Goal: Information Seeking & Learning: Compare options

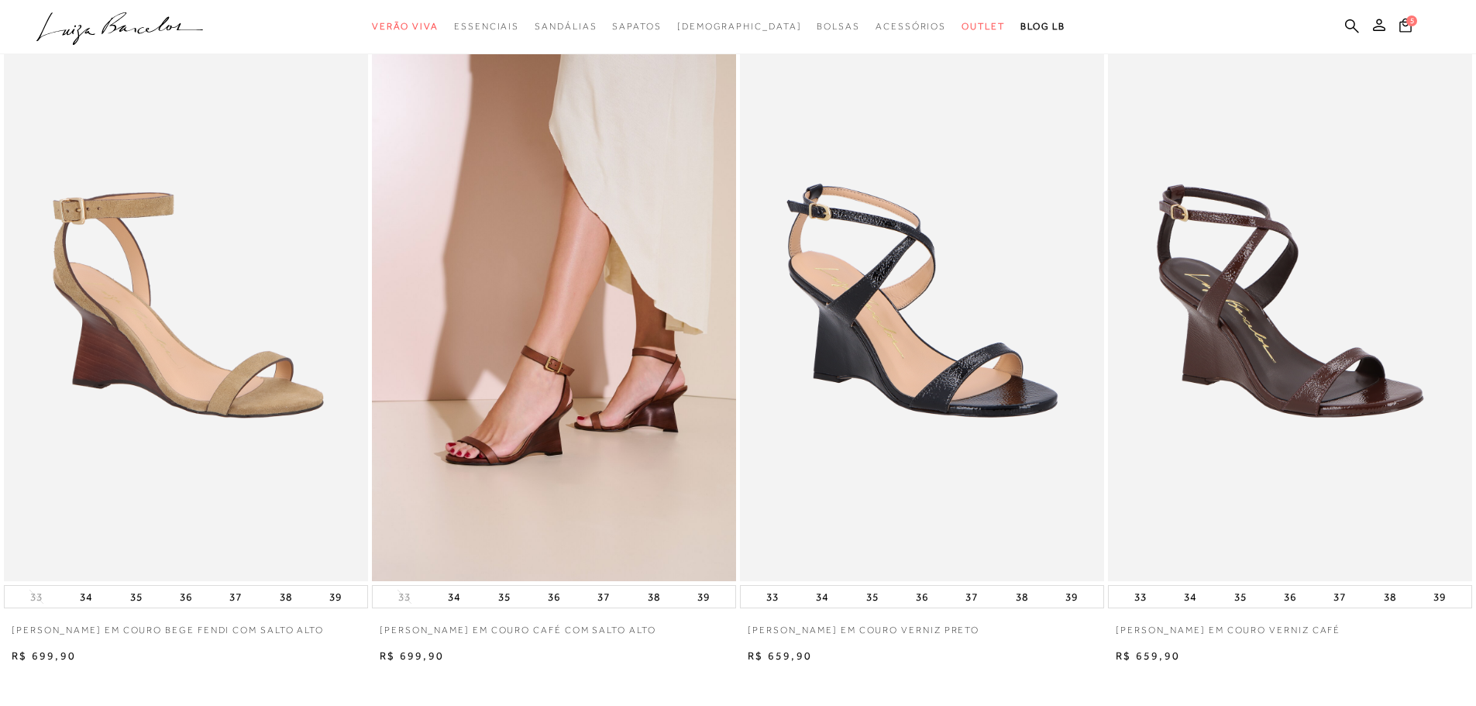
scroll to position [2402, 0]
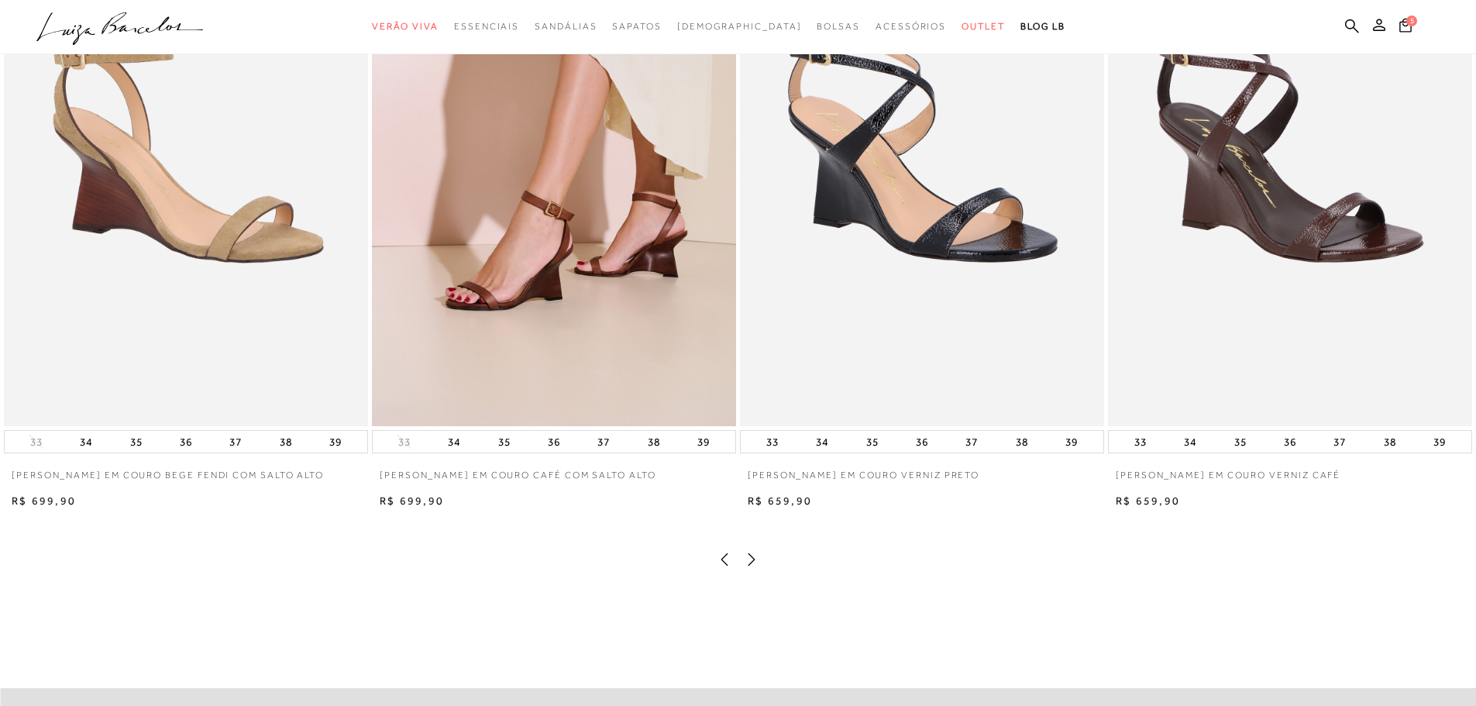
click at [503, 265] on img at bounding box center [554, 153] width 364 height 546
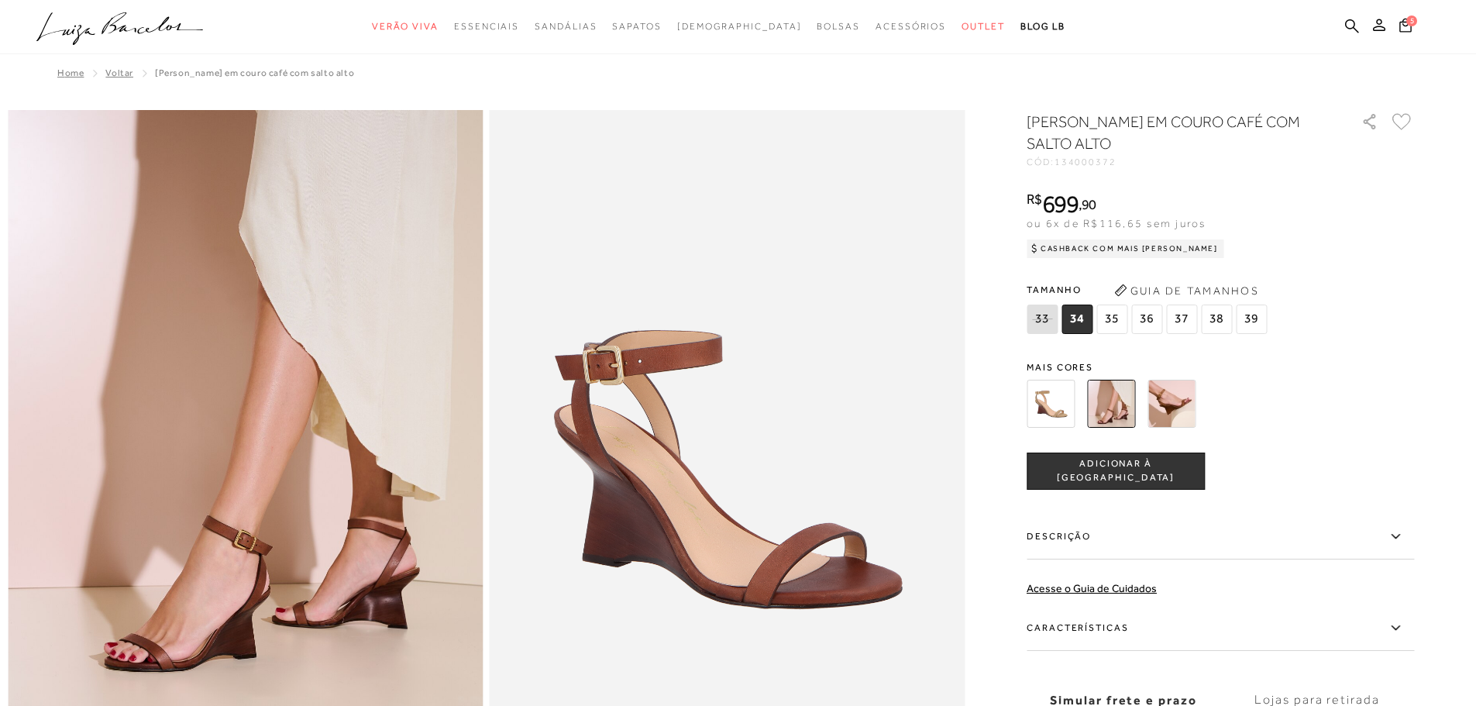
click at [1116, 411] on img at bounding box center [1111, 404] width 48 height 48
click at [1120, 408] on img at bounding box center [1111, 404] width 48 height 48
click at [1110, 401] on img at bounding box center [1111, 404] width 48 height 48
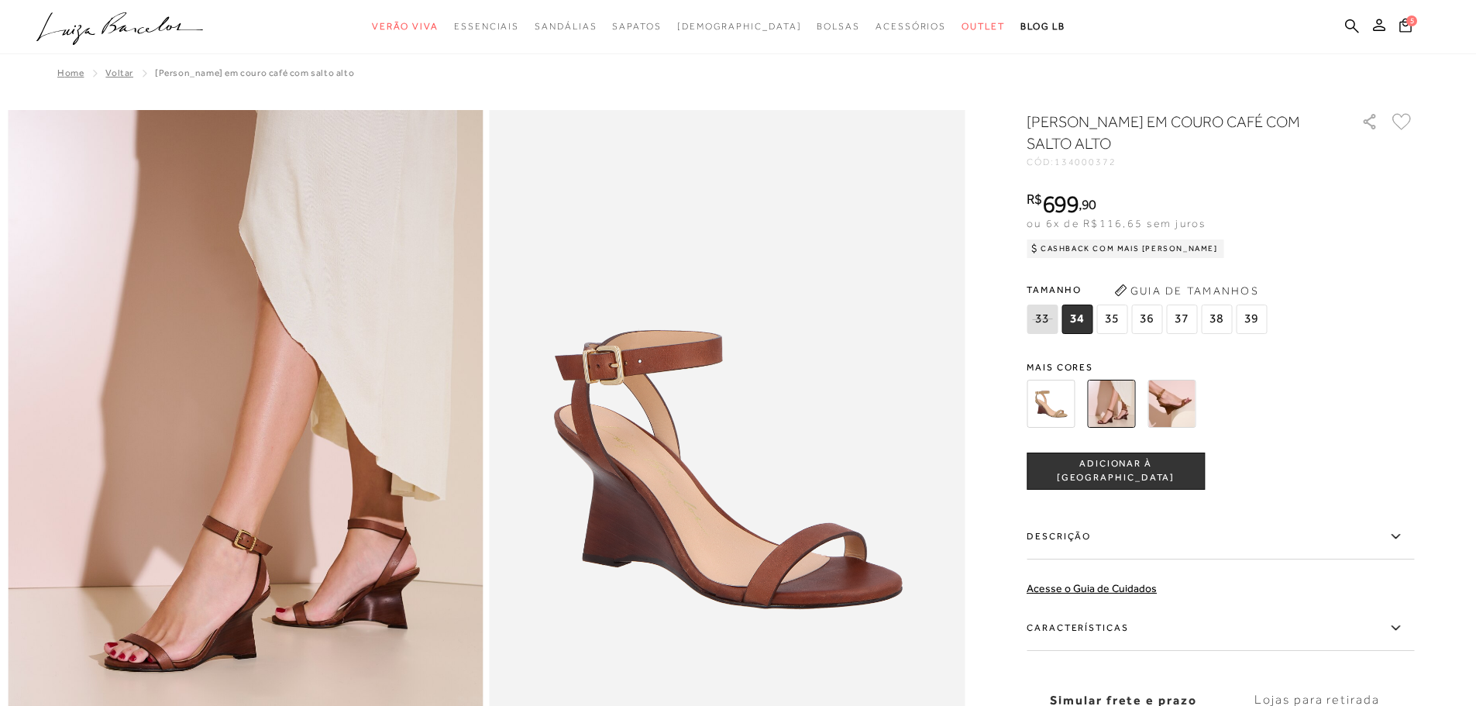
click at [1107, 398] on img at bounding box center [1111, 404] width 48 height 48
click at [1108, 401] on img at bounding box center [1111, 404] width 48 height 48
click at [1179, 401] on img at bounding box center [1172, 404] width 48 height 48
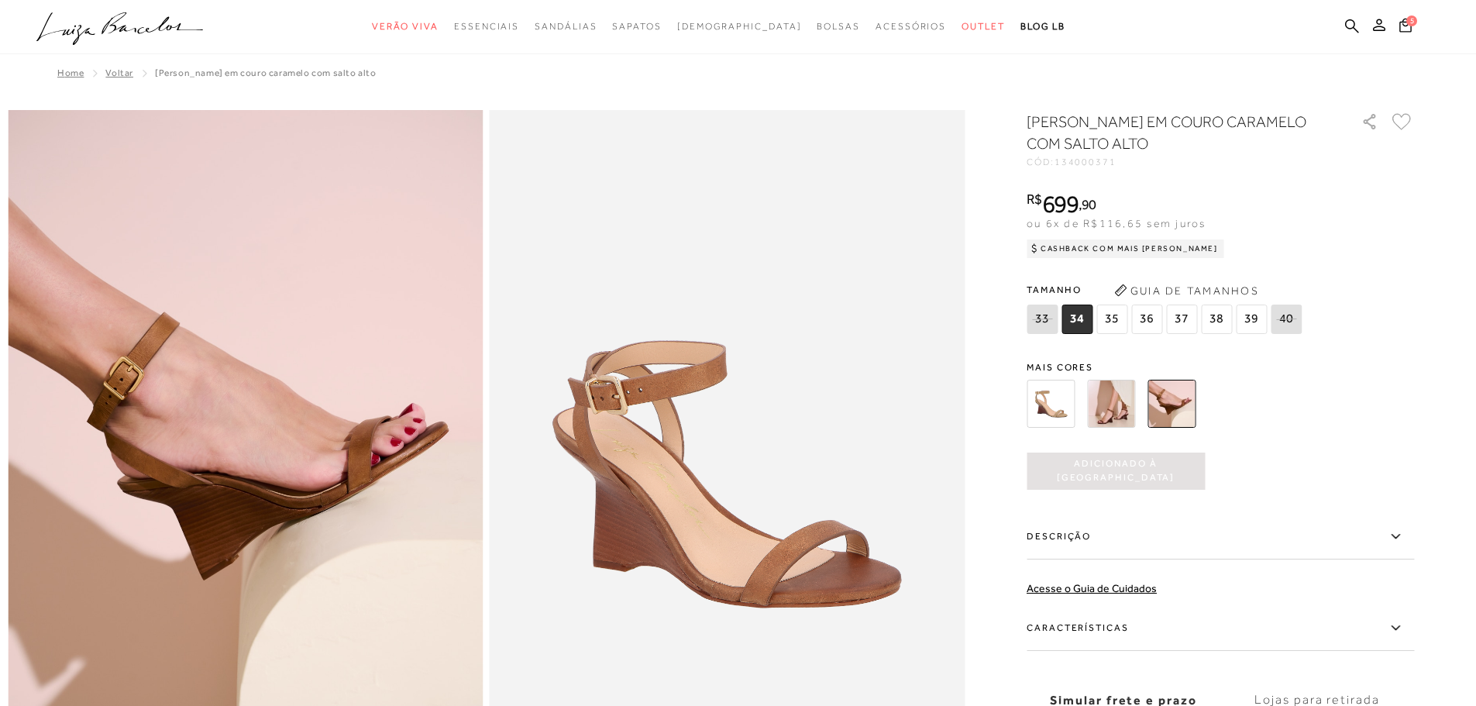
click at [1117, 413] on img at bounding box center [1111, 404] width 48 height 48
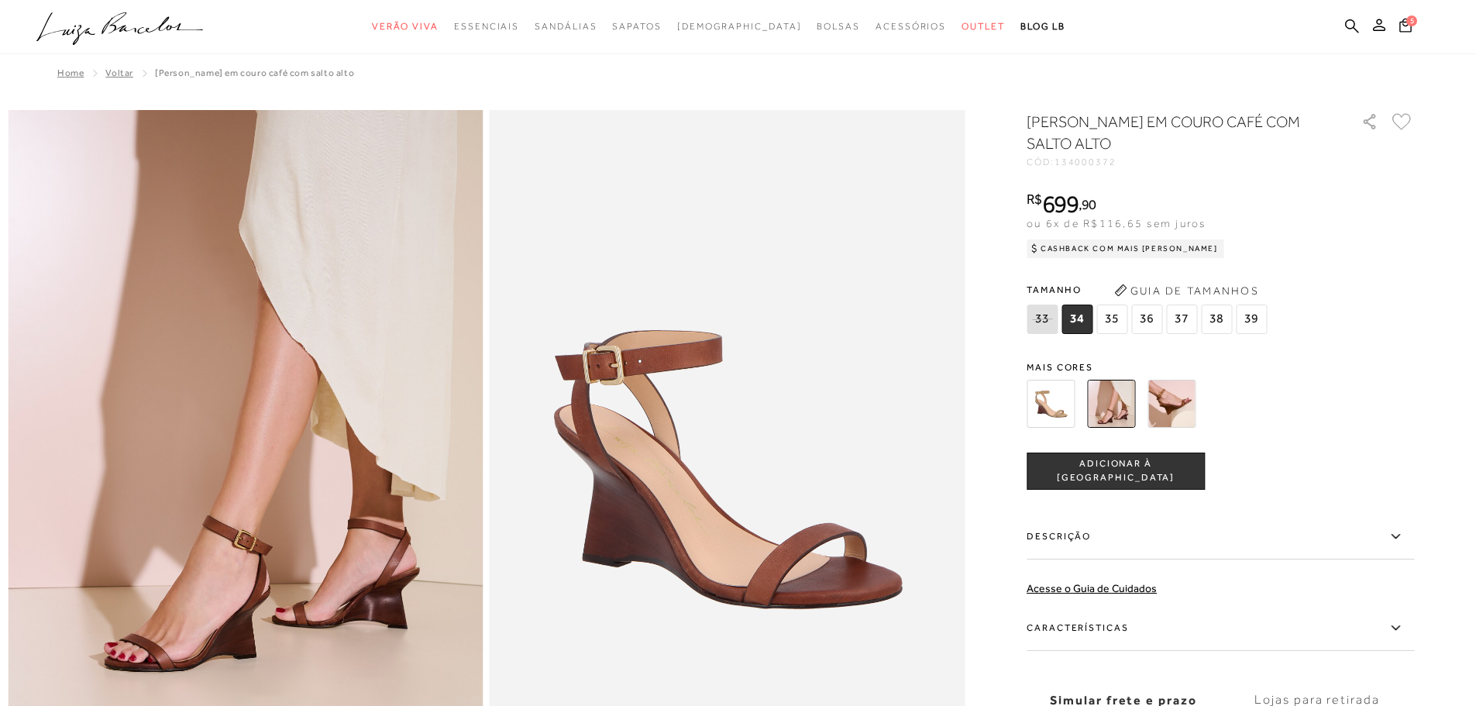
click at [1165, 402] on img at bounding box center [1172, 404] width 48 height 48
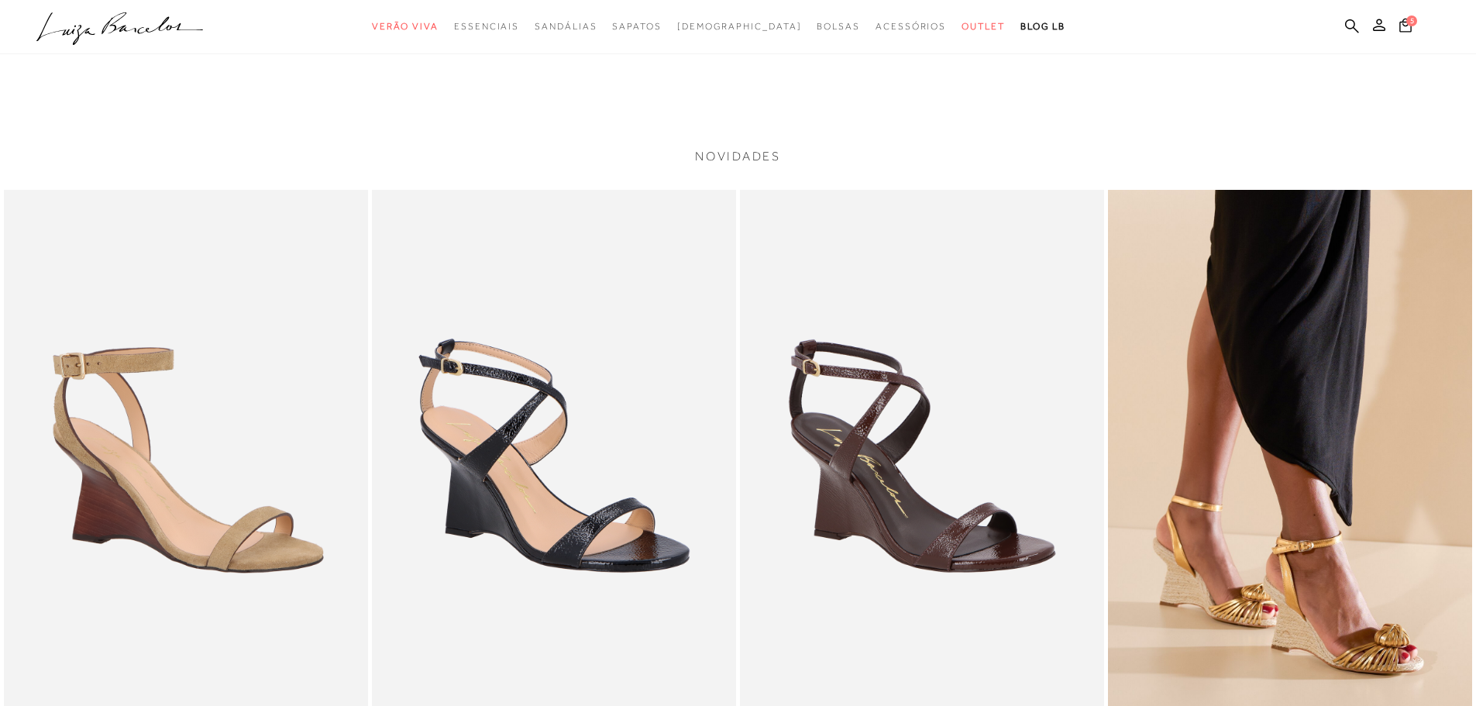
scroll to position [2402, 0]
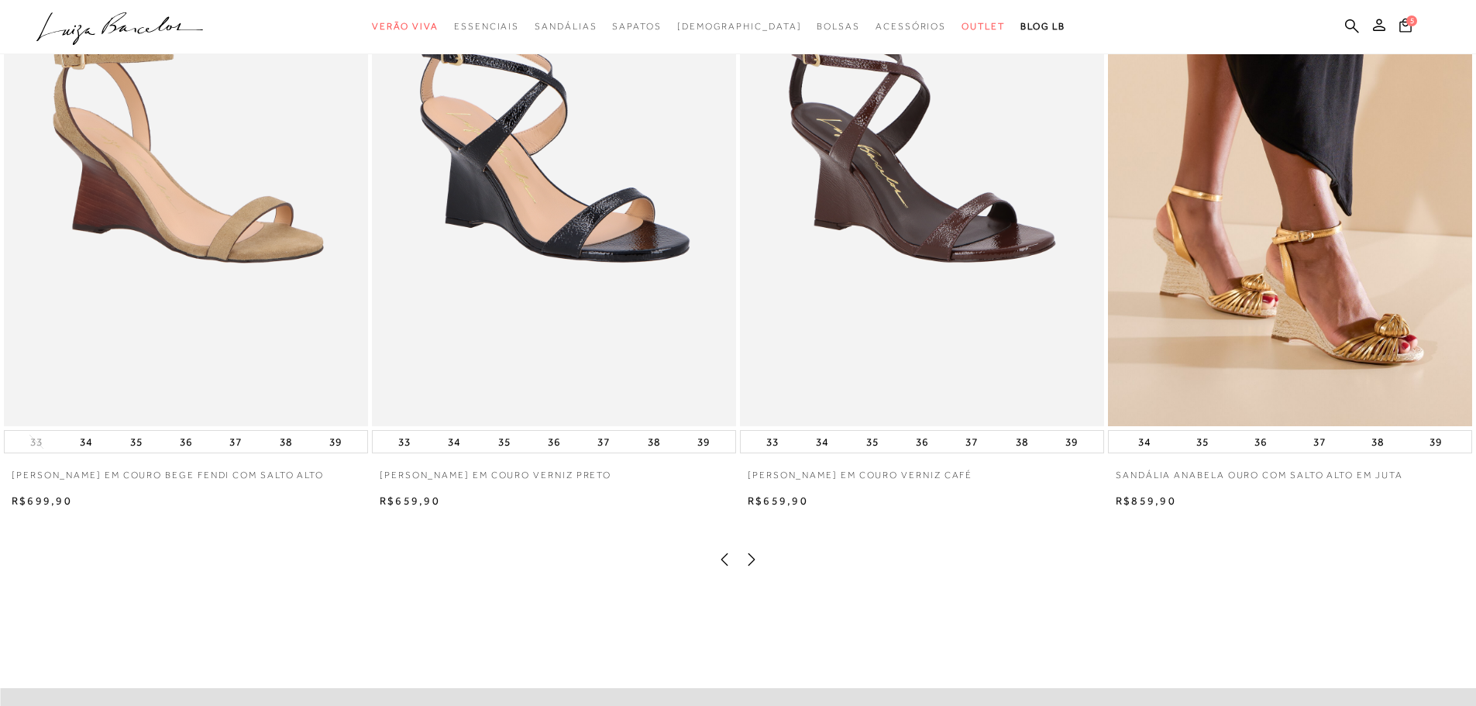
click at [596, 262] on img at bounding box center [554, 153] width 364 height 546
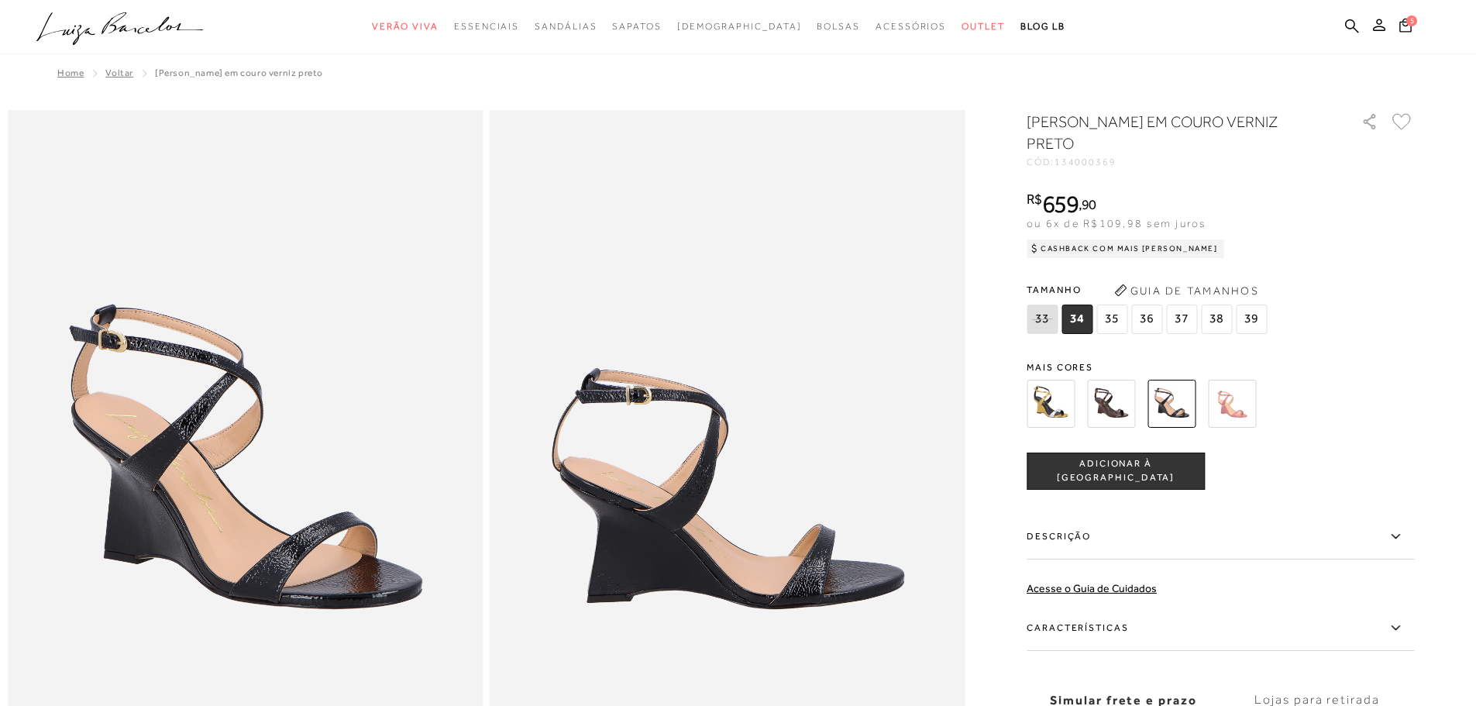
click at [1252, 416] on img at bounding box center [1232, 404] width 48 height 48
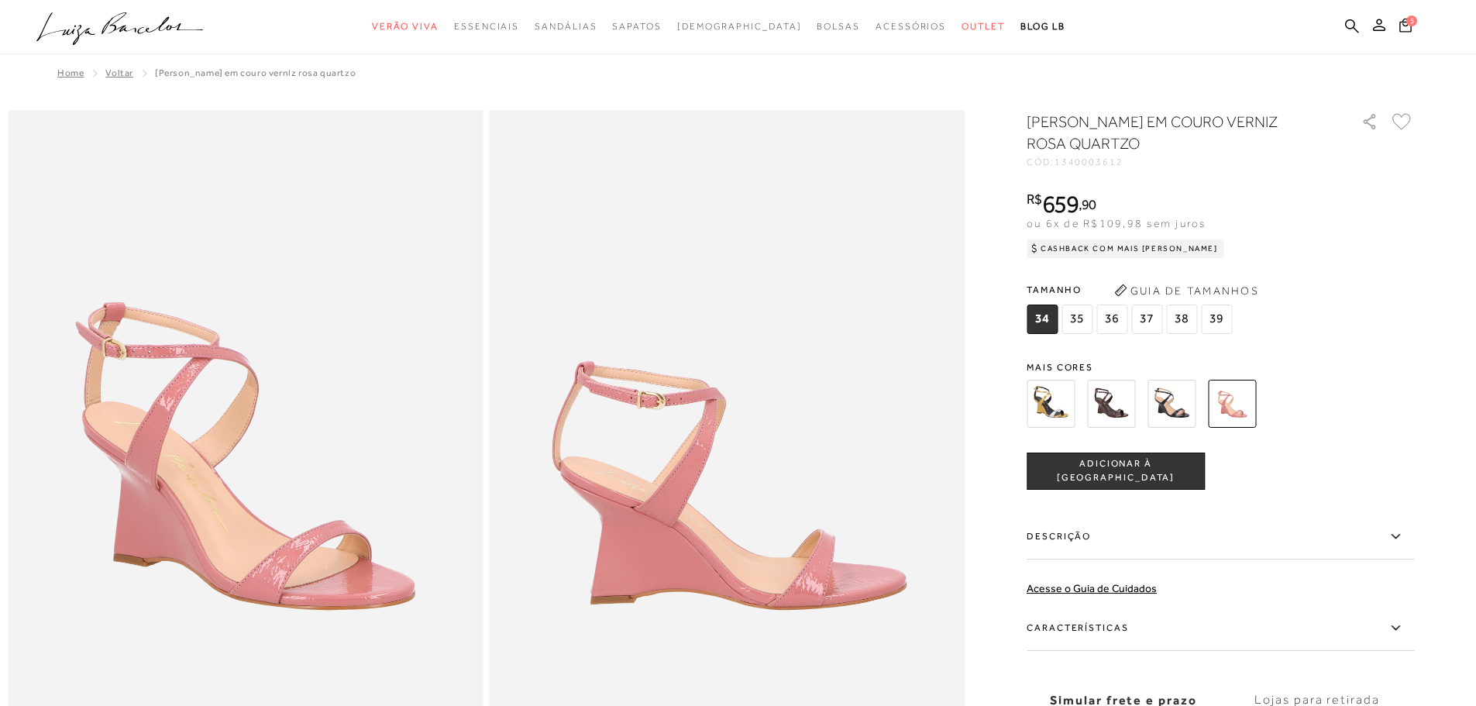
click at [1179, 408] on img at bounding box center [1172, 404] width 48 height 48
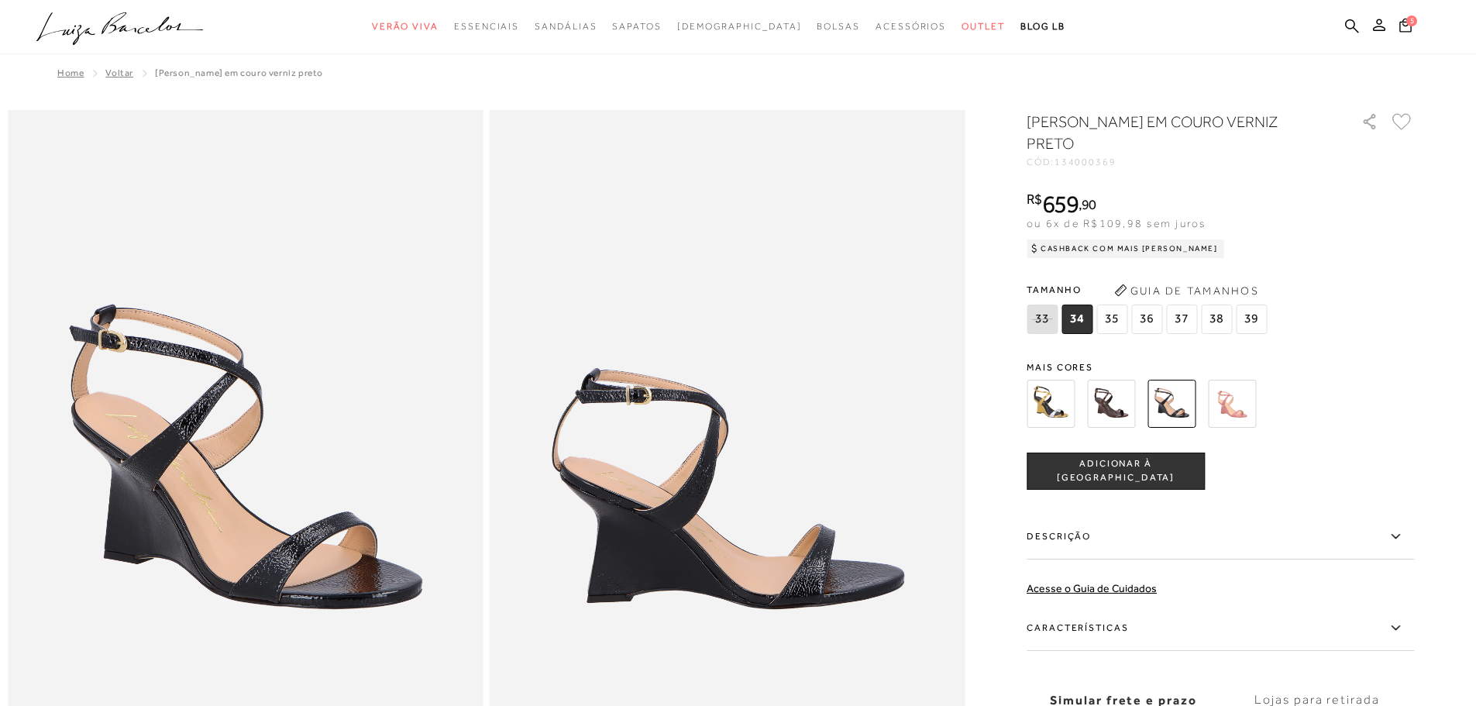
click at [1119, 411] on img at bounding box center [1111, 404] width 48 height 48
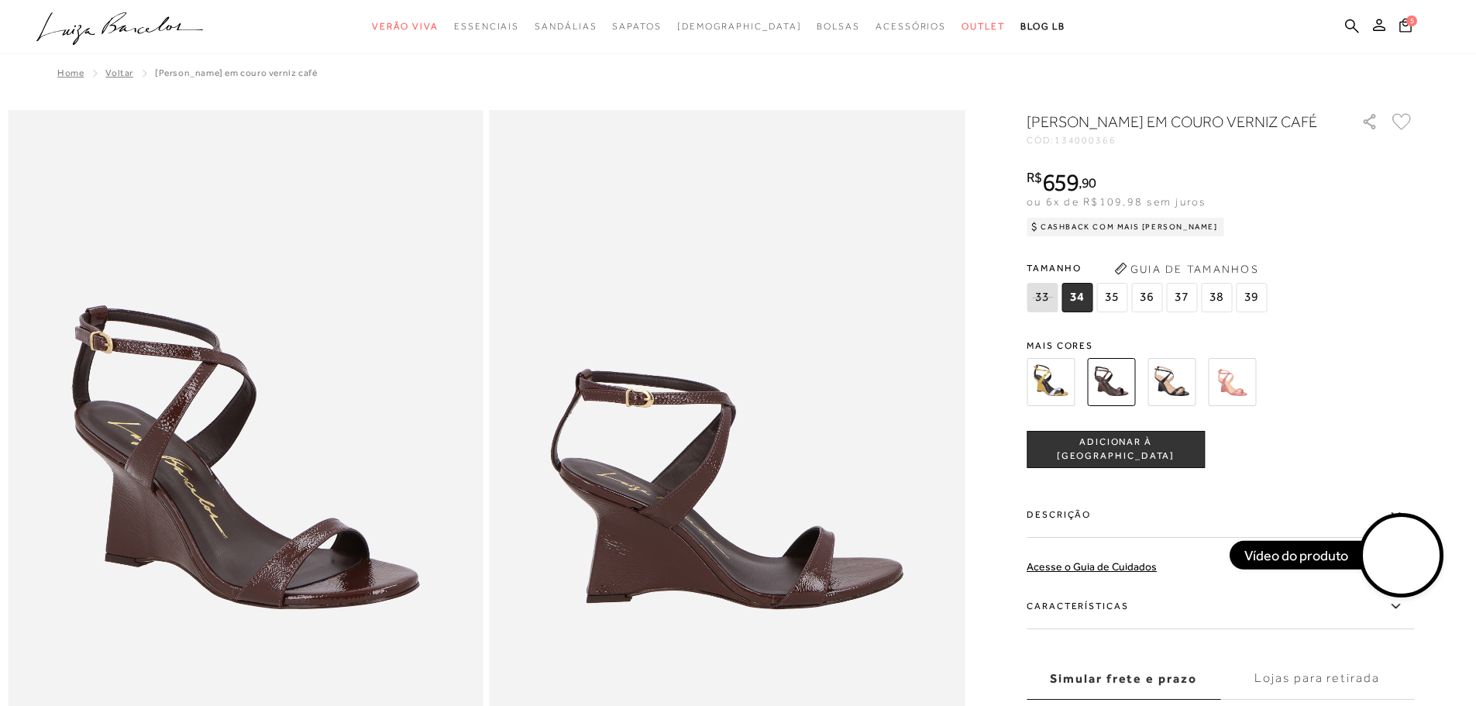
click at [1047, 406] on img at bounding box center [1051, 382] width 48 height 48
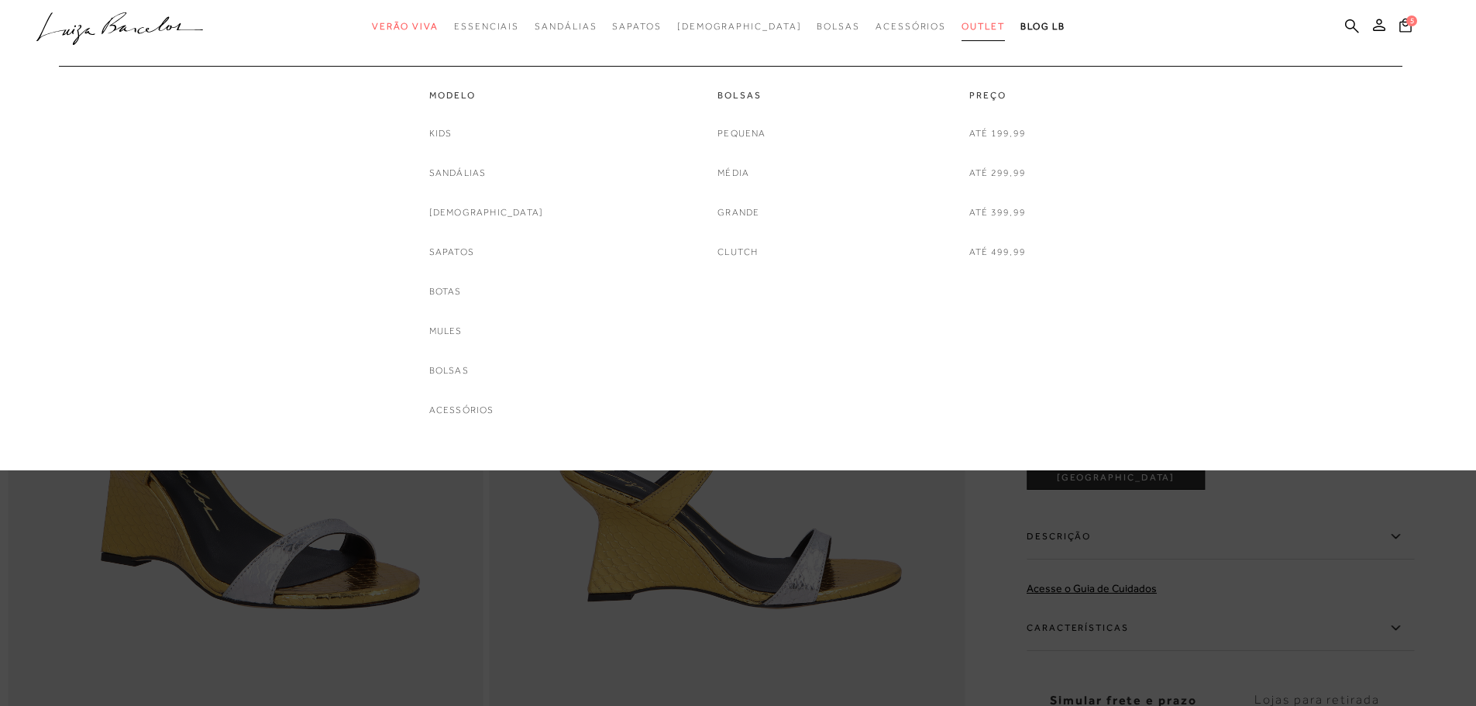
click at [962, 26] on span "Outlet" at bounding box center [983, 26] width 43 height 11
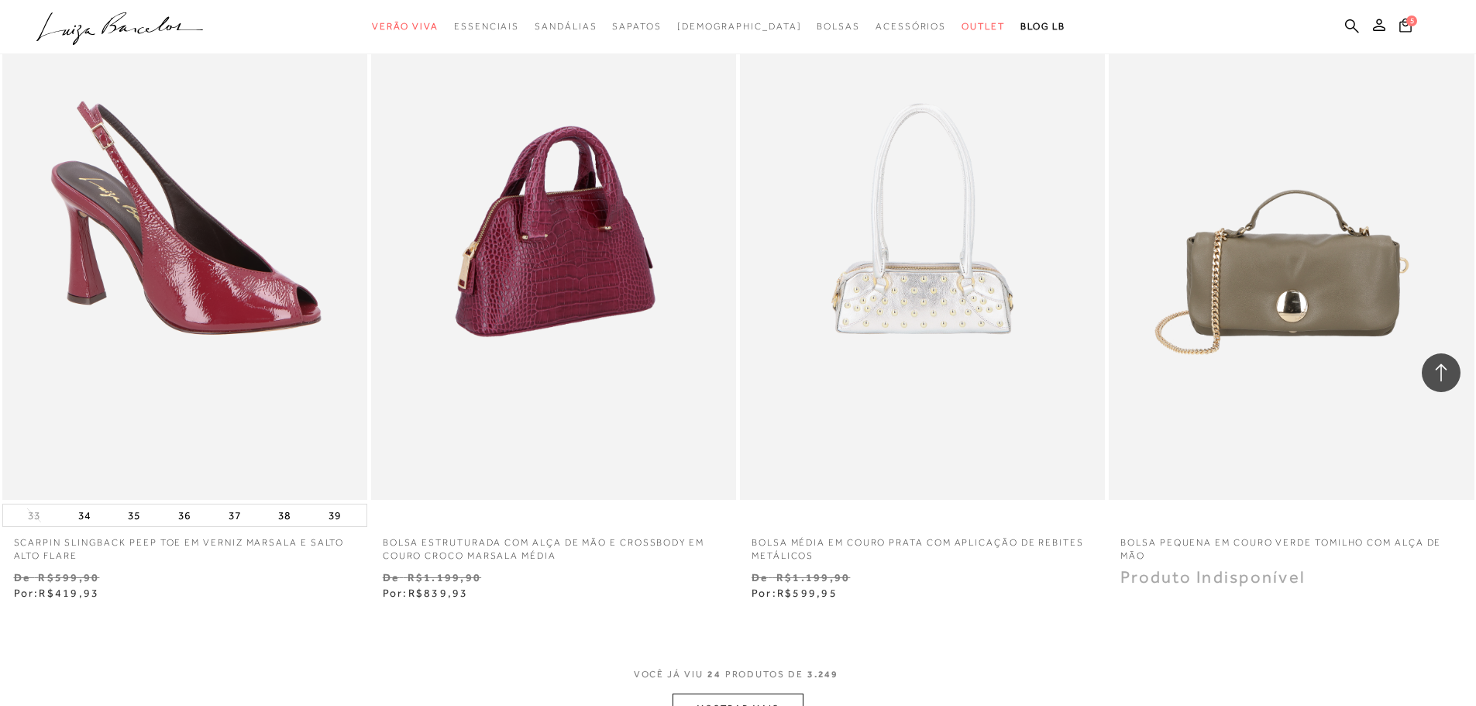
scroll to position [3797, 0]
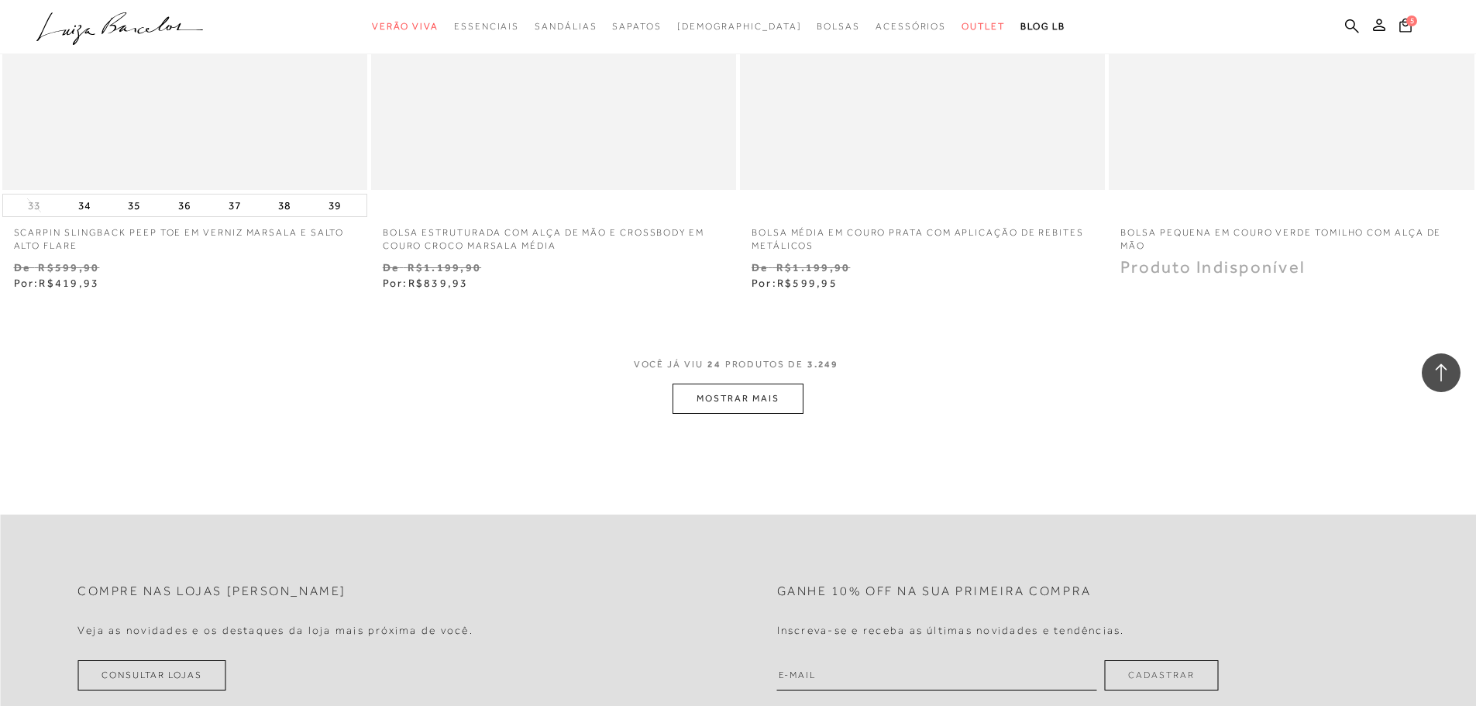
click at [714, 402] on button "MOSTRAR MAIS" at bounding box center [738, 399] width 130 height 30
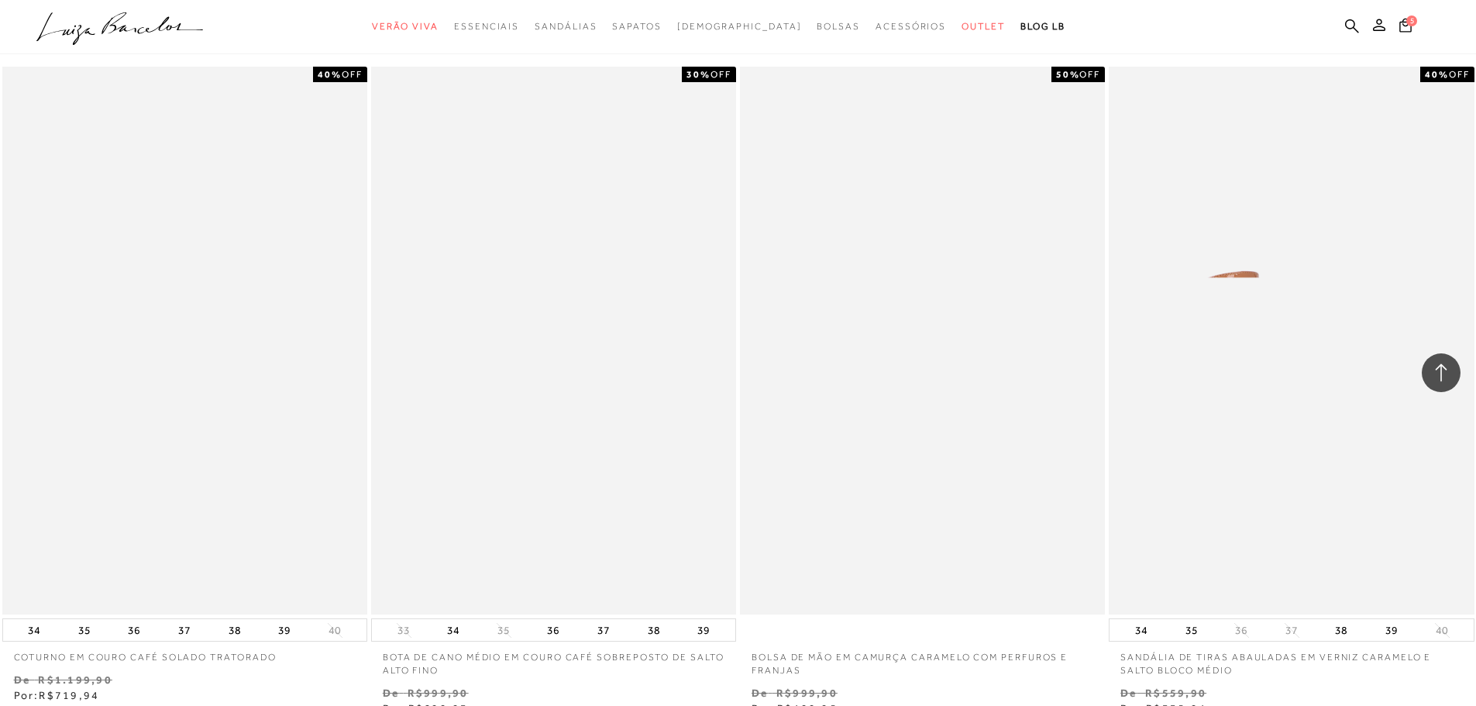
scroll to position [7438, 0]
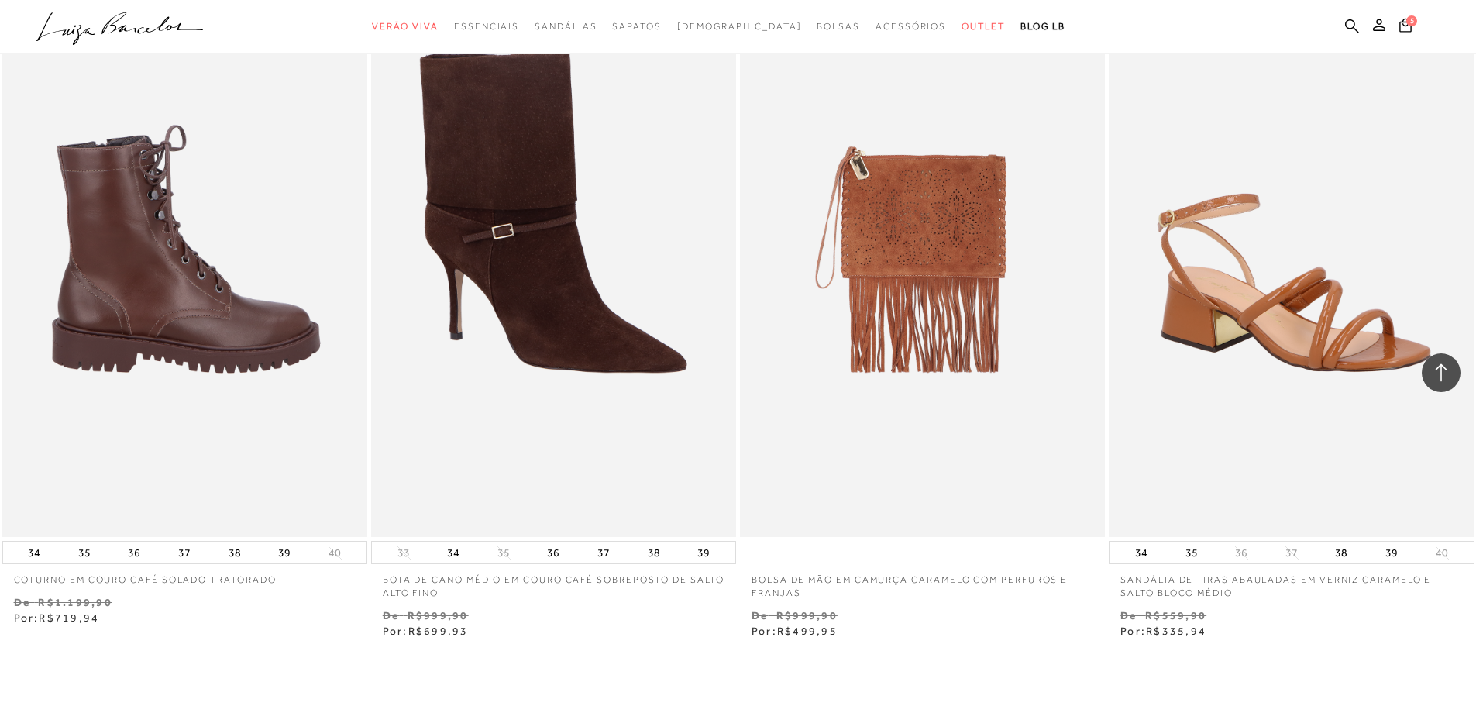
click at [186, 329] on img at bounding box center [185, 263] width 363 height 548
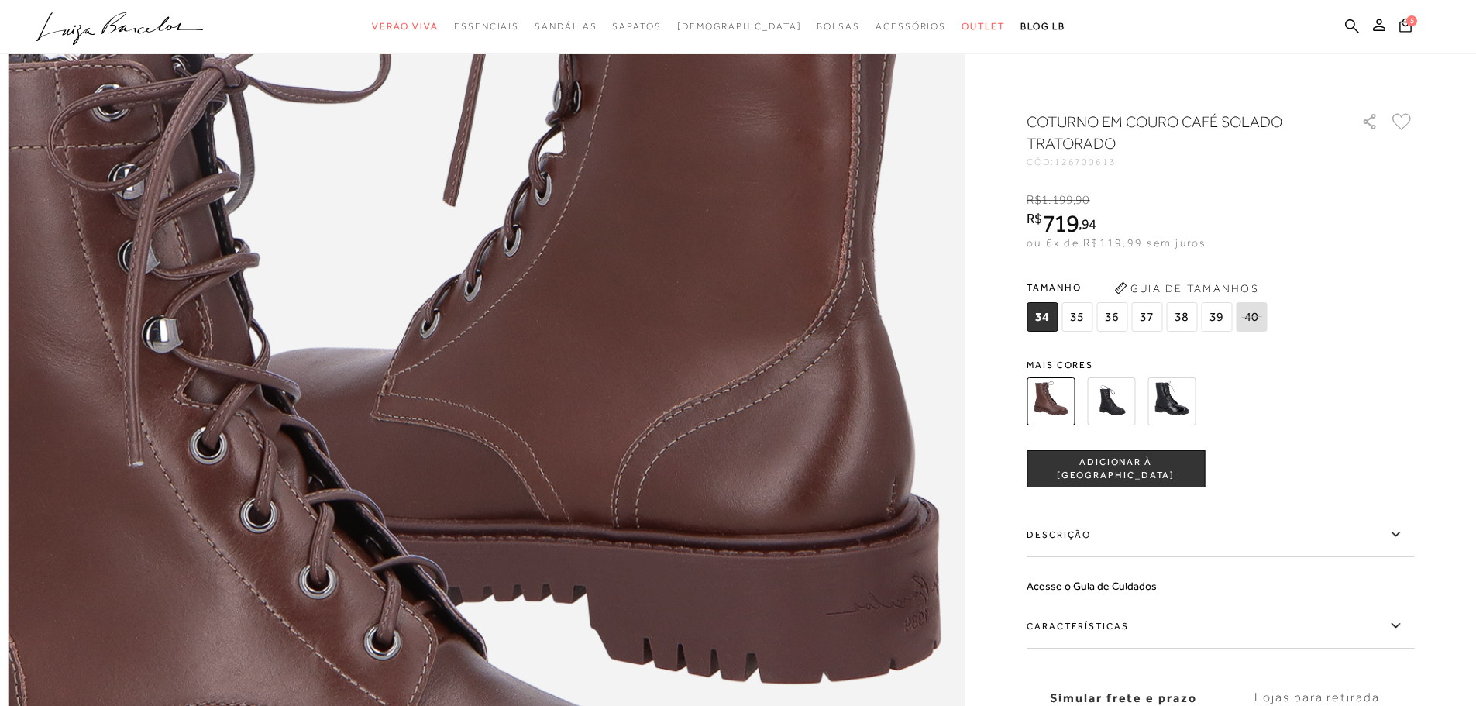
scroll to position [2015, 0]
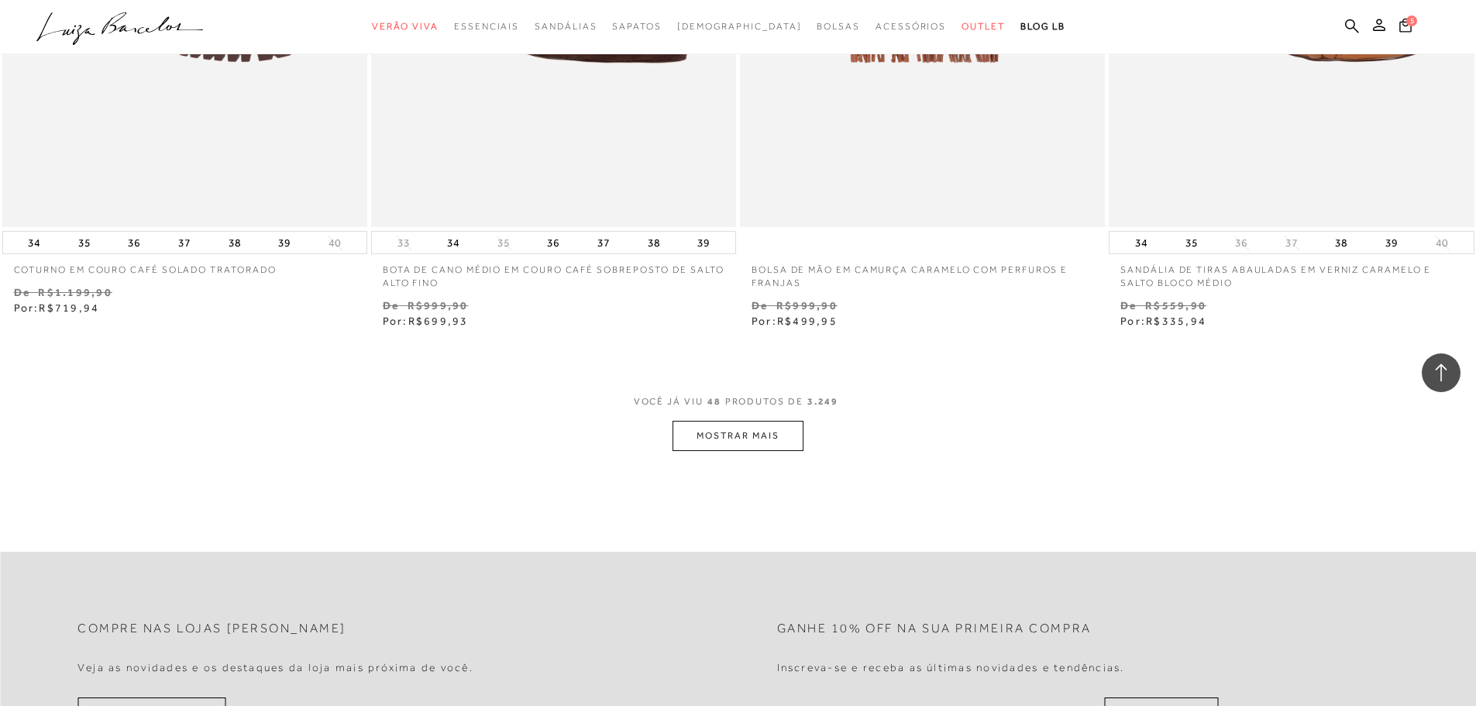
scroll to position [7981, 0]
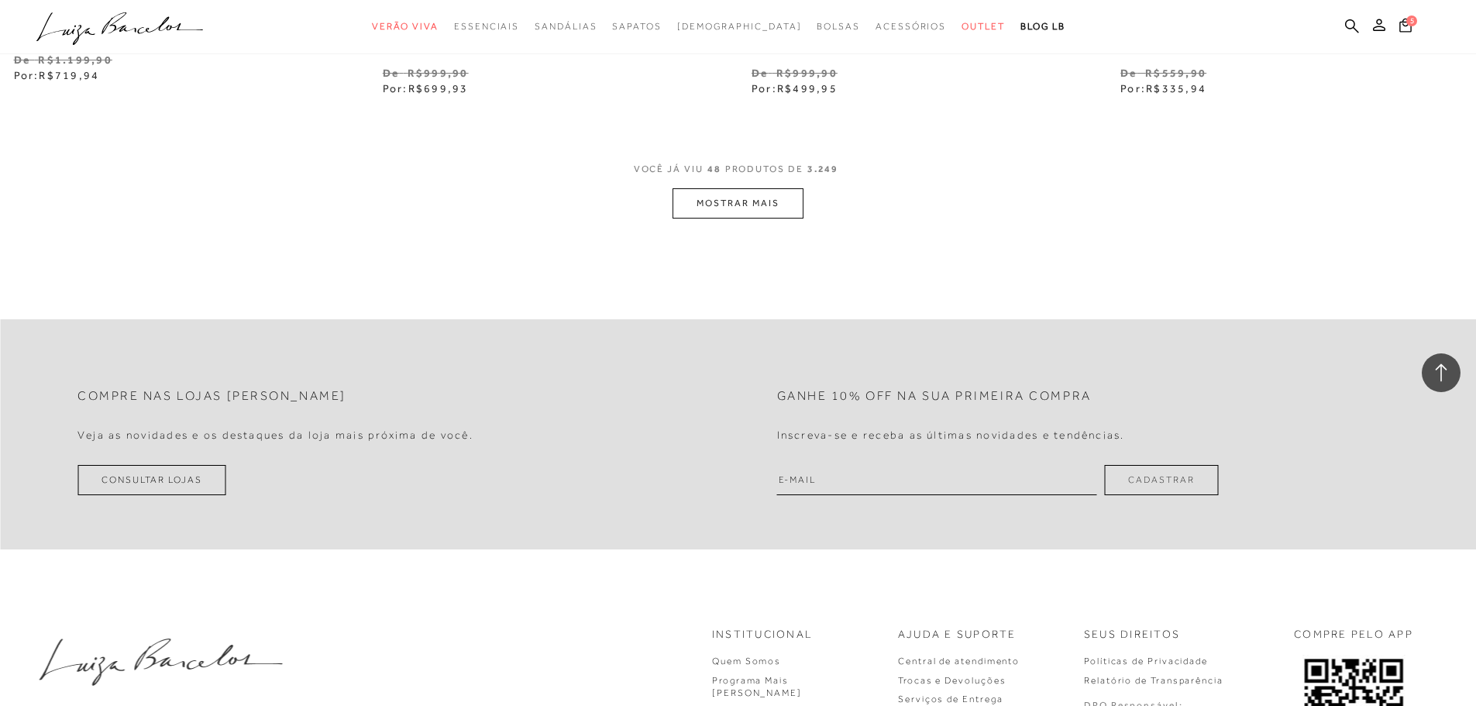
click at [729, 205] on button "MOSTRAR MAIS" at bounding box center [738, 203] width 130 height 30
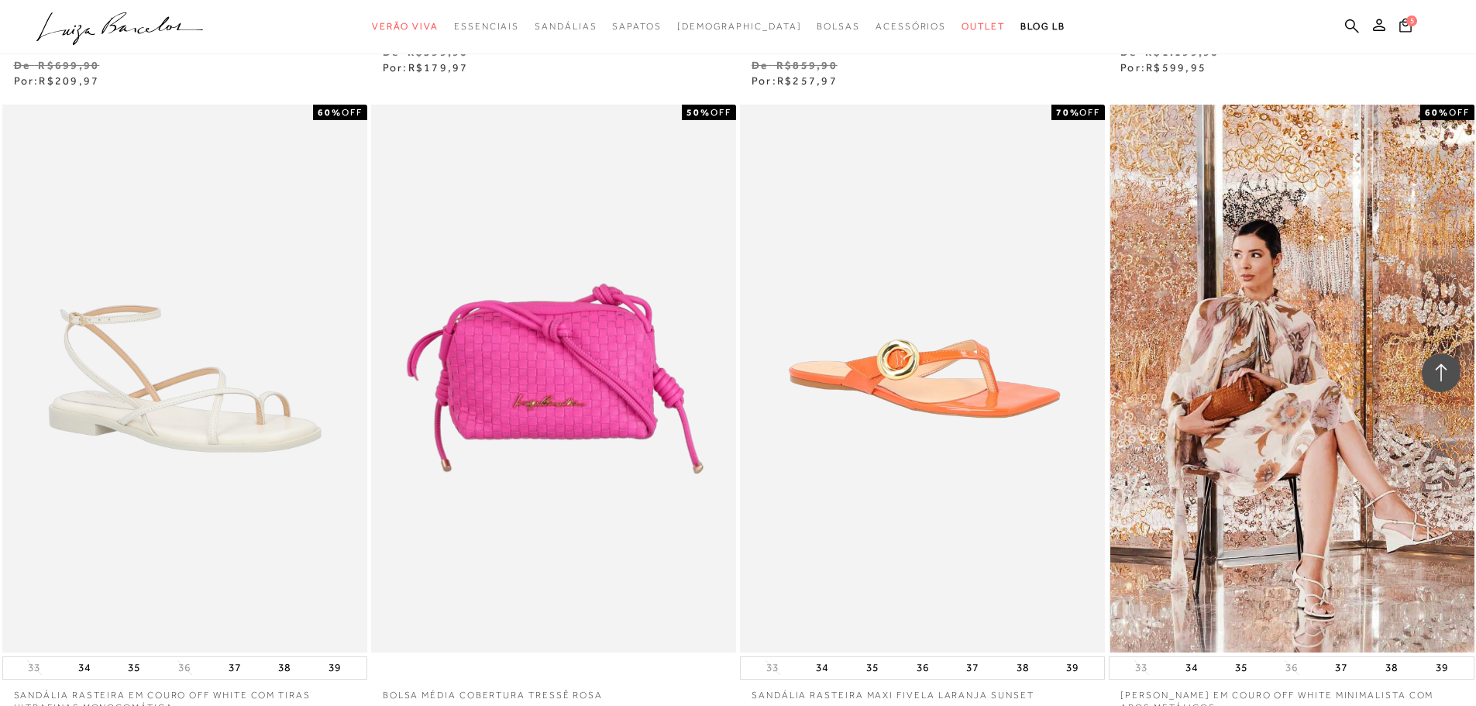
scroll to position [11545, 0]
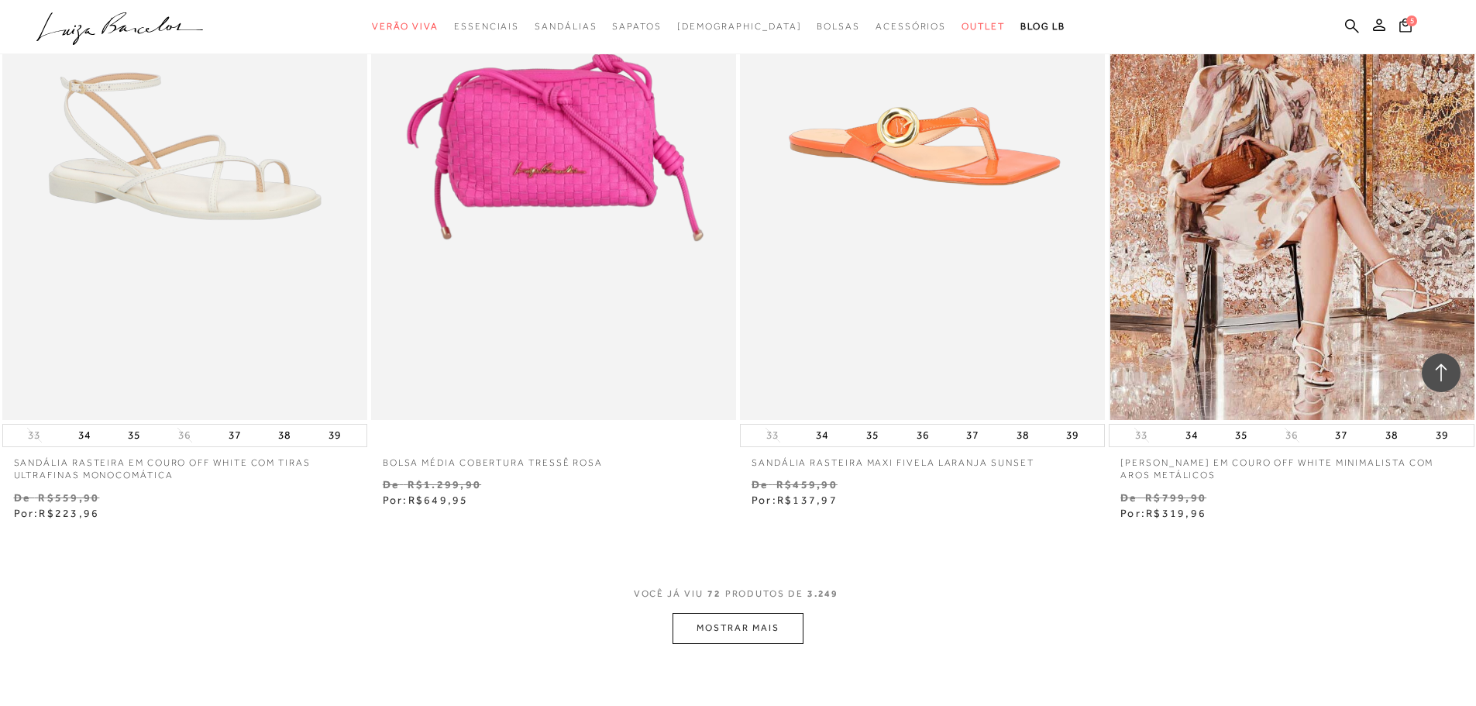
click at [1317, 254] on img at bounding box center [1291, 146] width 363 height 548
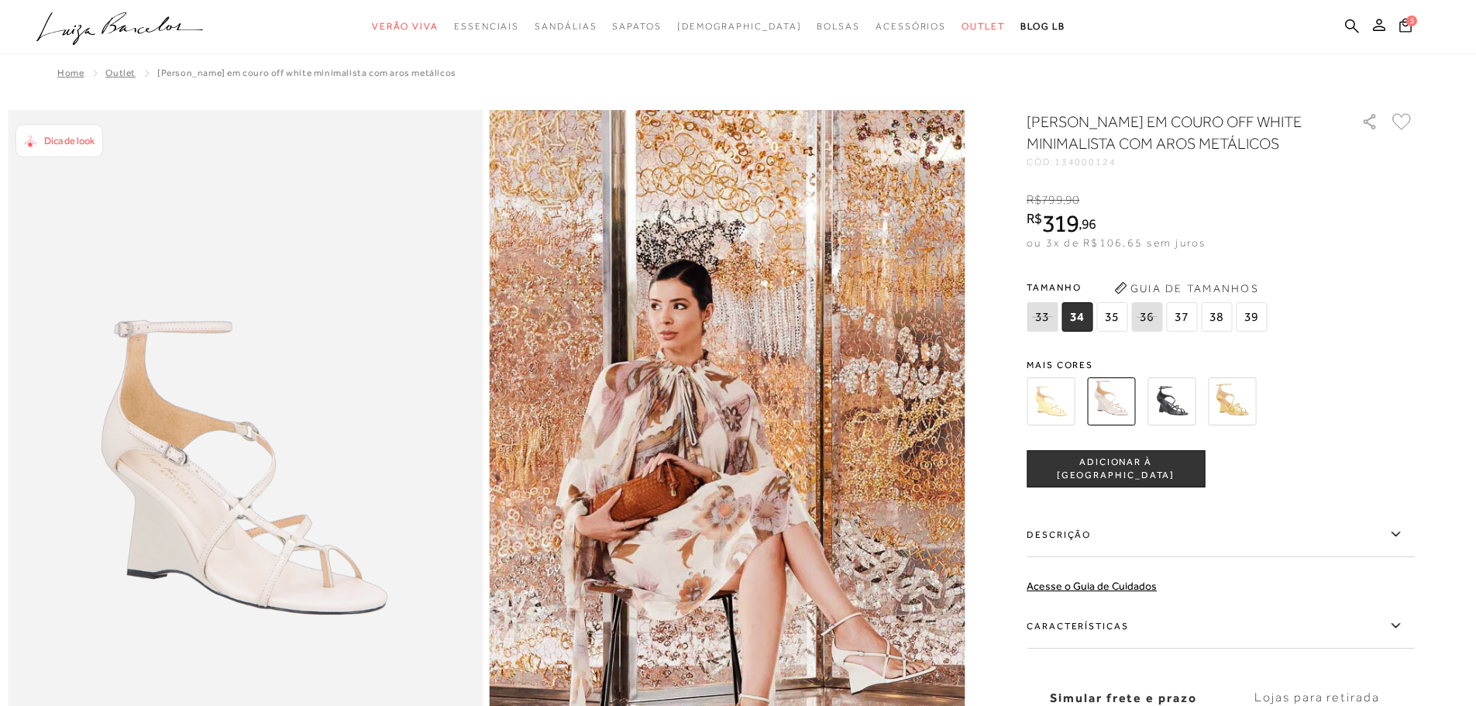
click at [1072, 425] on img at bounding box center [1051, 401] width 48 height 48
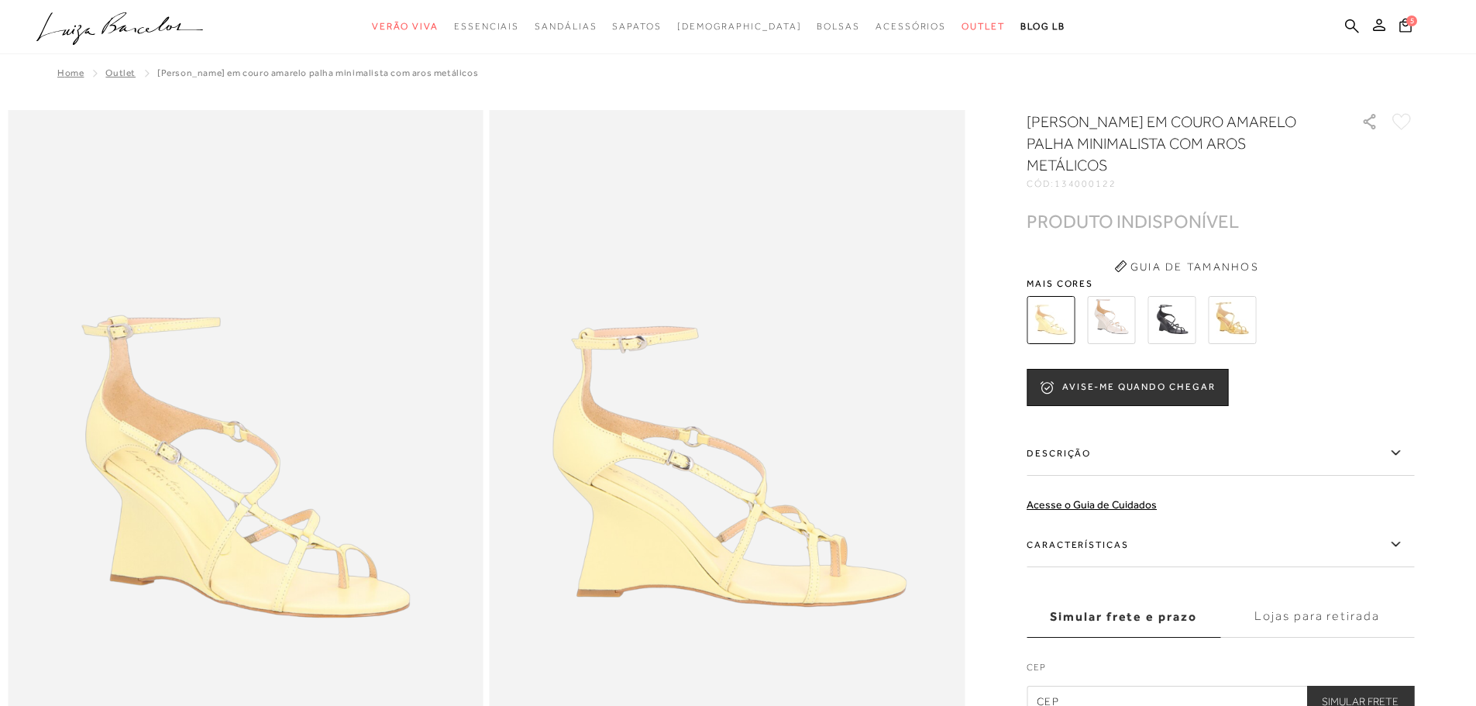
click at [1228, 328] on img at bounding box center [1232, 320] width 48 height 48
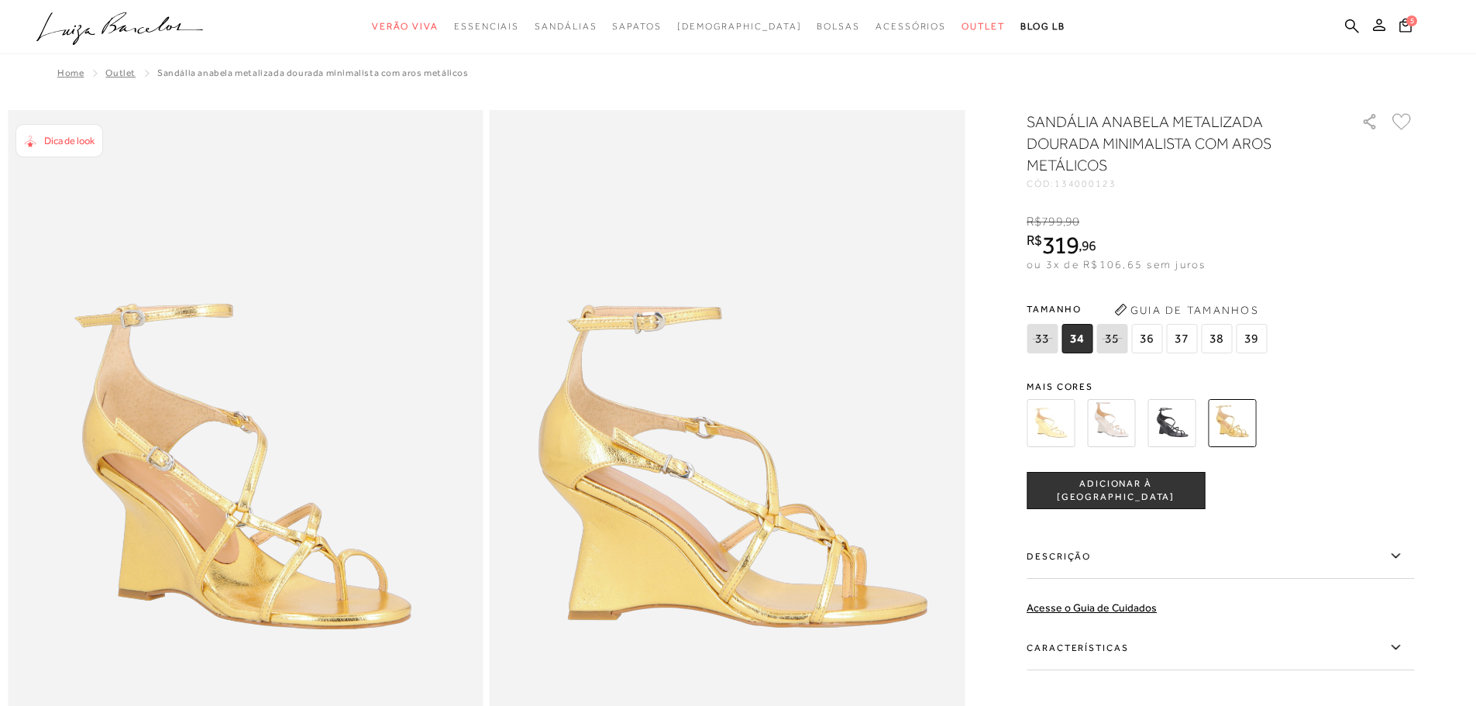
click at [1168, 427] on img at bounding box center [1172, 423] width 48 height 48
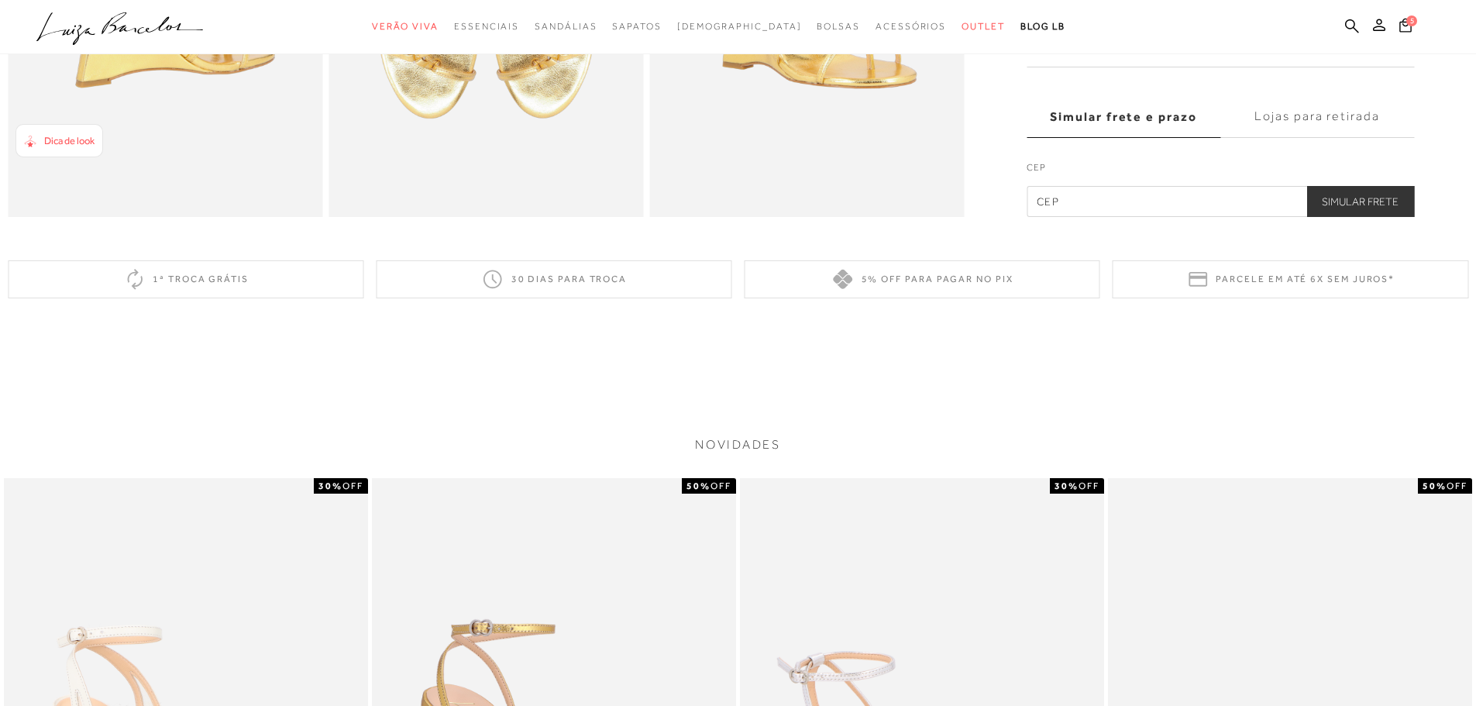
scroll to position [620, 0]
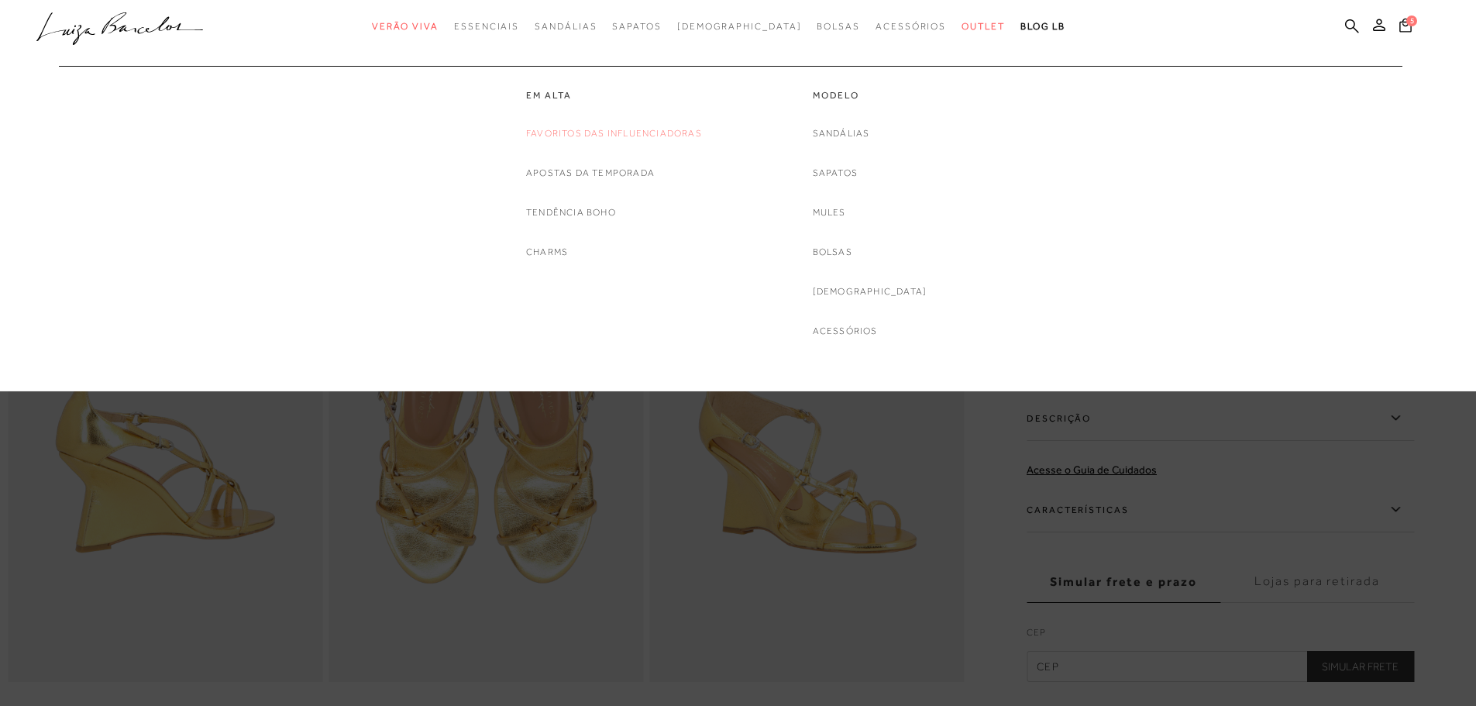
click at [546, 129] on link "Favoritos das Influenciadoras" at bounding box center [614, 134] width 176 height 16
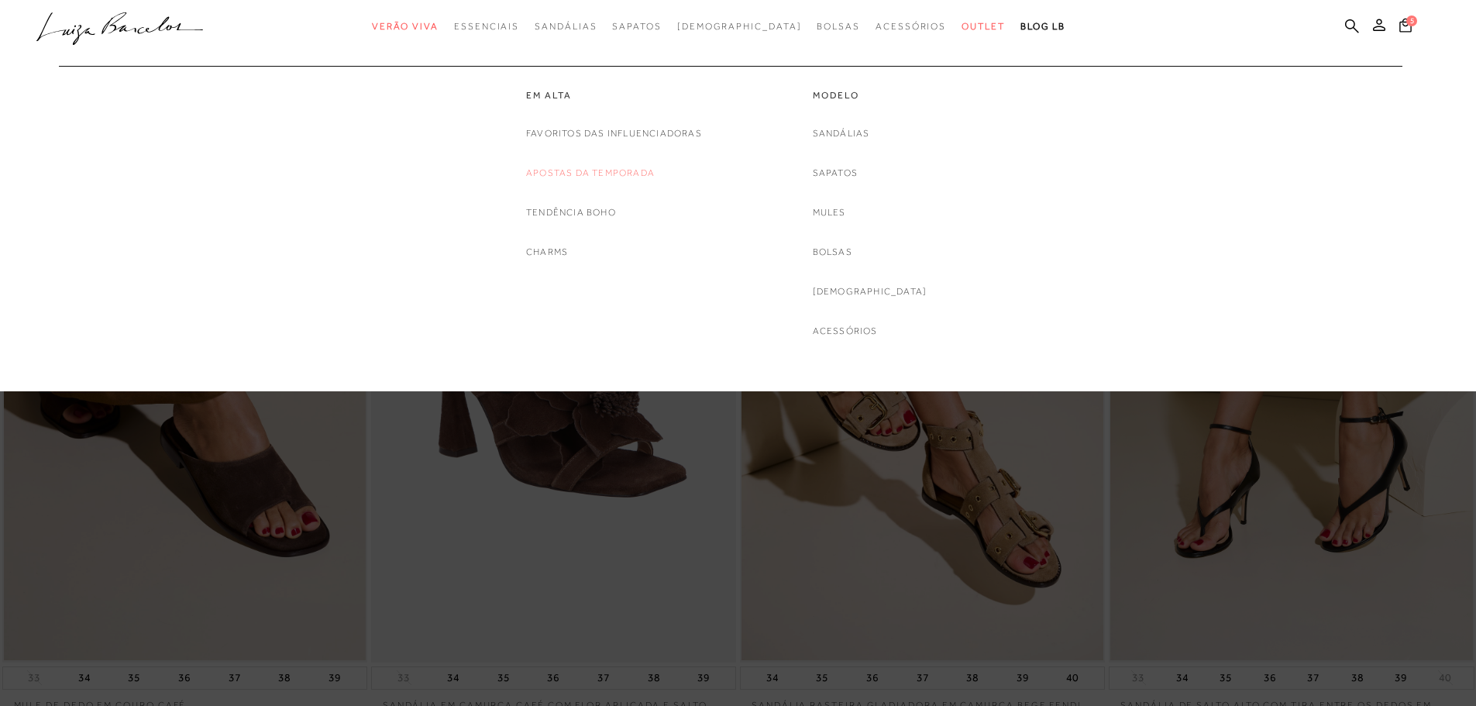
click at [550, 170] on link "Apostas da Temporada" at bounding box center [590, 173] width 129 height 16
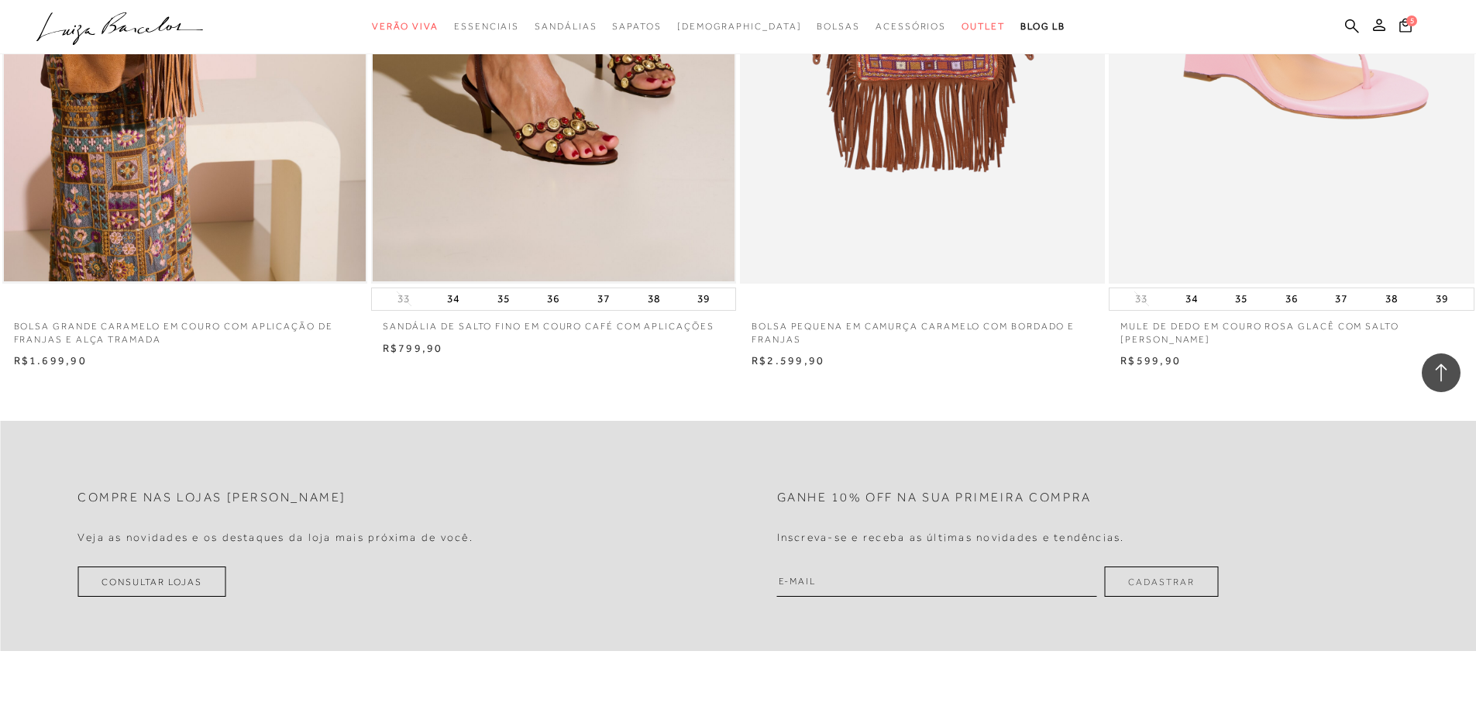
scroll to position [2015, 0]
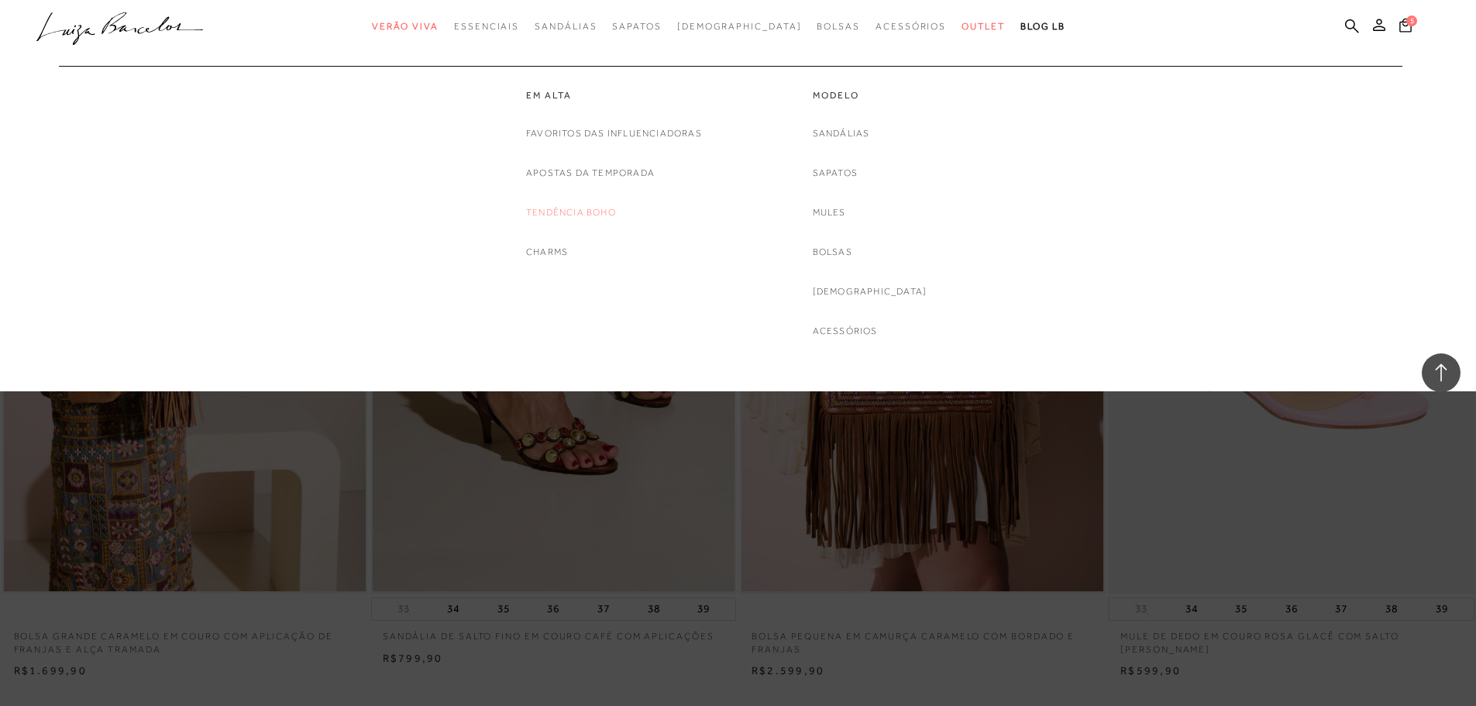
click at [551, 214] on link "Tendência Boho" at bounding box center [571, 213] width 90 height 16
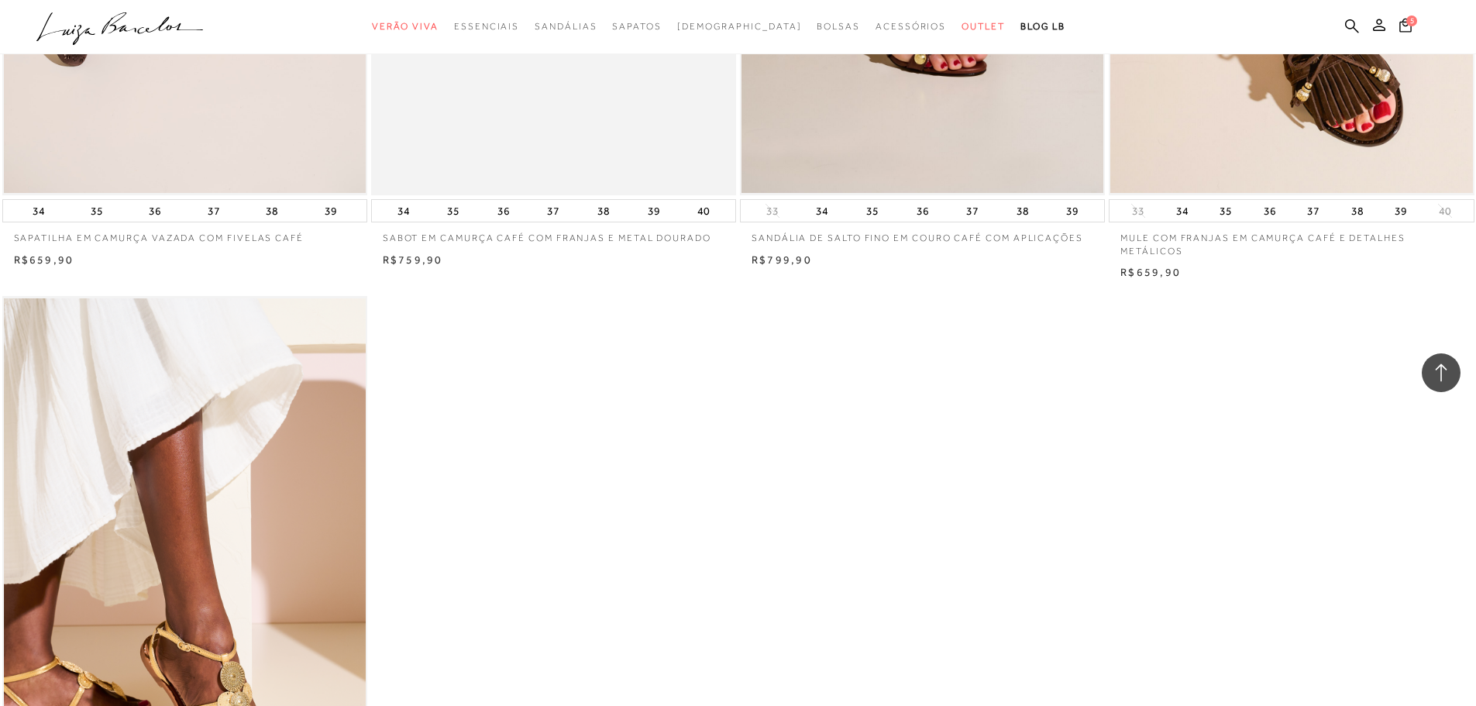
scroll to position [2984, 0]
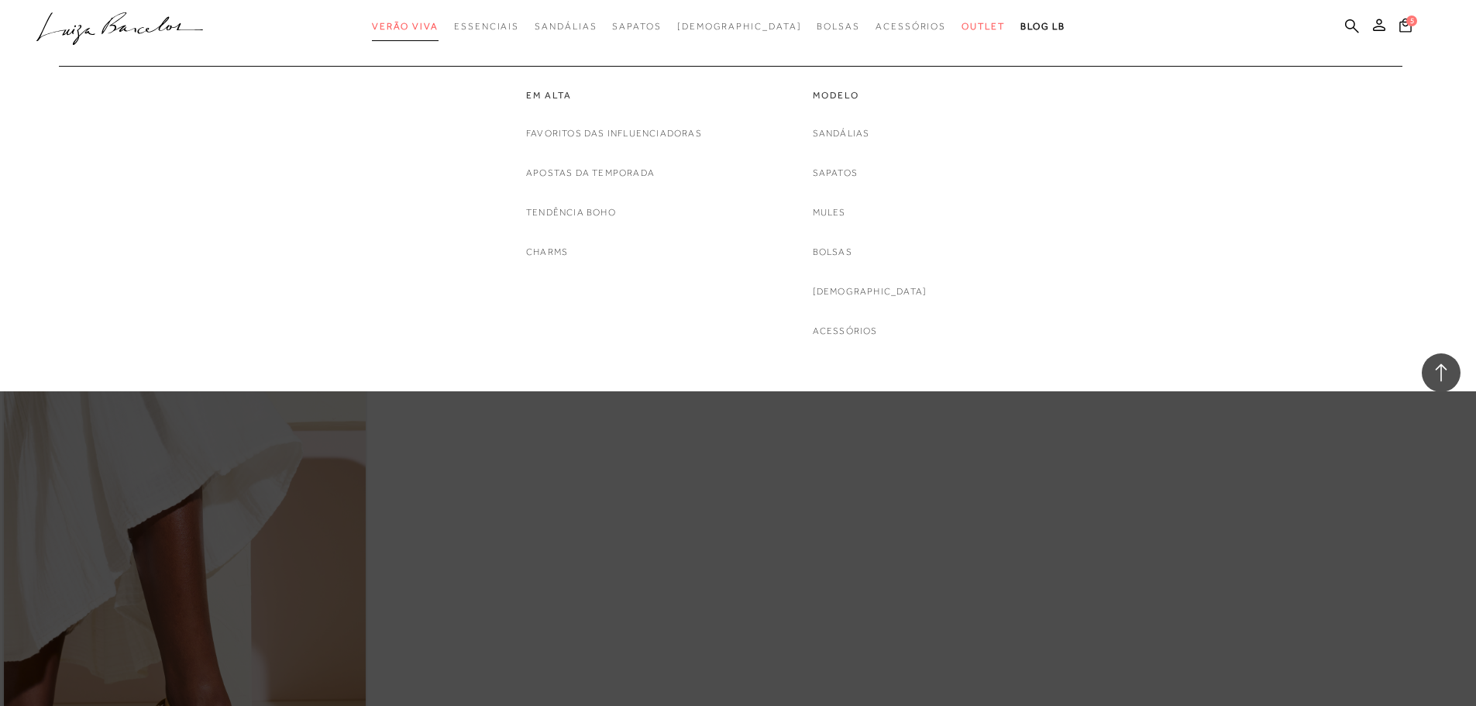
click at [427, 29] on span "Verão Viva" at bounding box center [405, 26] width 67 height 11
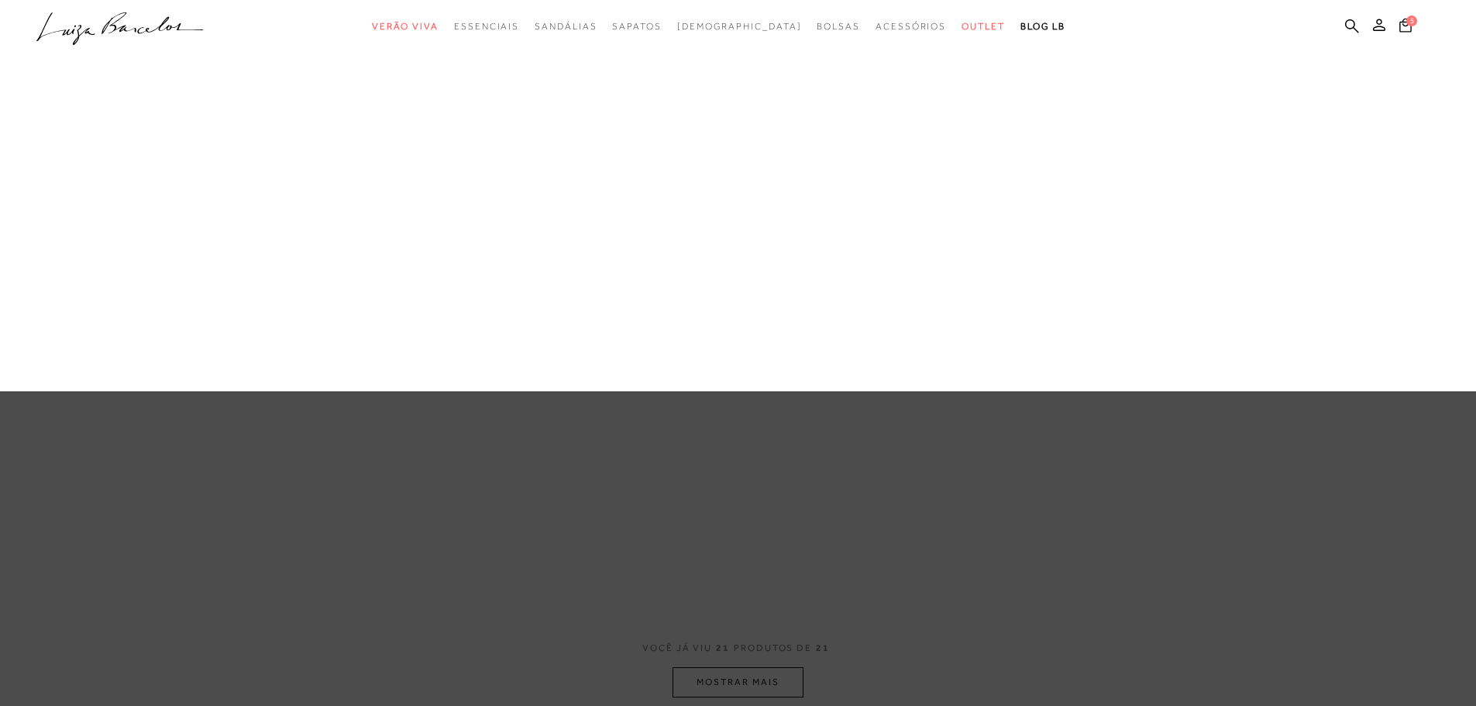
click at [546, 54] on div "categoryHeader .a{fill-rule:evenodd;} Verão Viva Em alta Favoritos das Influenc…" at bounding box center [726, 27] width 1476 height 54
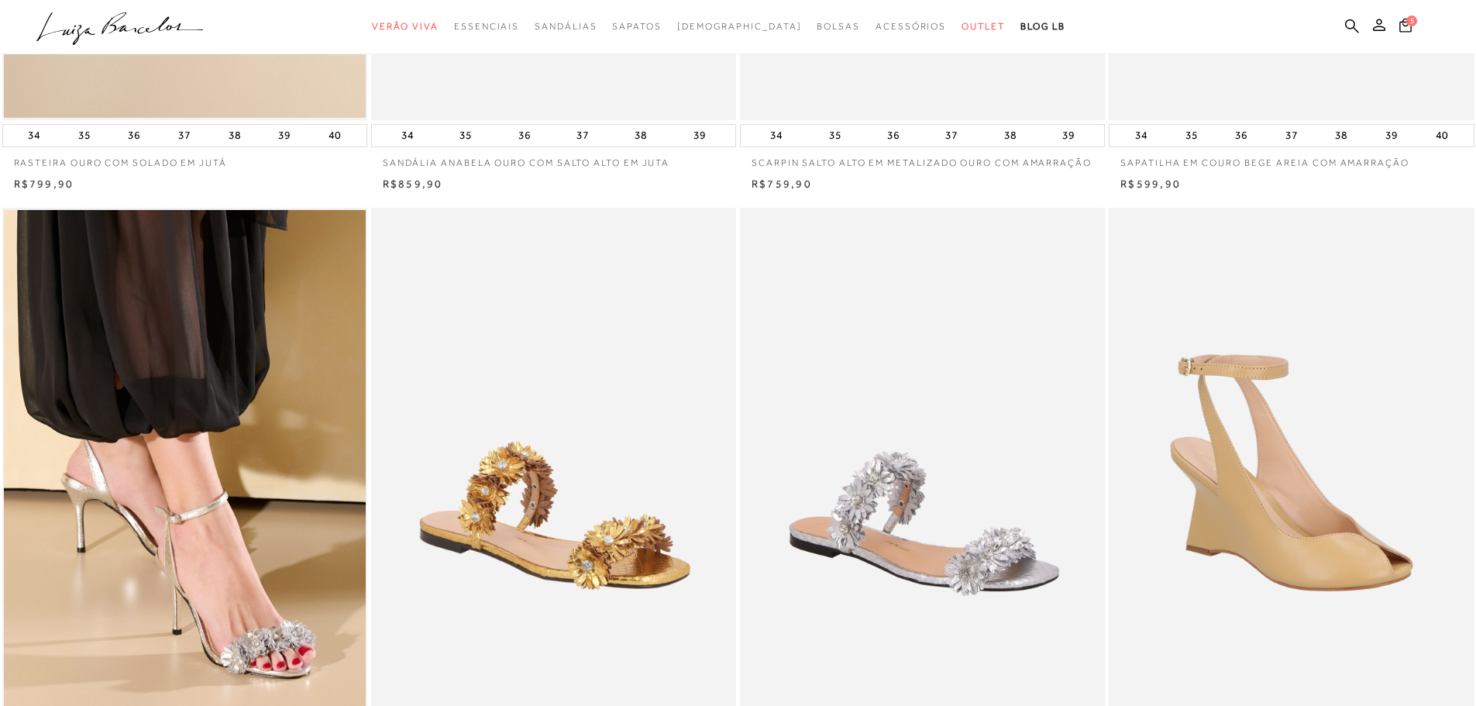
scroll to position [697, 0]
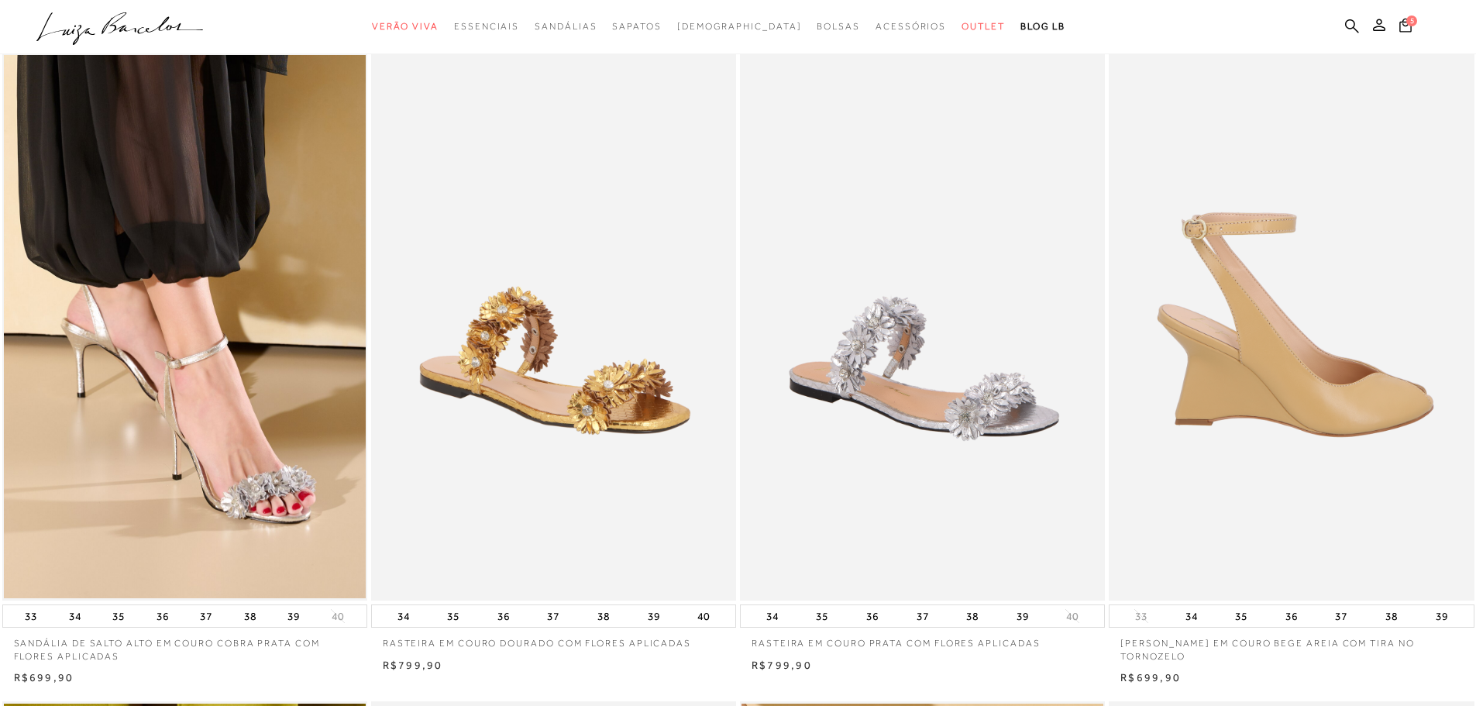
click at [1337, 407] on img at bounding box center [1291, 327] width 363 height 548
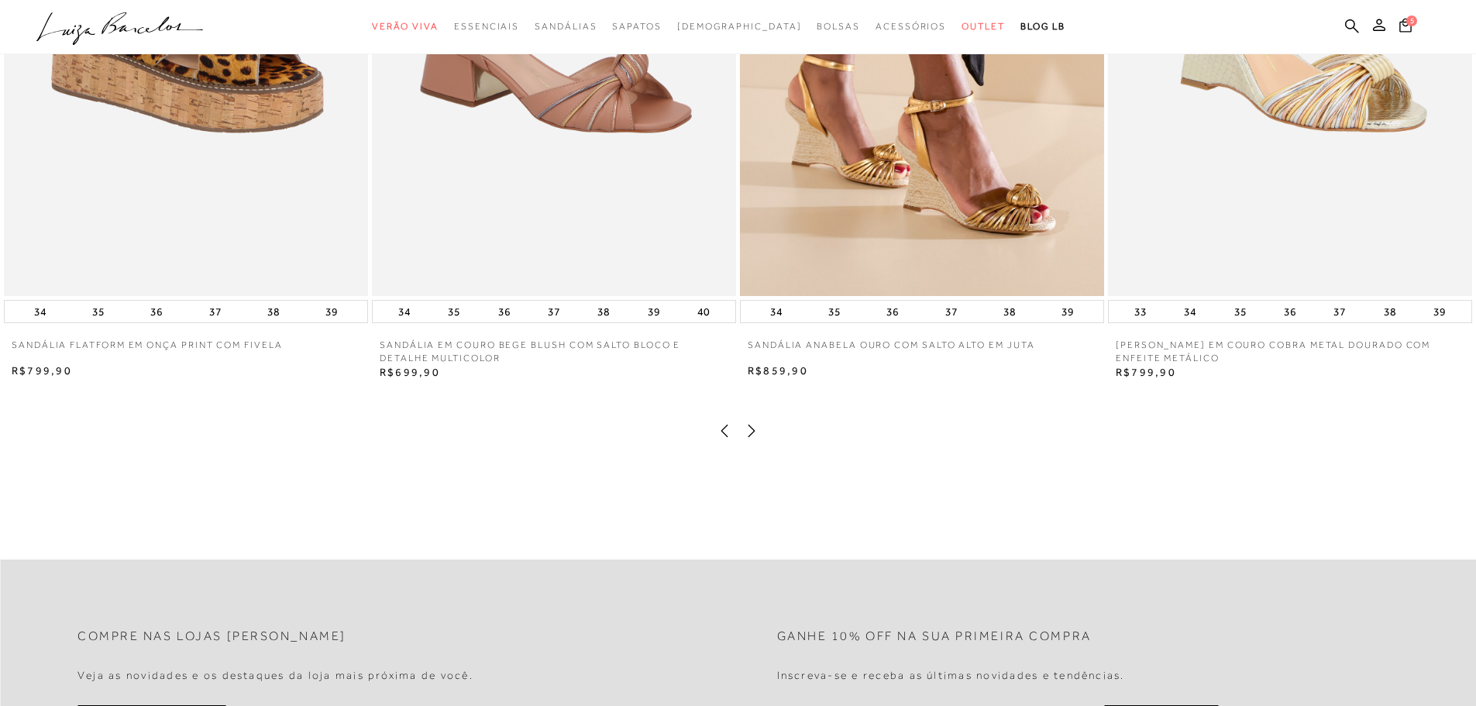
scroll to position [3642, 0]
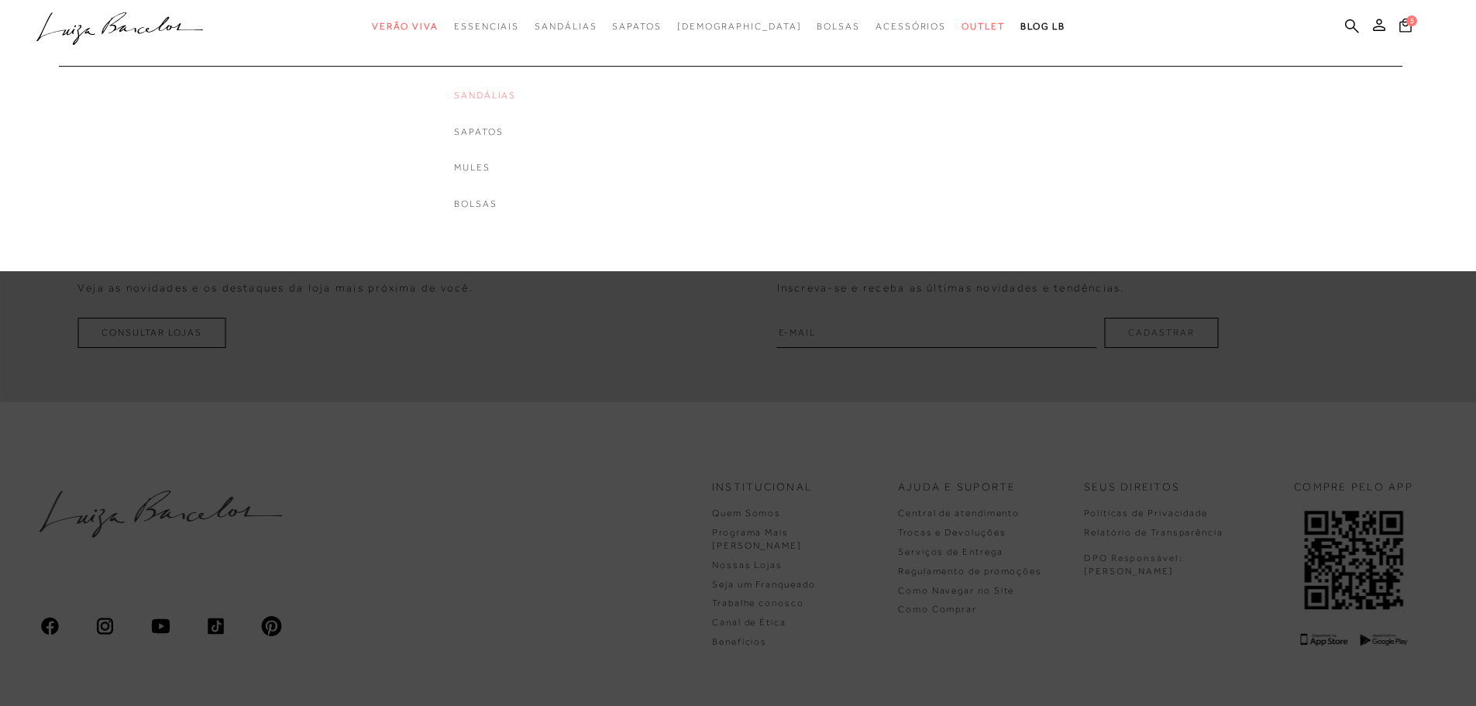
click at [516, 95] on link "Sandálias" at bounding box center [485, 95] width 62 height 13
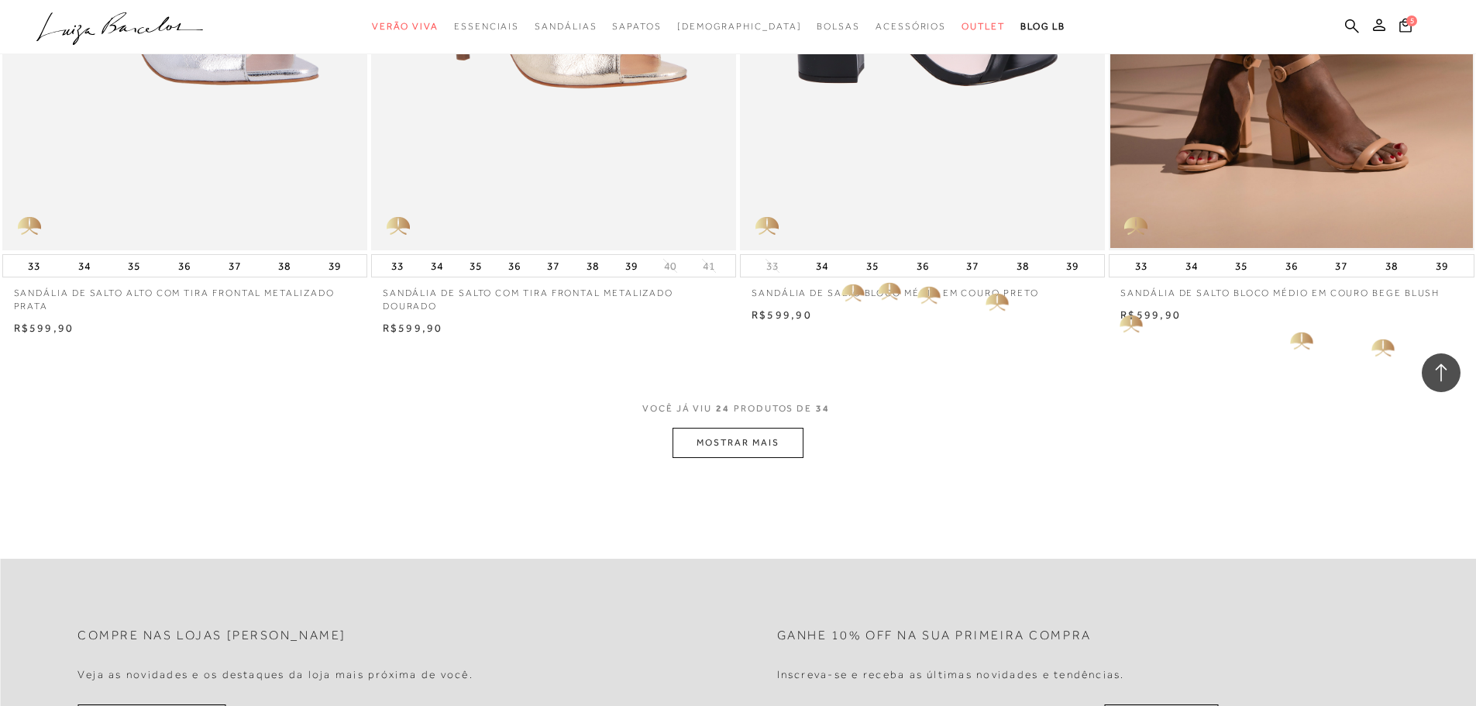
scroll to position [3719, 0]
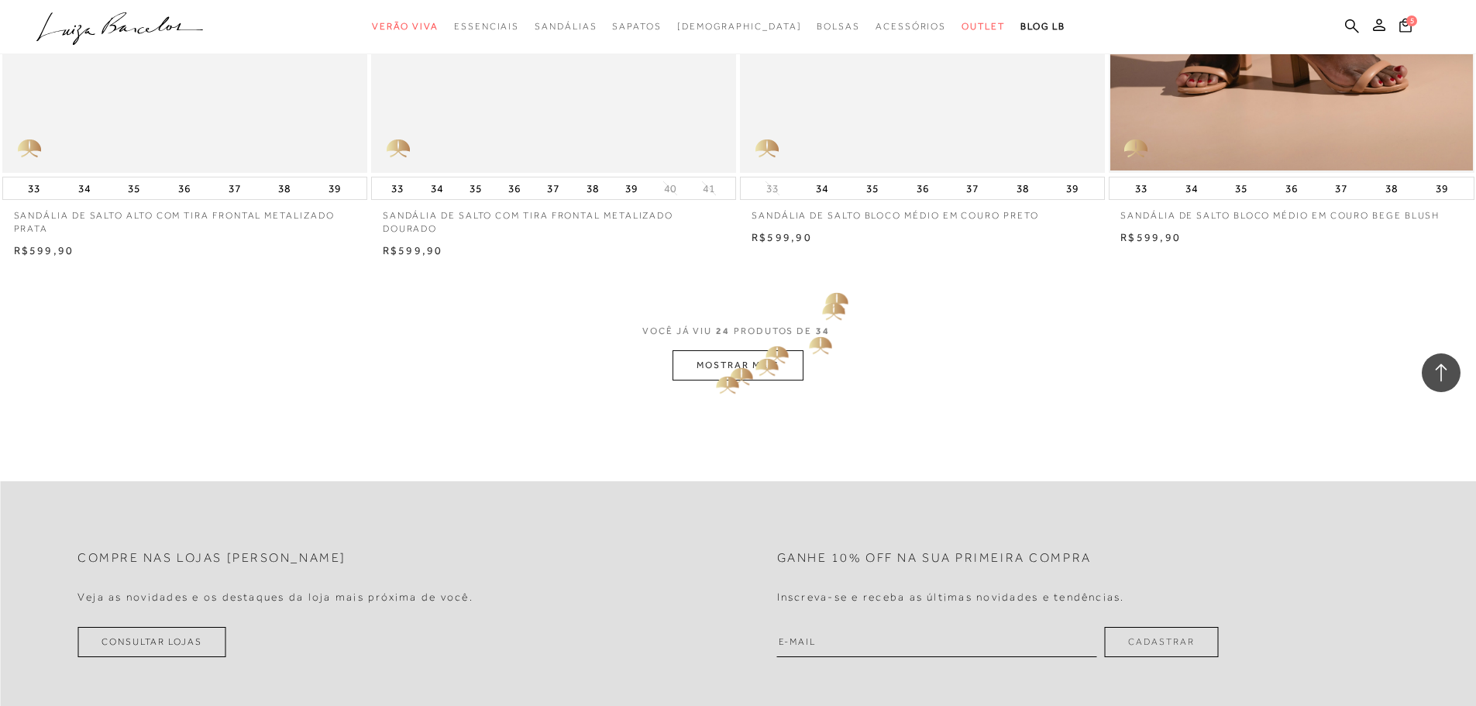
click at [711, 370] on button "MOSTRAR MAIS" at bounding box center [738, 365] width 130 height 30
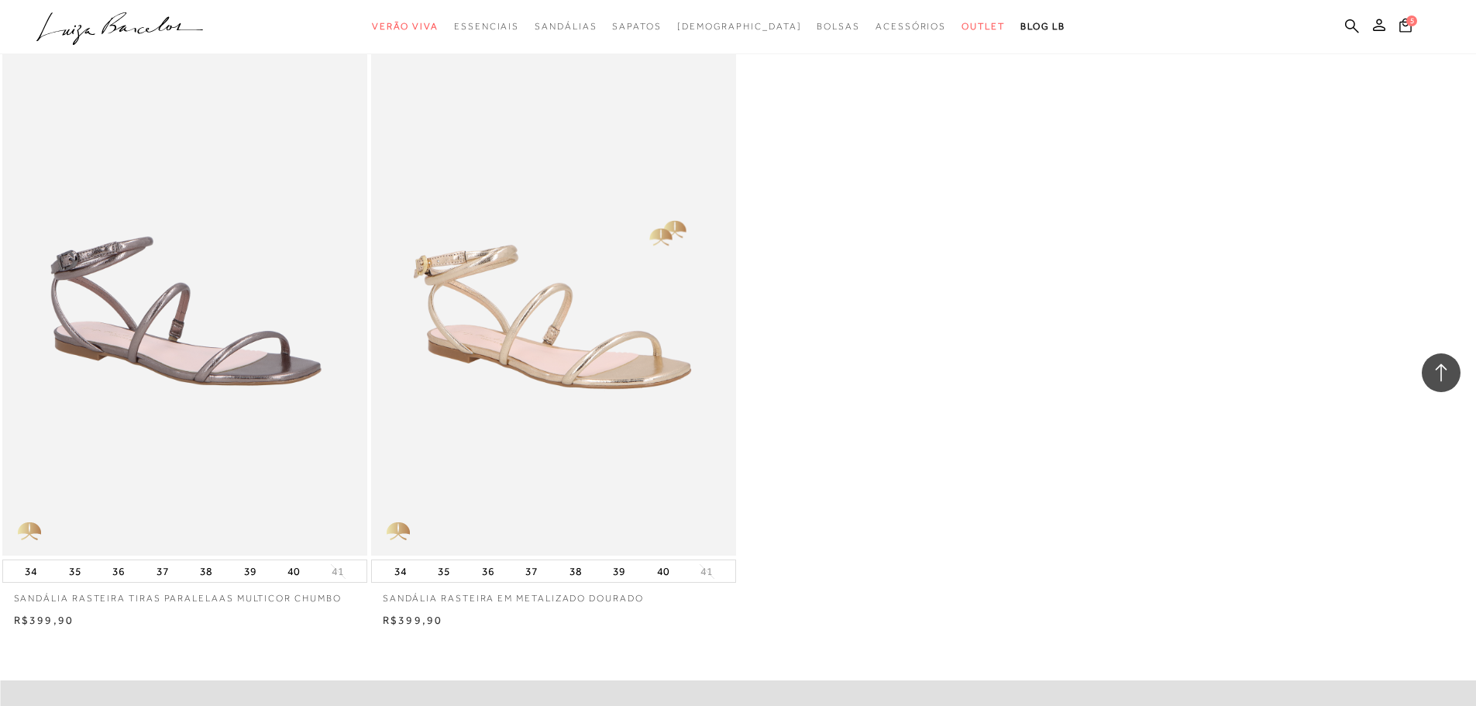
scroll to position [4804, 0]
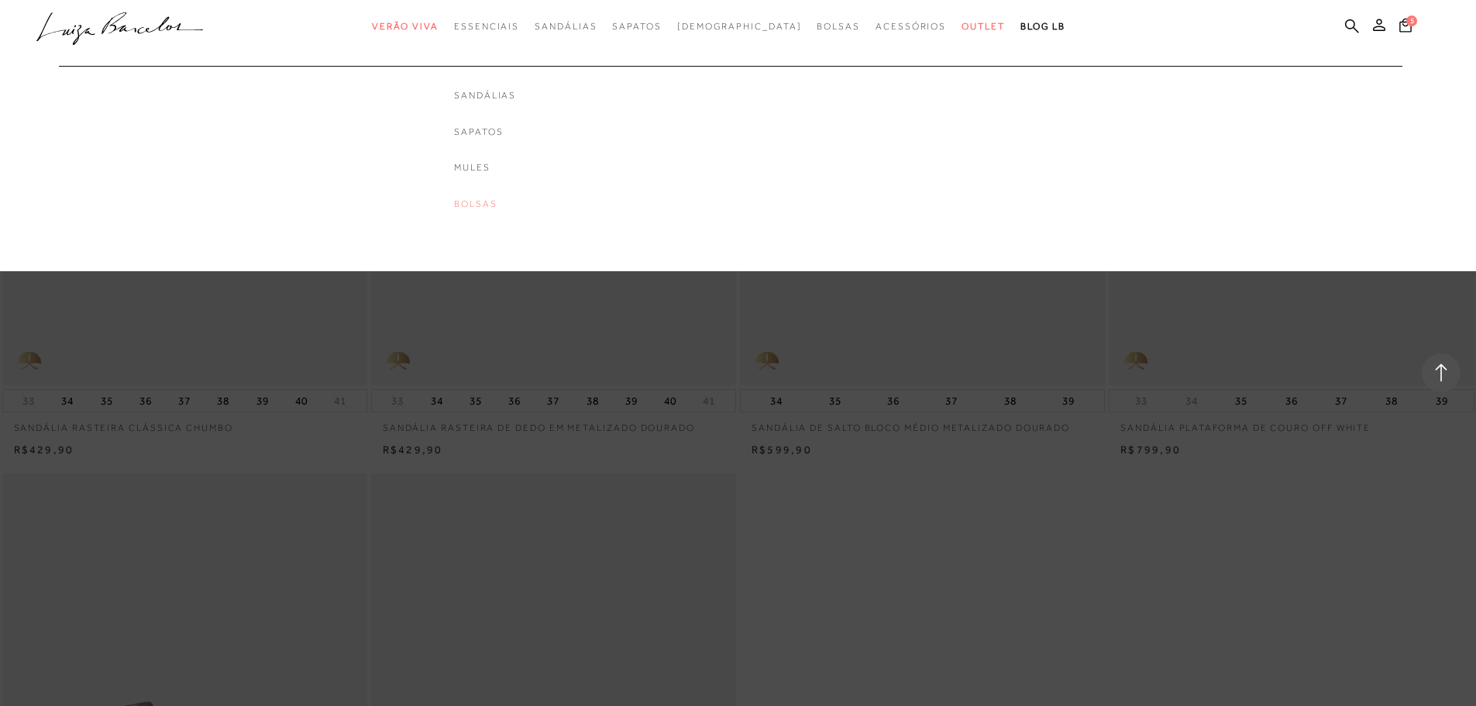
click at [507, 202] on link "Bolsas" at bounding box center [485, 204] width 62 height 13
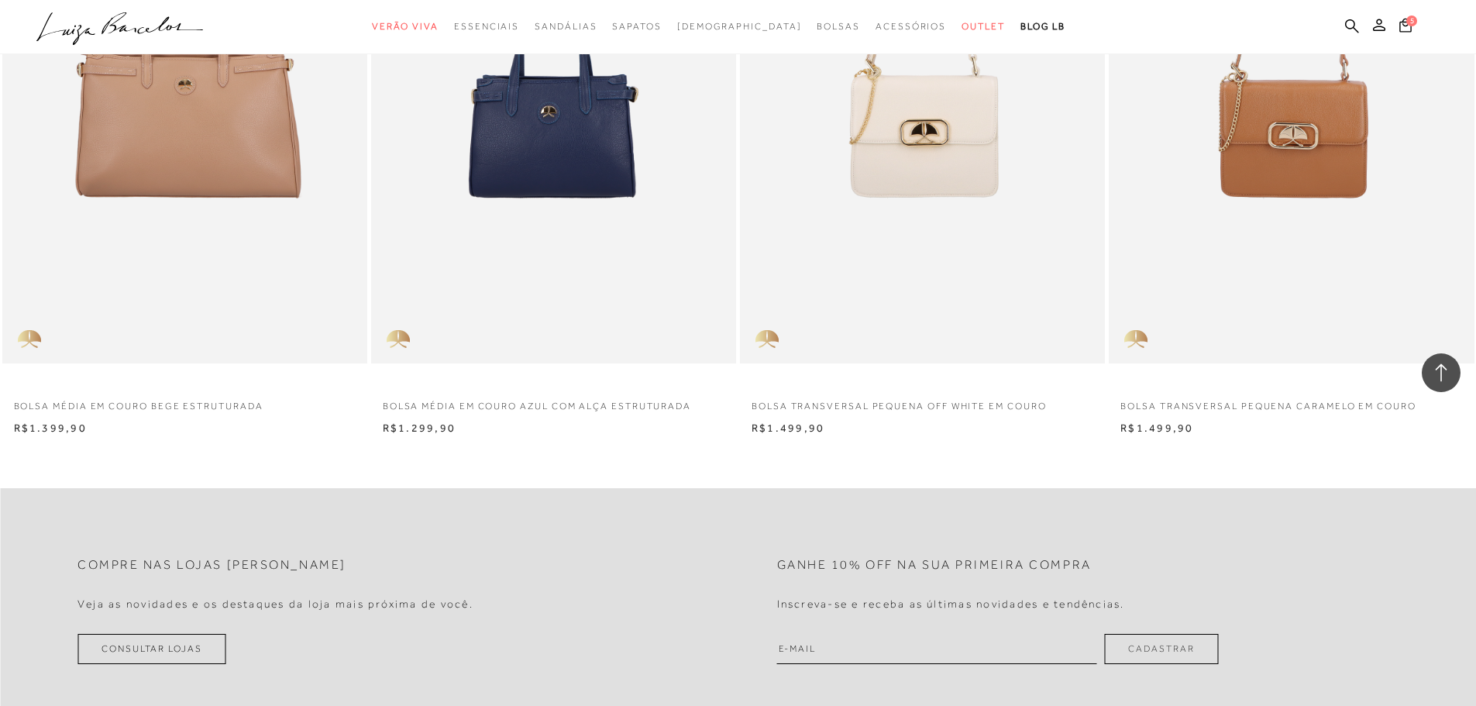
scroll to position [3099, 0]
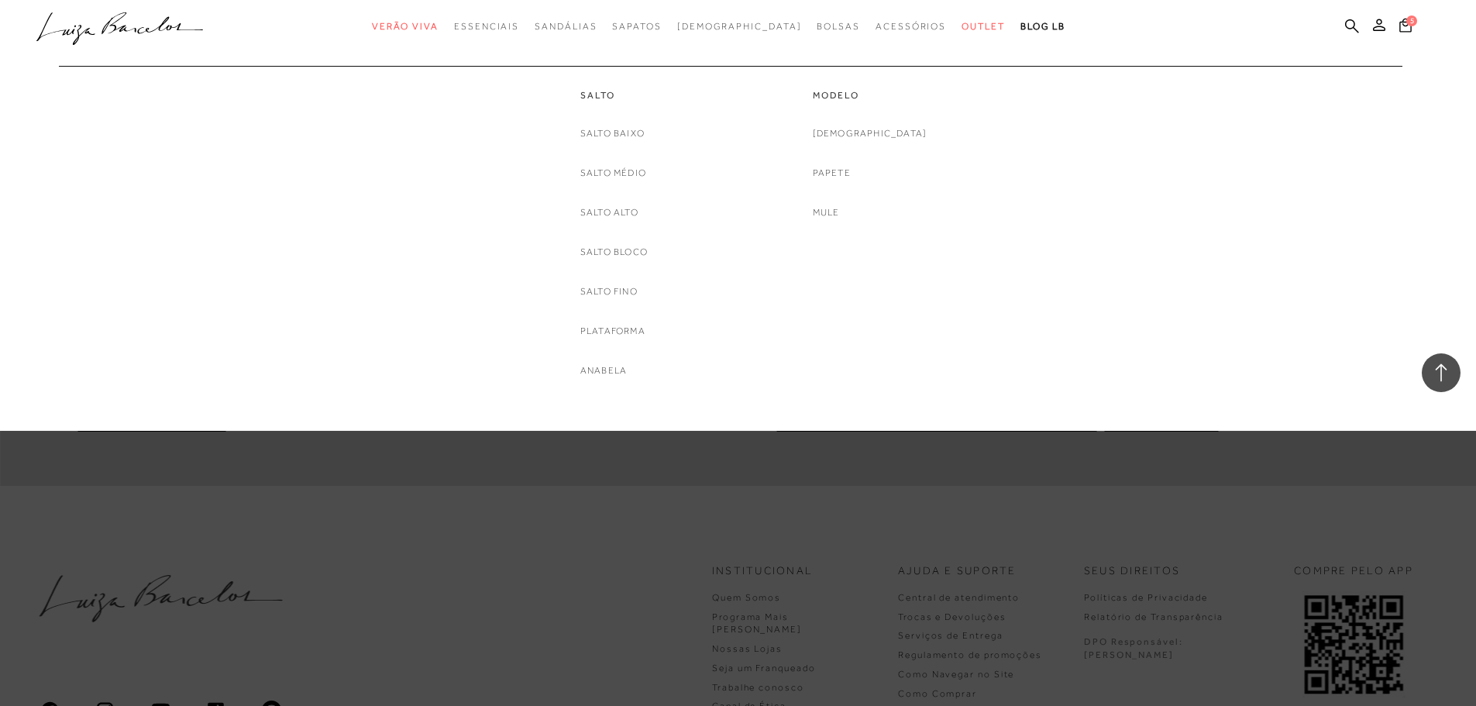
click at [625, 331] on link "Plataforma" at bounding box center [612, 331] width 65 height 16
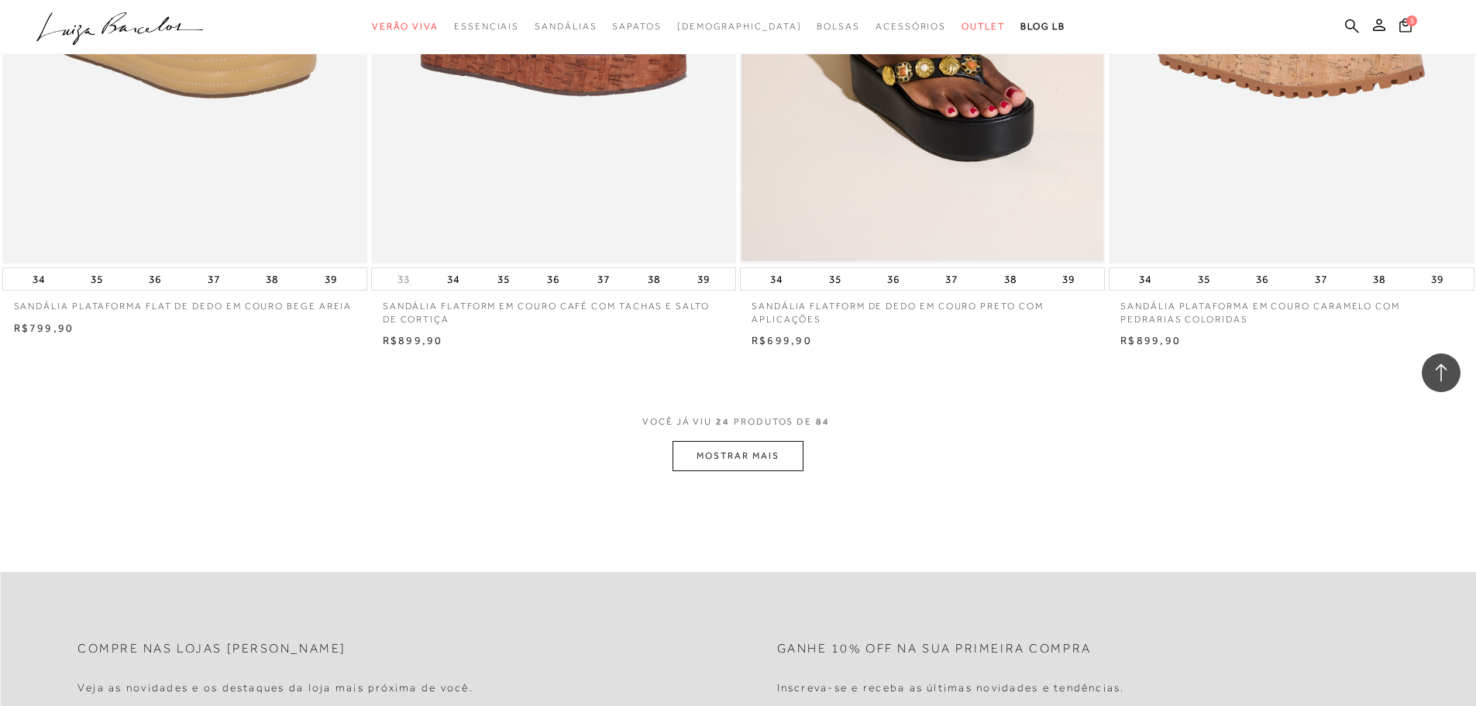
scroll to position [3952, 0]
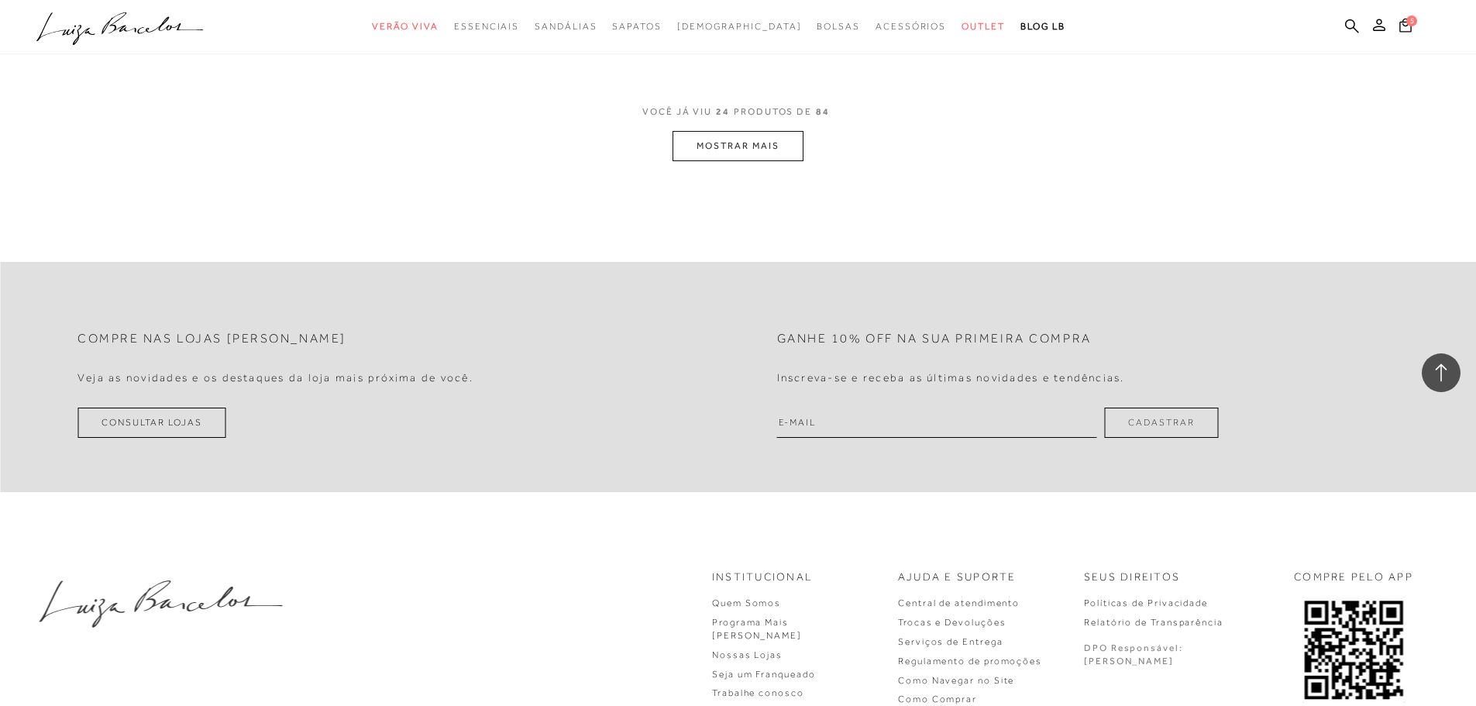
click at [763, 153] on button "MOSTRAR MAIS" at bounding box center [738, 146] width 130 height 30
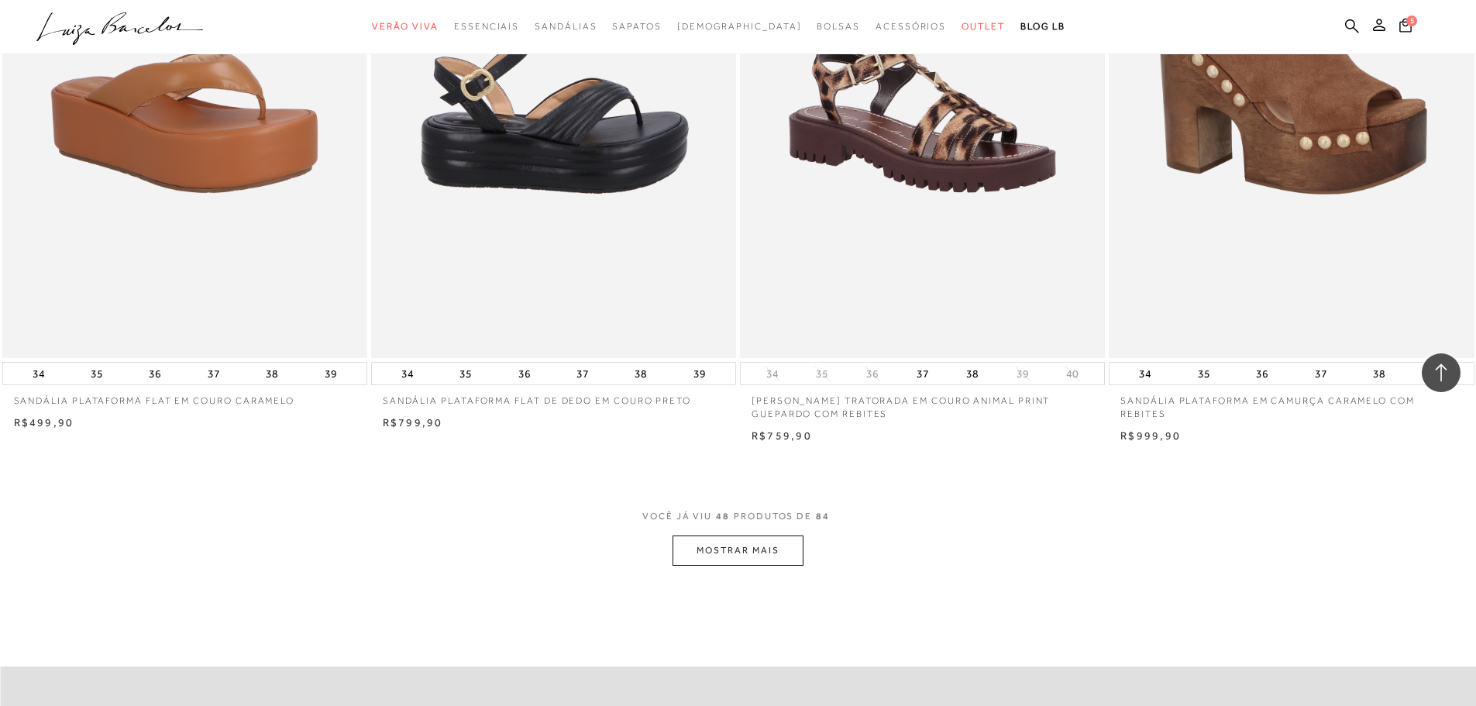
scroll to position [7748, 0]
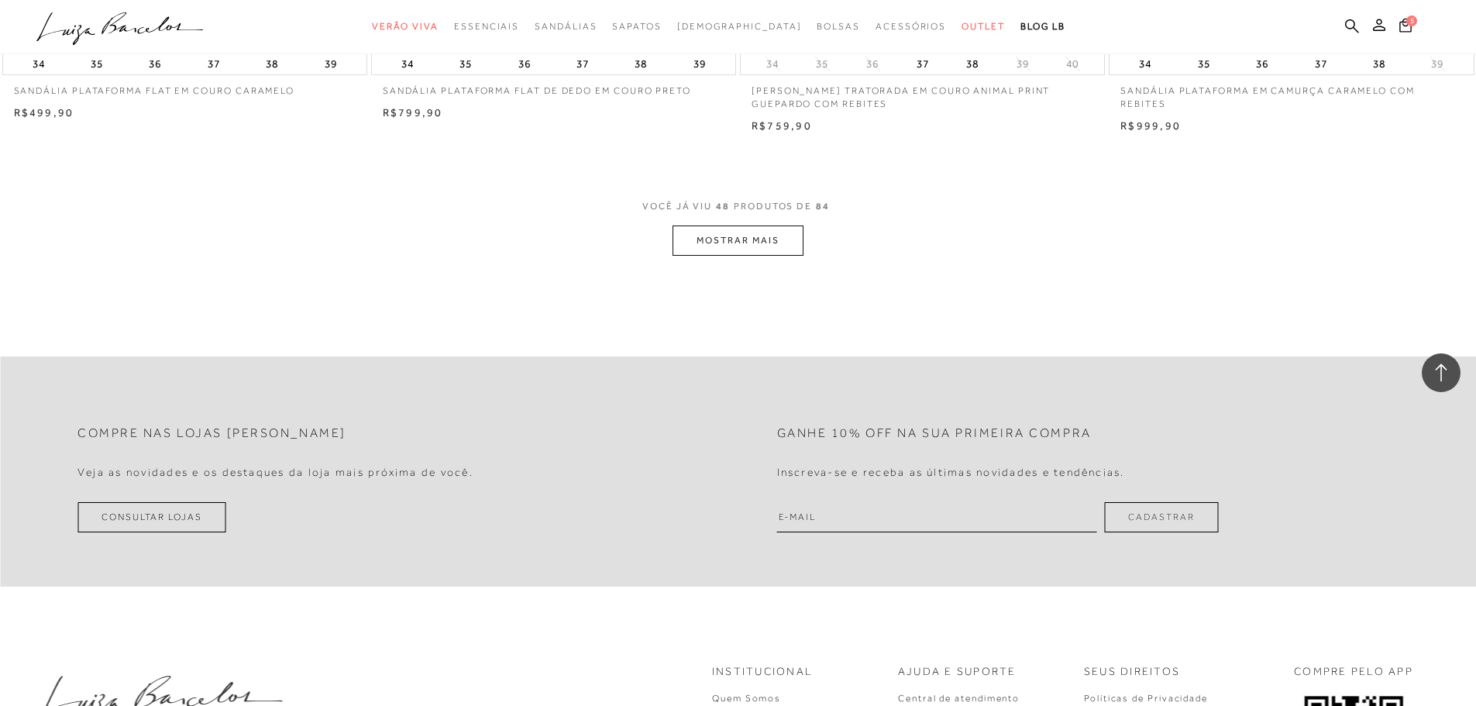
click at [734, 243] on button "MOSTRAR MAIS" at bounding box center [738, 240] width 130 height 30
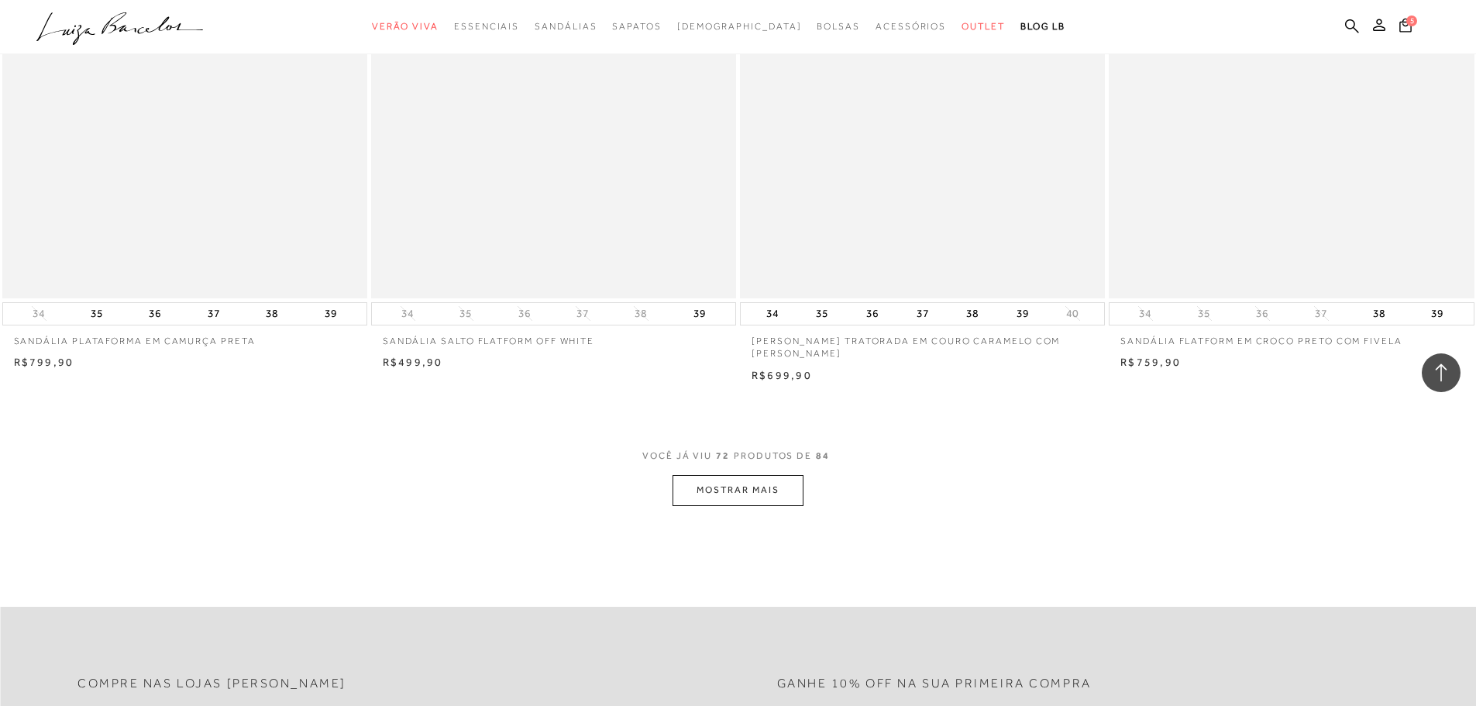
scroll to position [11467, 0]
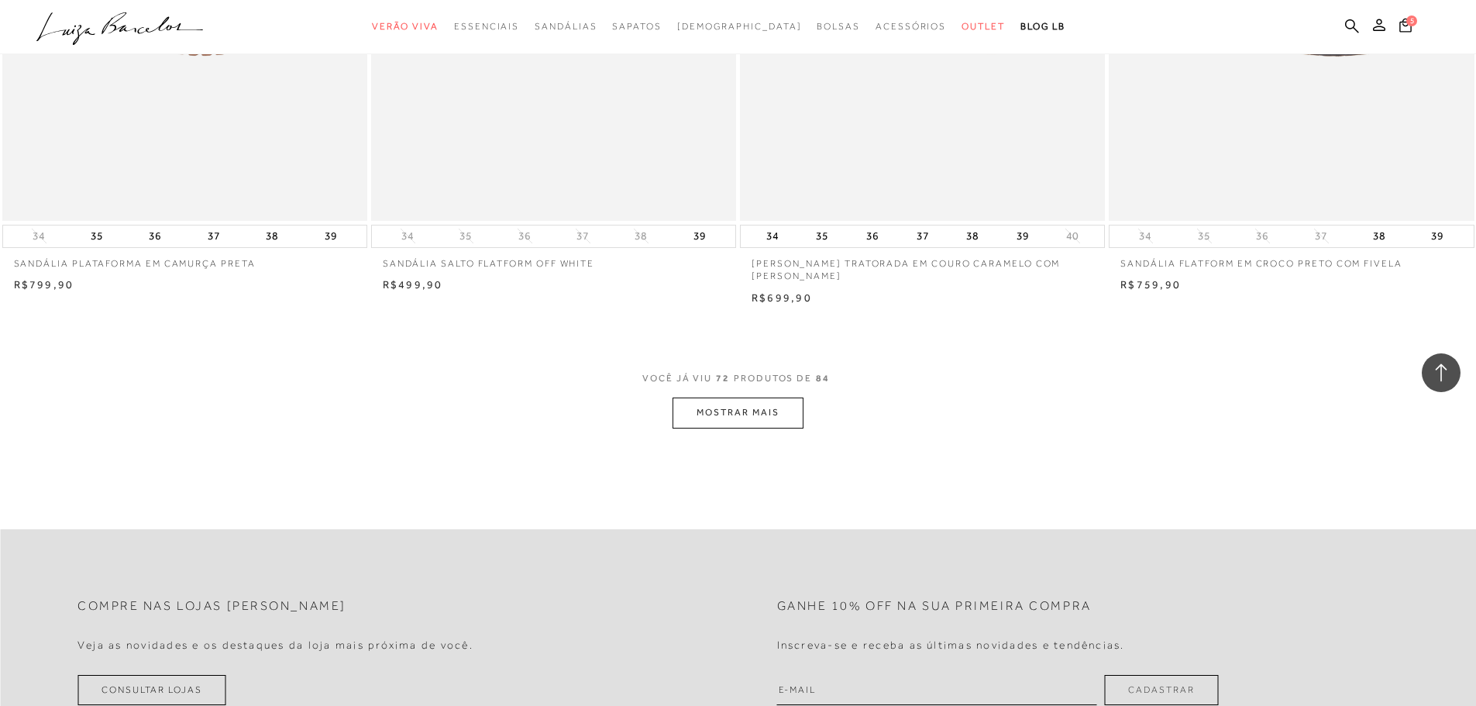
click at [748, 397] on button "MOSTRAR MAIS" at bounding box center [738, 412] width 130 height 30
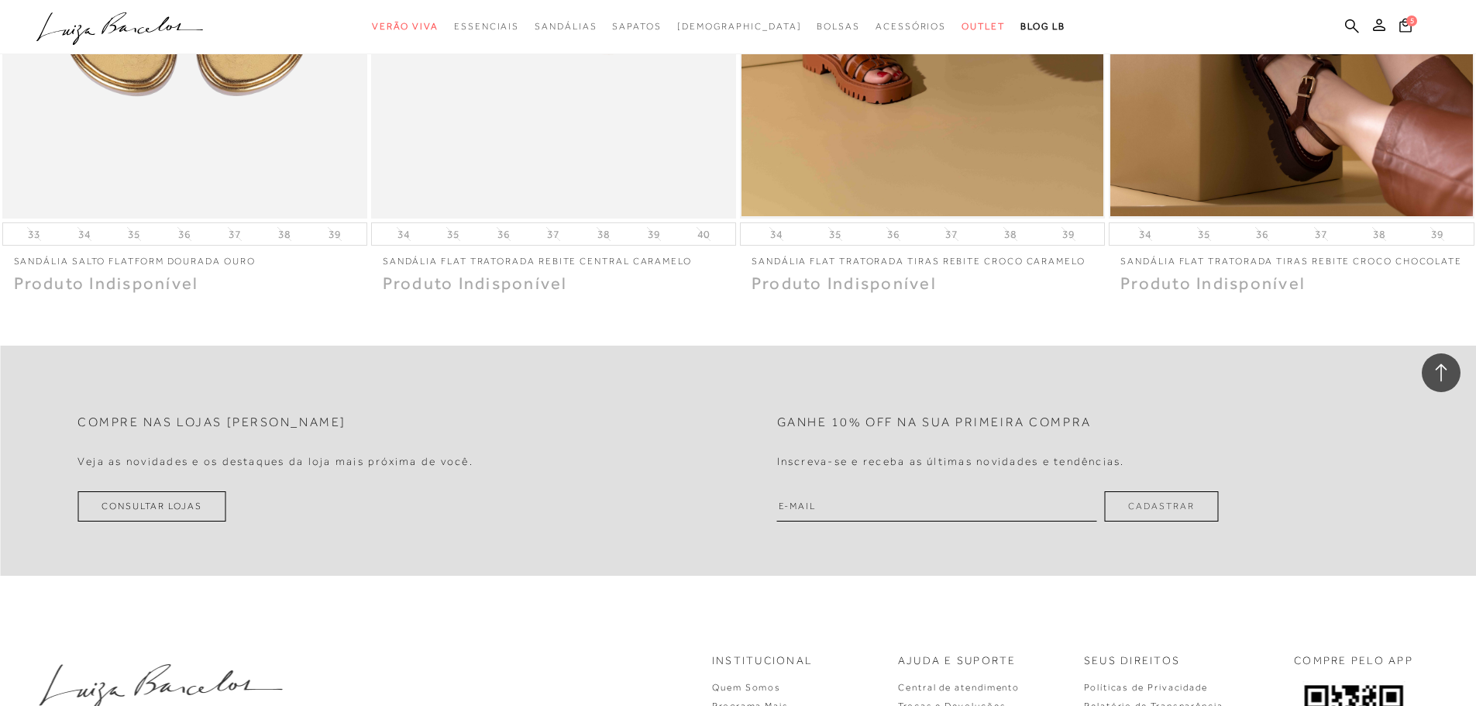
scroll to position [13560, 0]
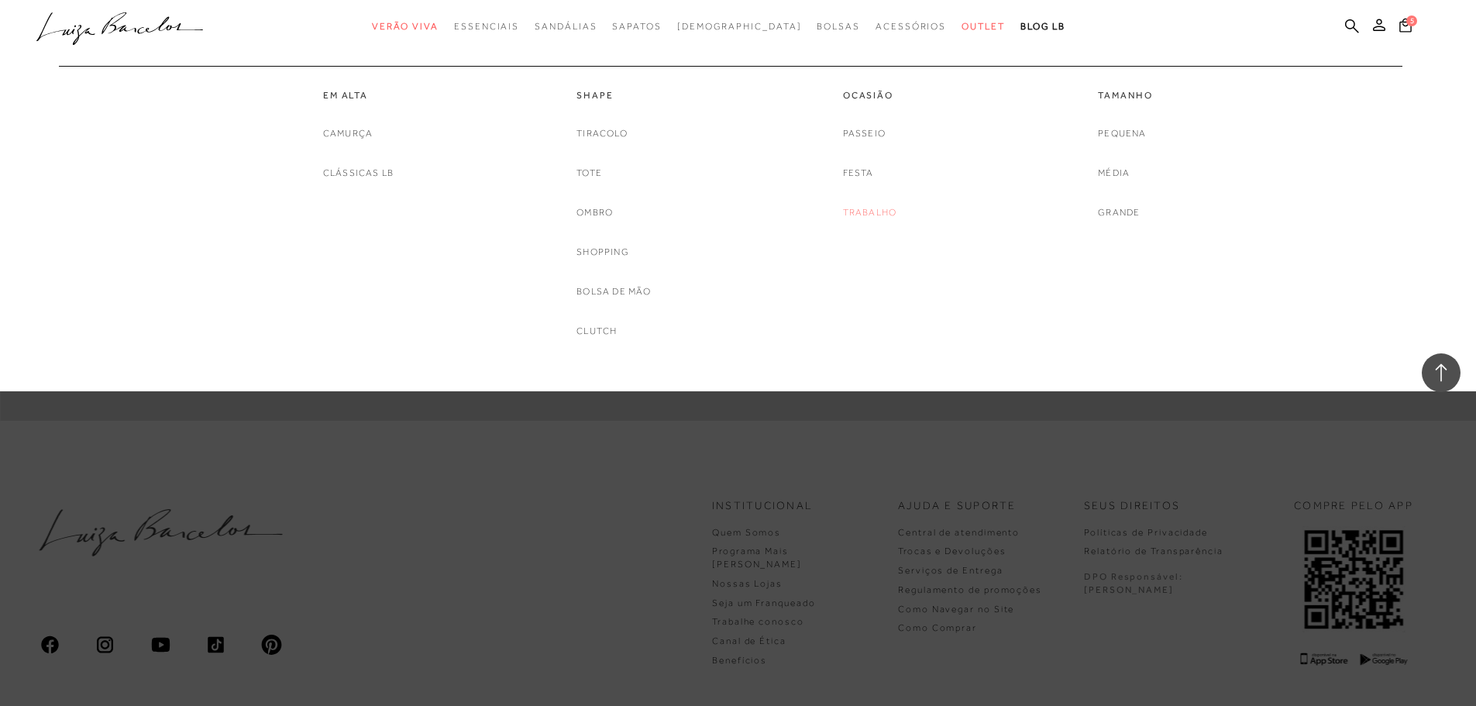
click at [872, 212] on link "Trabalho" at bounding box center [870, 213] width 54 height 16
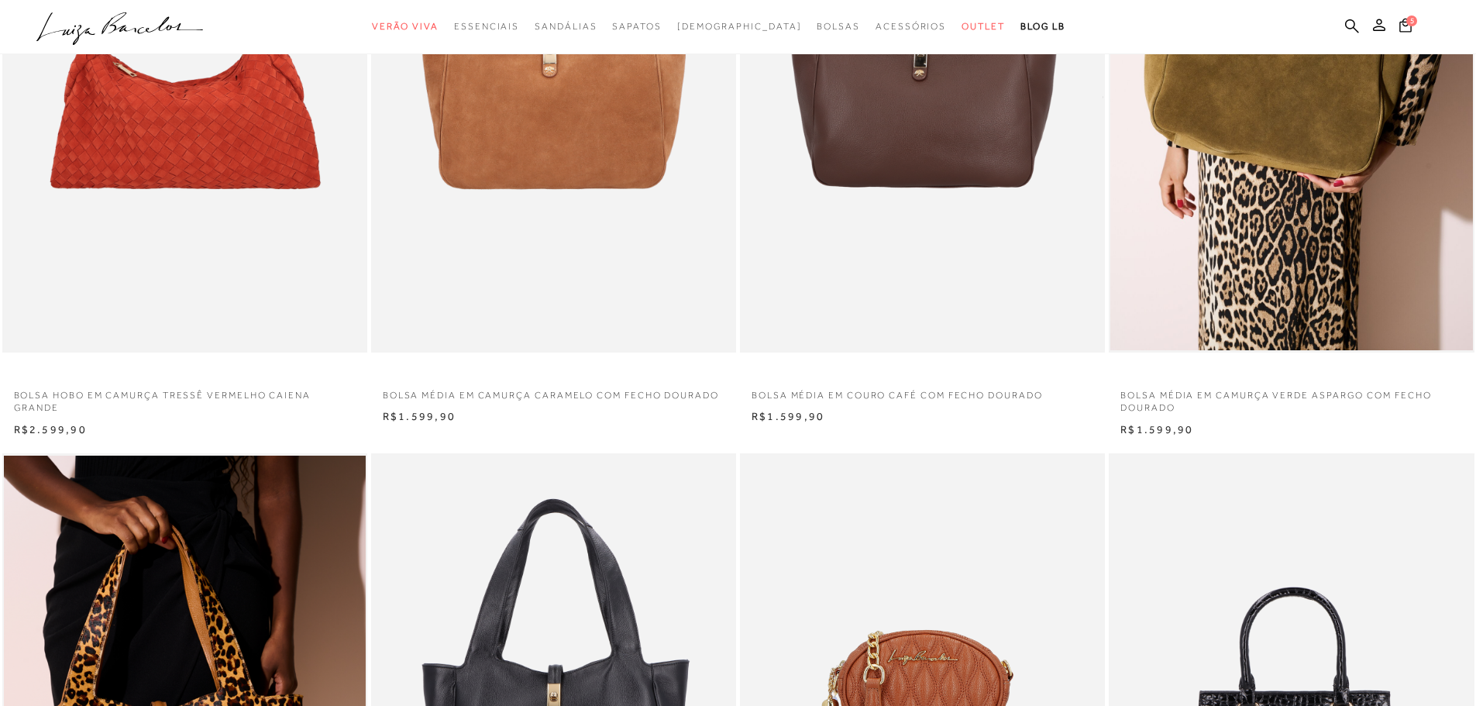
scroll to position [620, 0]
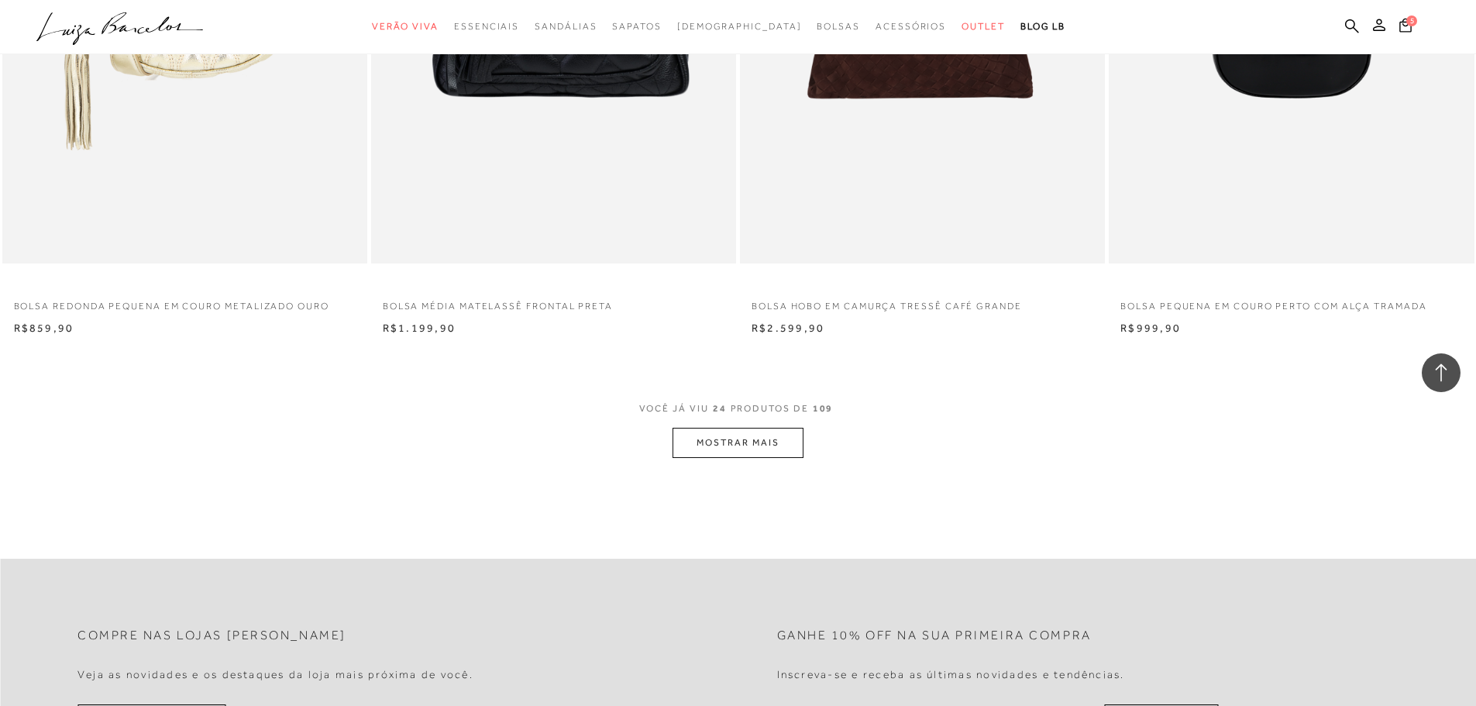
scroll to position [3797, 0]
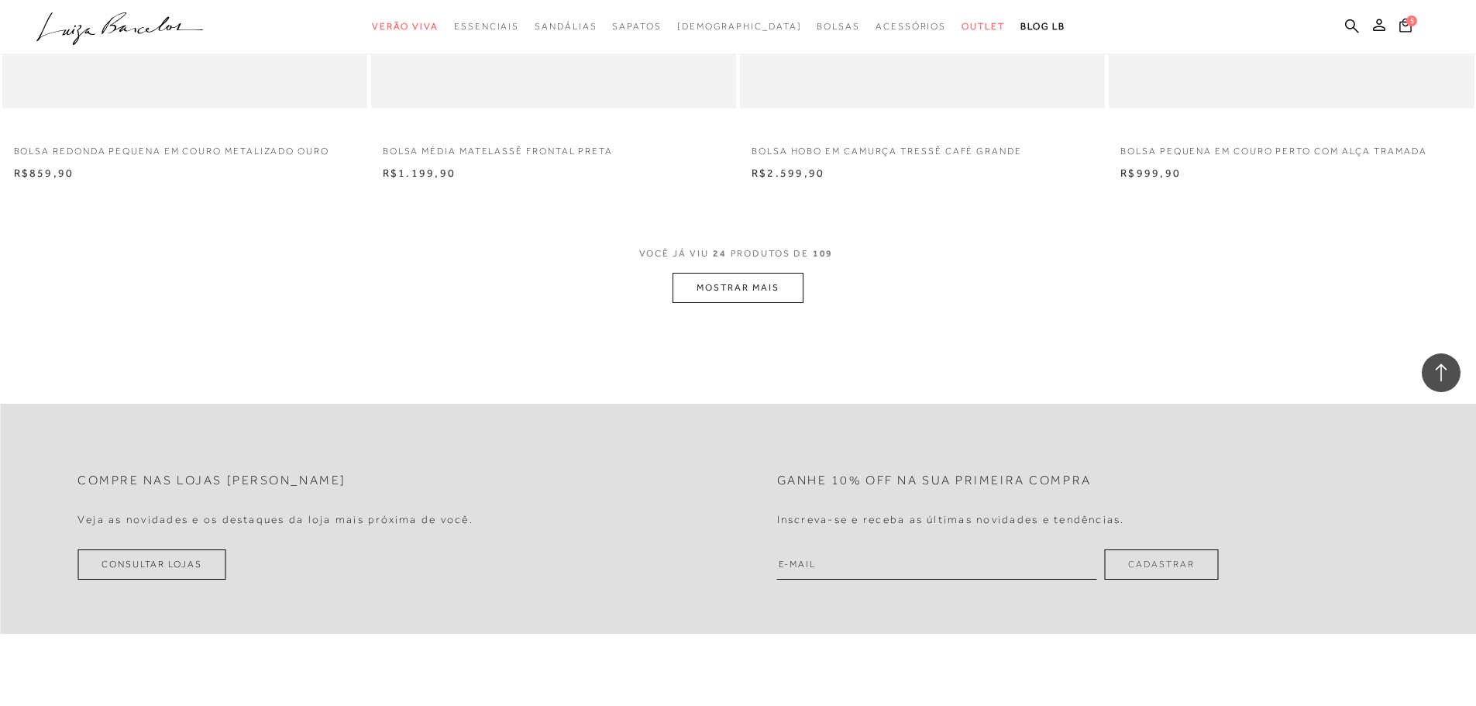
click at [714, 287] on button "MOSTRAR MAIS" at bounding box center [738, 288] width 130 height 30
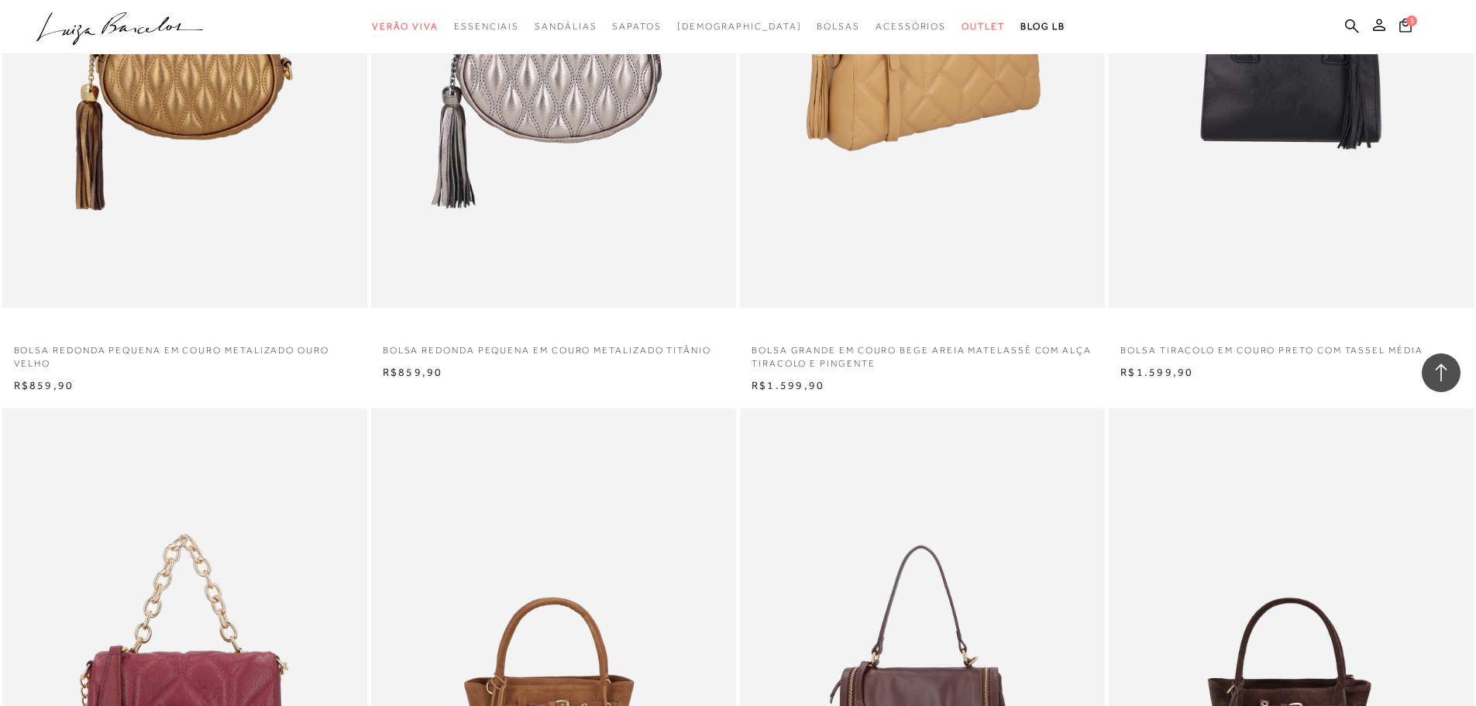
scroll to position [5191, 0]
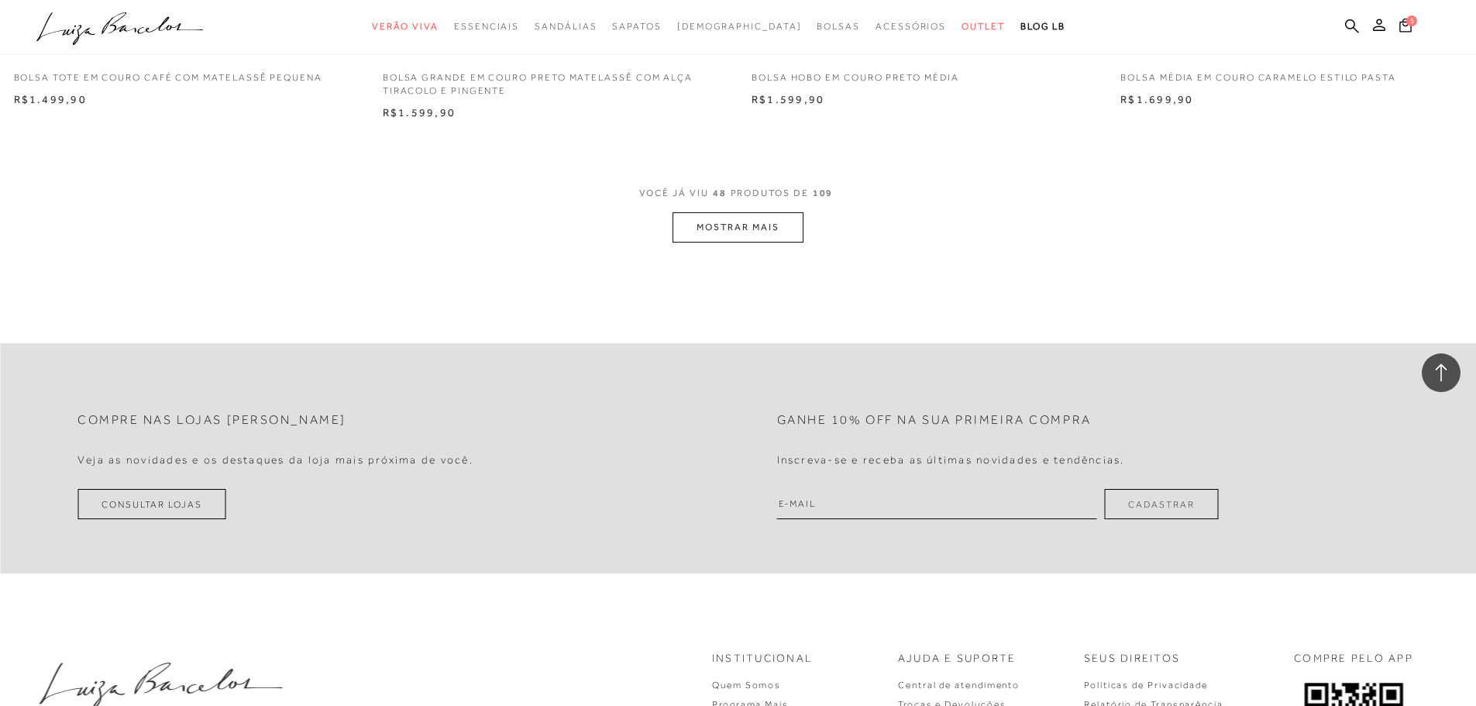
click at [714, 229] on button "MOSTRAR MAIS" at bounding box center [738, 227] width 130 height 30
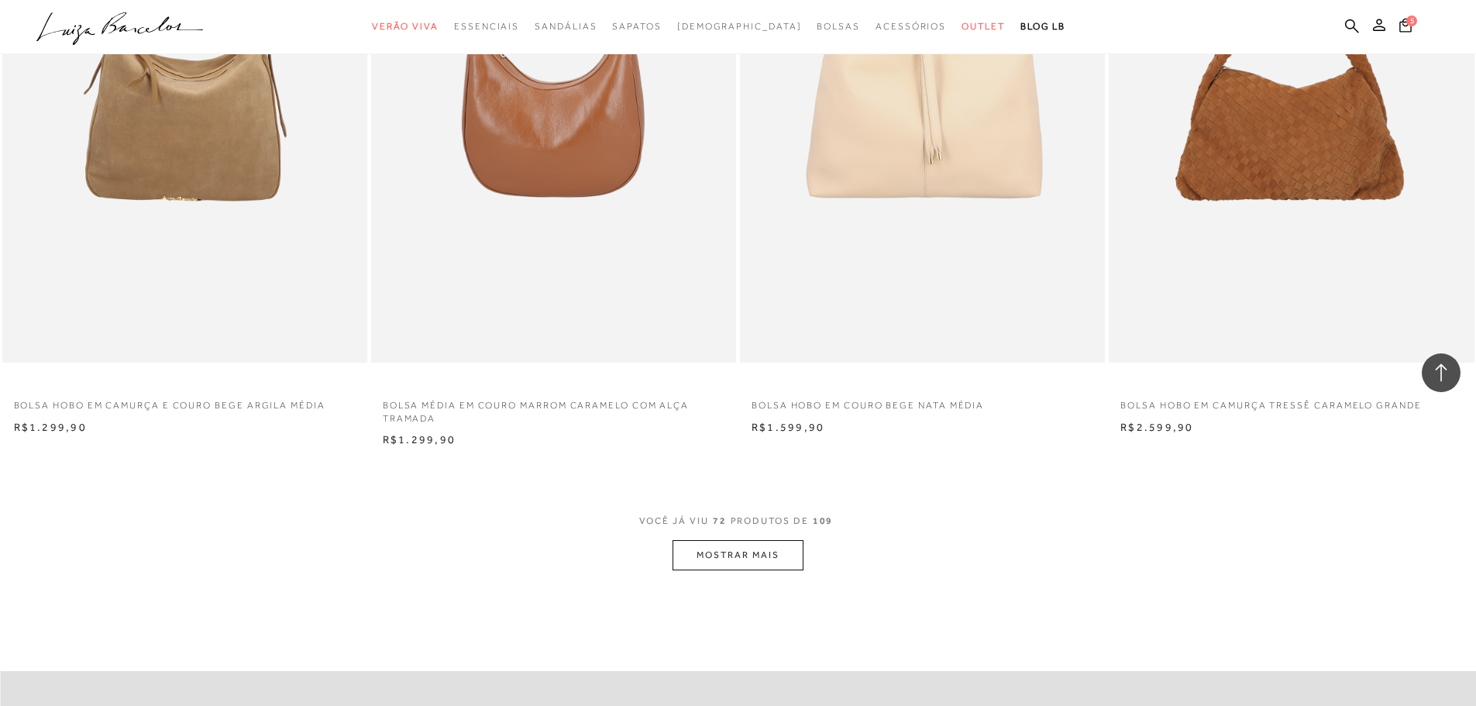
scroll to position [11467, 0]
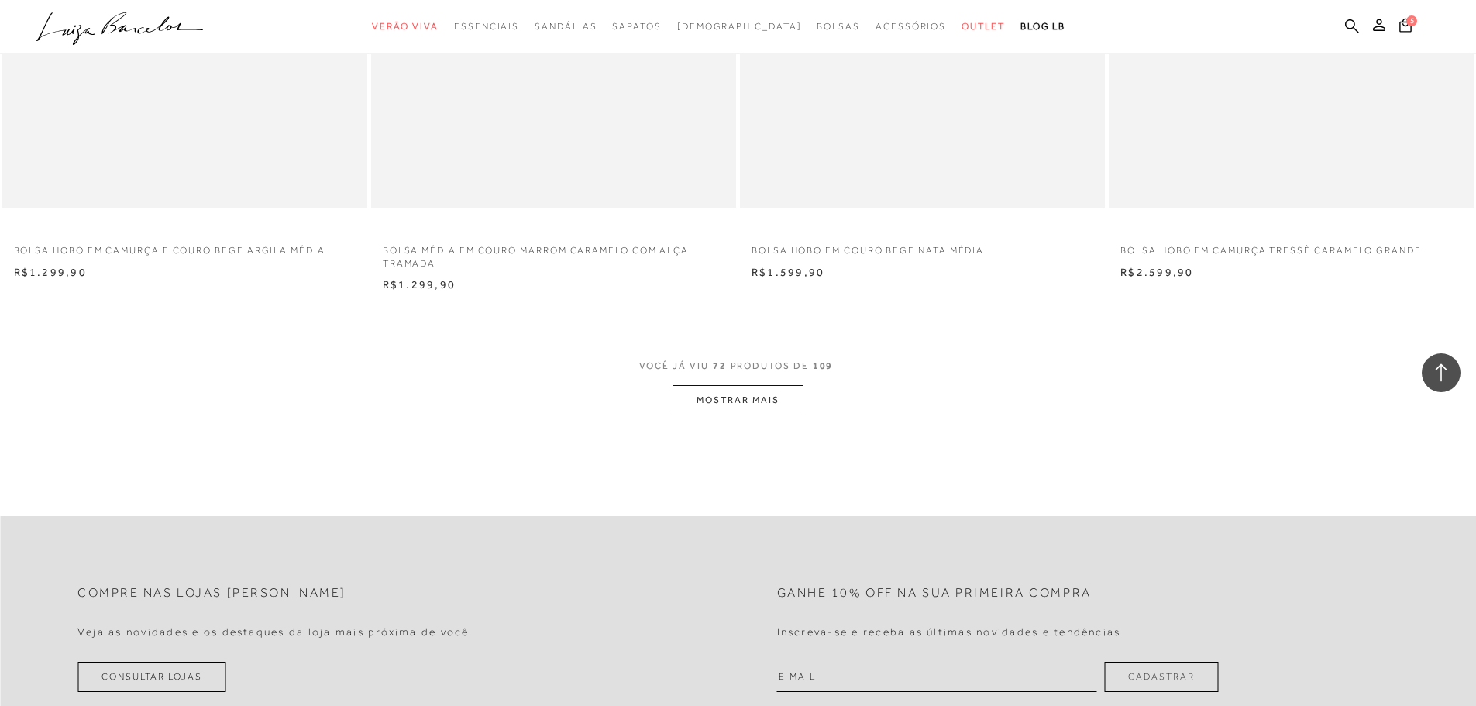
click at [769, 397] on button "MOSTRAR MAIS" at bounding box center [738, 400] width 130 height 30
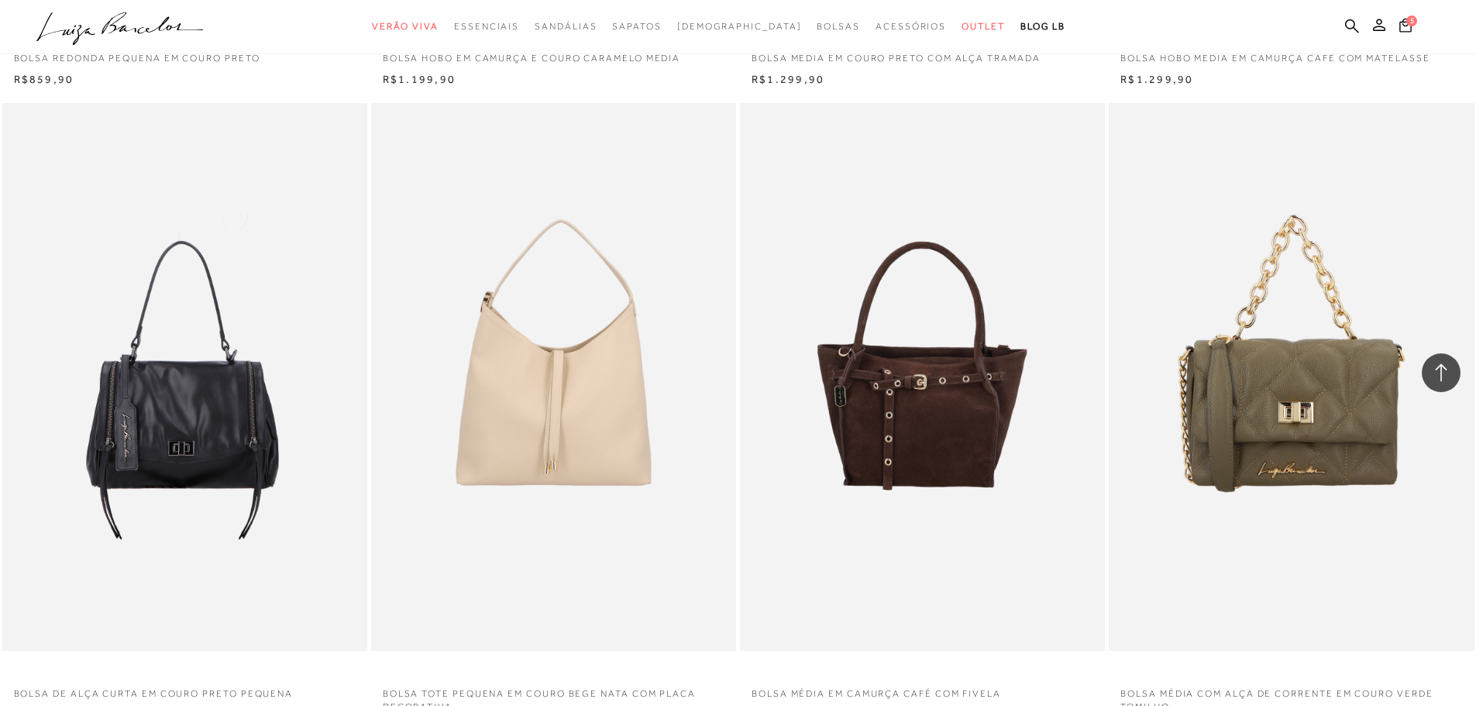
scroll to position [15264, 0]
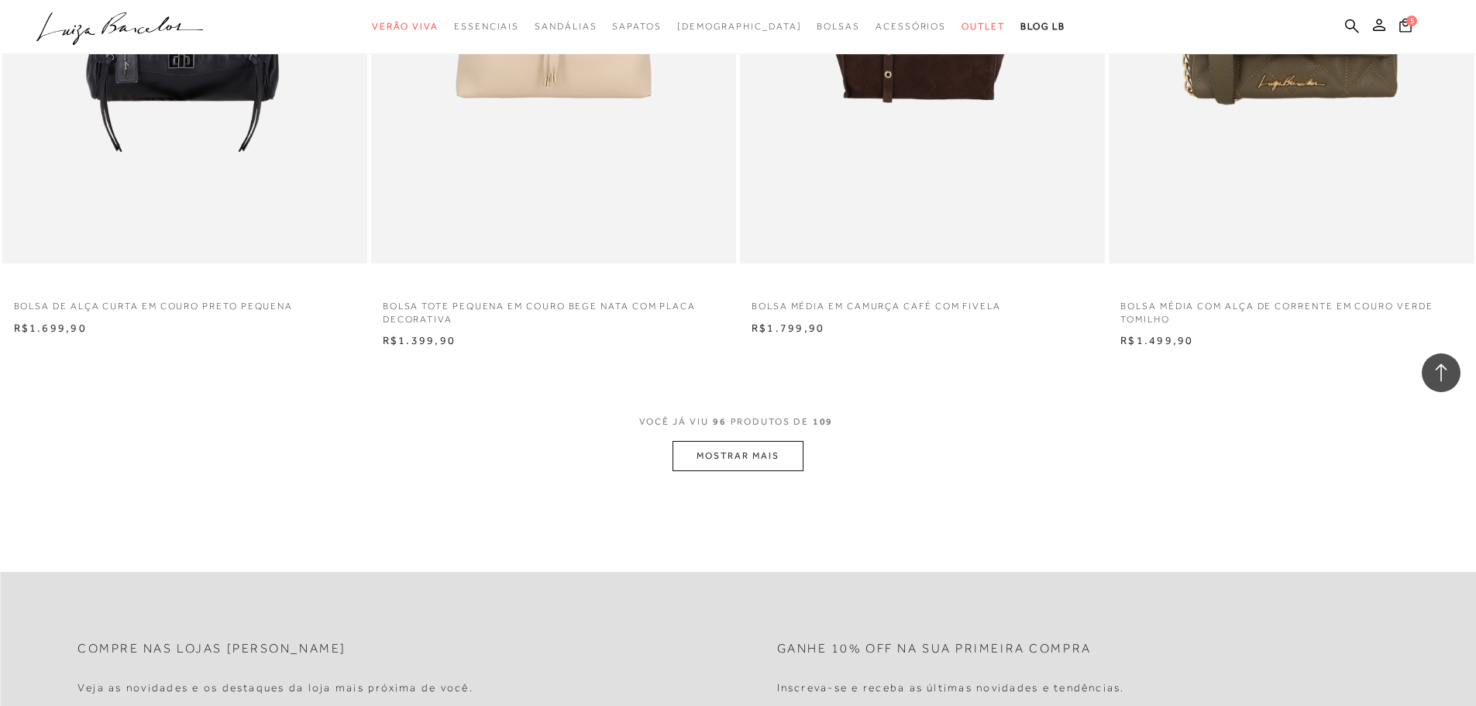
click at [724, 449] on button "MOSTRAR MAIS" at bounding box center [738, 456] width 130 height 30
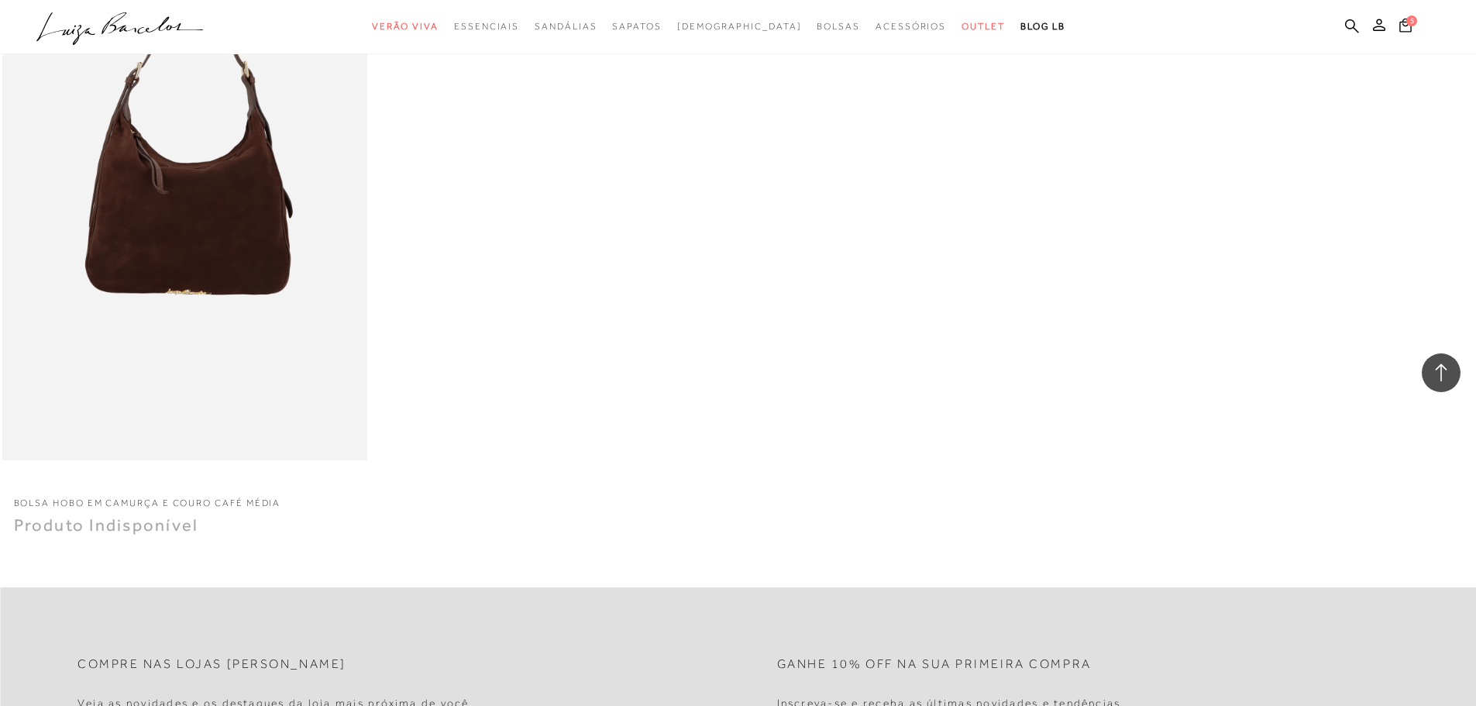
scroll to position [17046, 0]
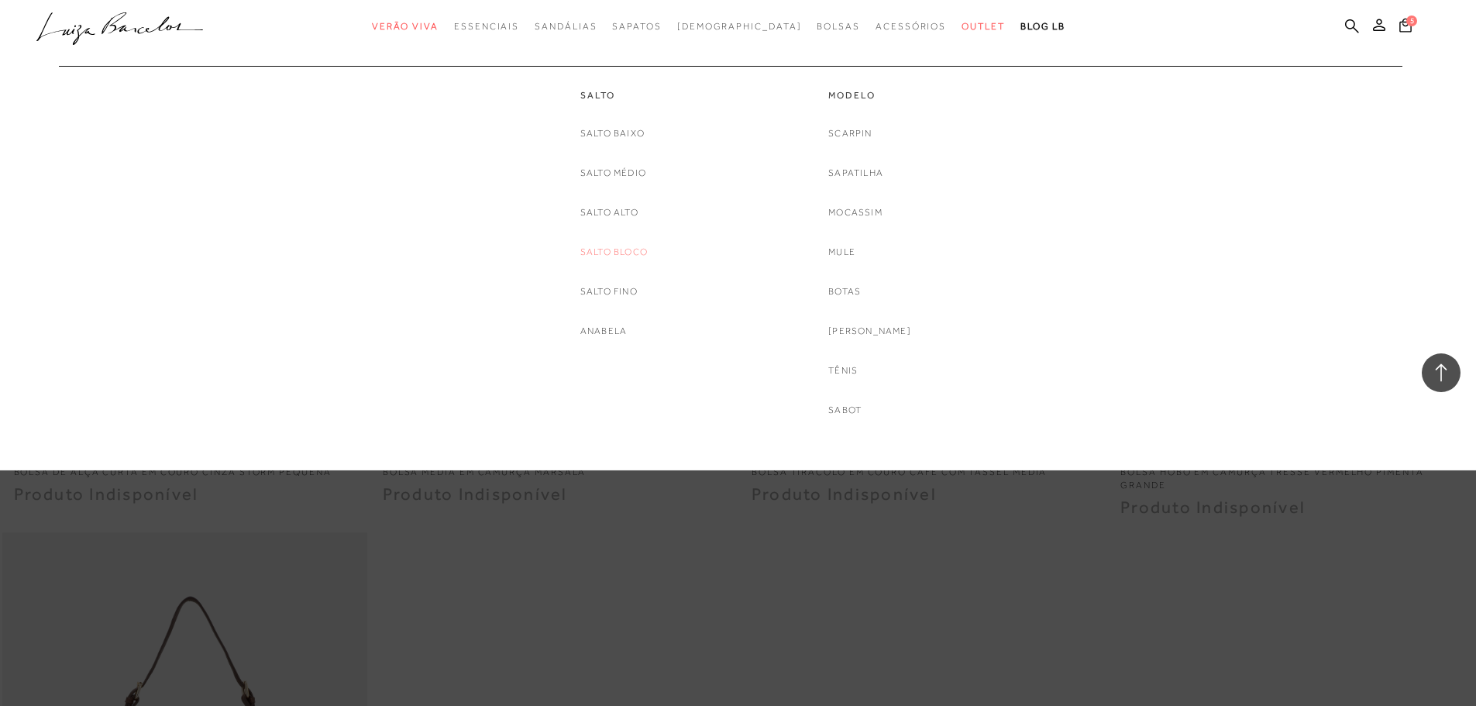
click at [604, 250] on link "Salto Bloco" at bounding box center [613, 252] width 67 height 16
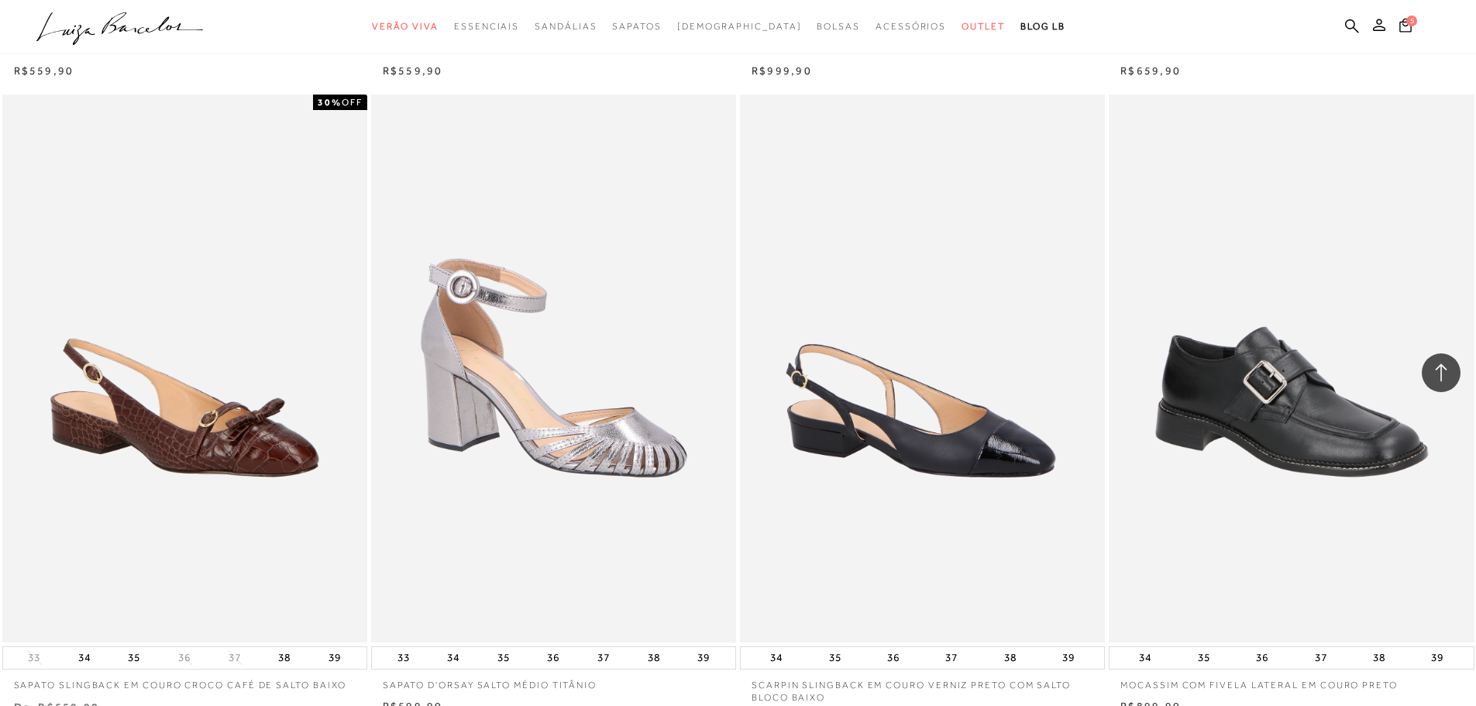
scroll to position [930, 0]
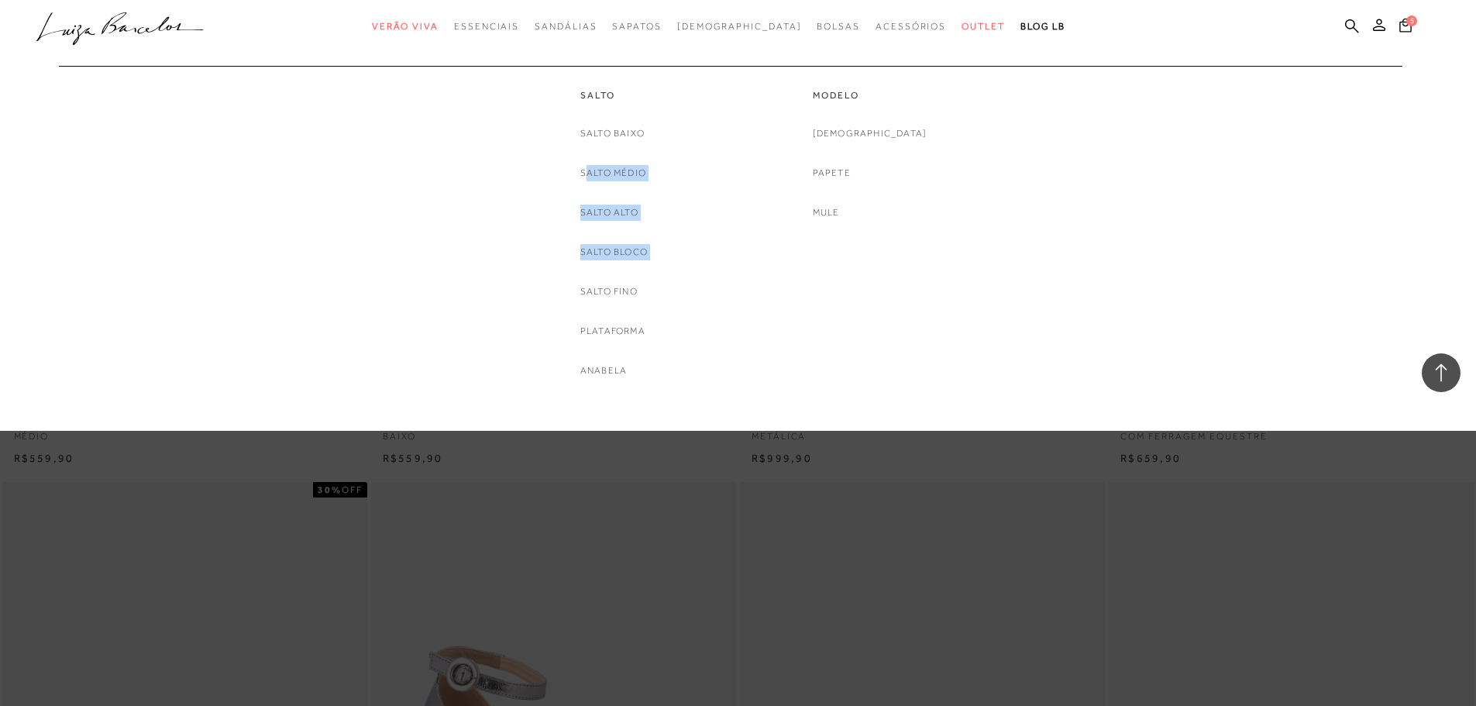
drag, startPoint x: 577, startPoint y: 272, endPoint x: 575, endPoint y: 300, distance: 28.0
click at [576, 287] on div "Salto Salto Baixo Salto Médio Salto Alto Salto Bloco Salto Fino Plataforma Anab…" at bounding box center [614, 222] width 232 height 313
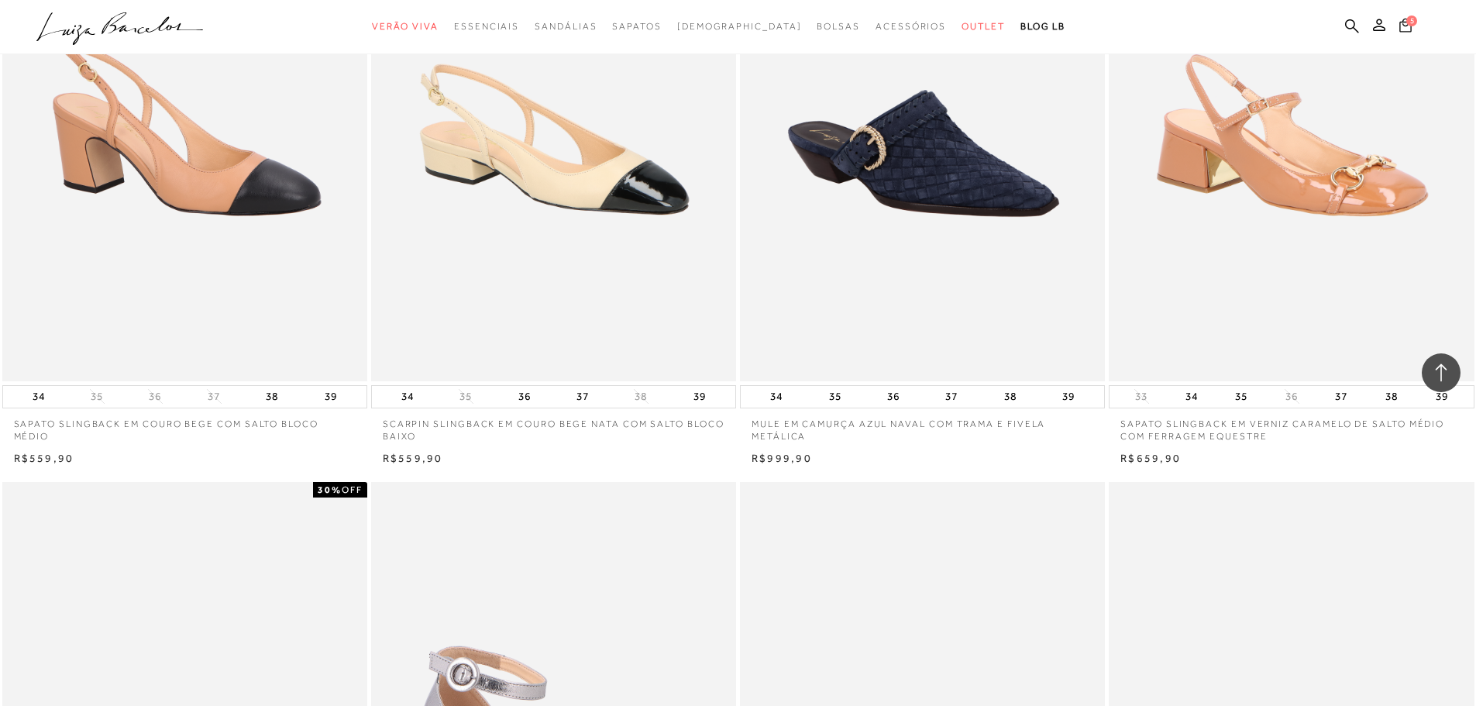
click at [1403, 18] on icon at bounding box center [1405, 25] width 12 height 15
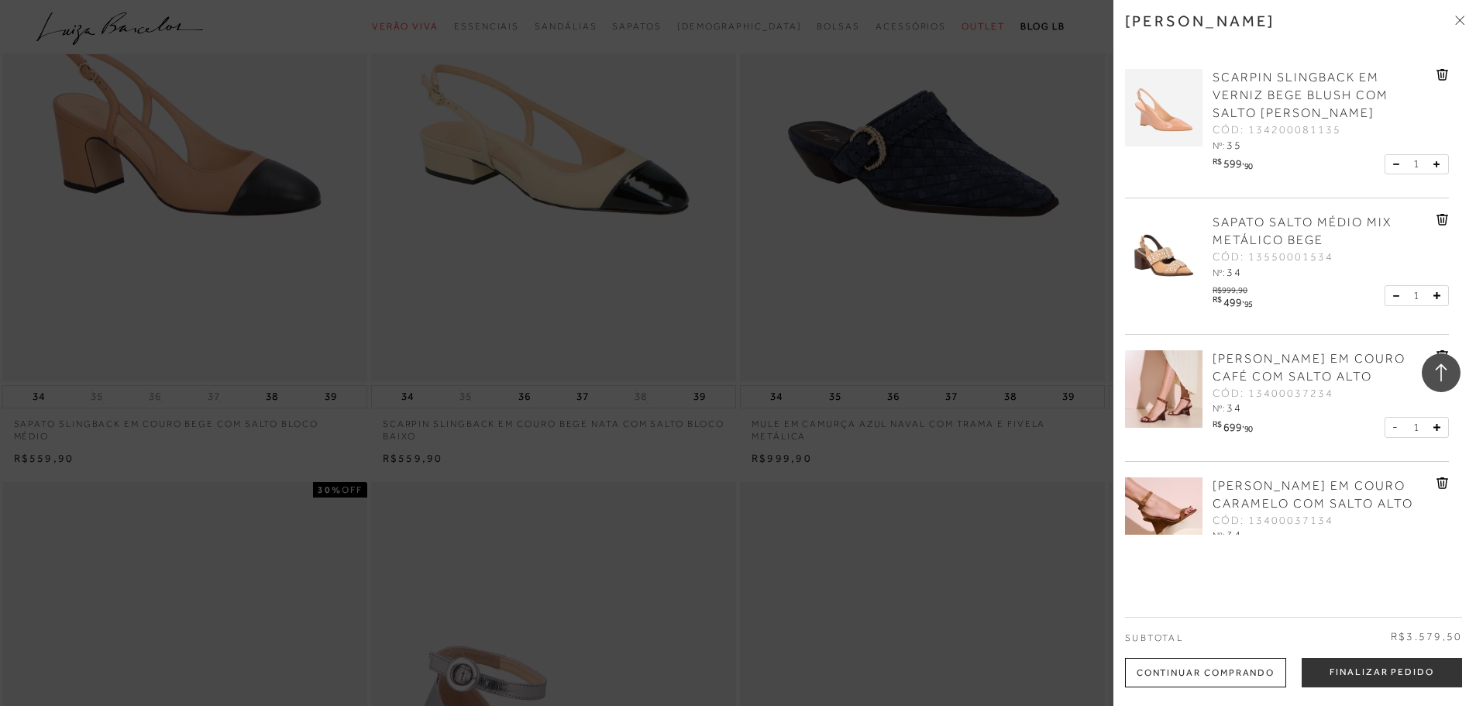
scroll to position [77, 0]
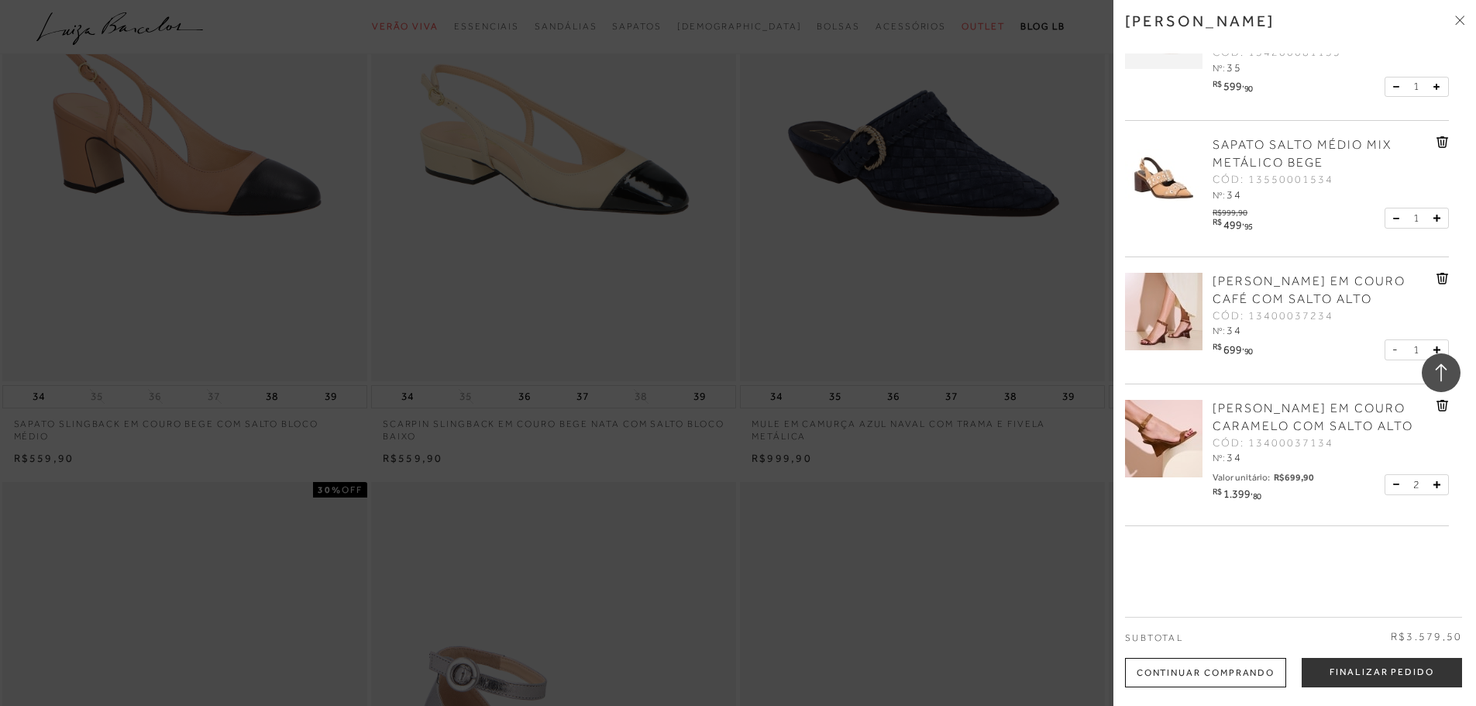
click at [1393, 485] on button at bounding box center [1399, 484] width 13 height 14
click at [1167, 449] on img at bounding box center [1163, 438] width 77 height 77
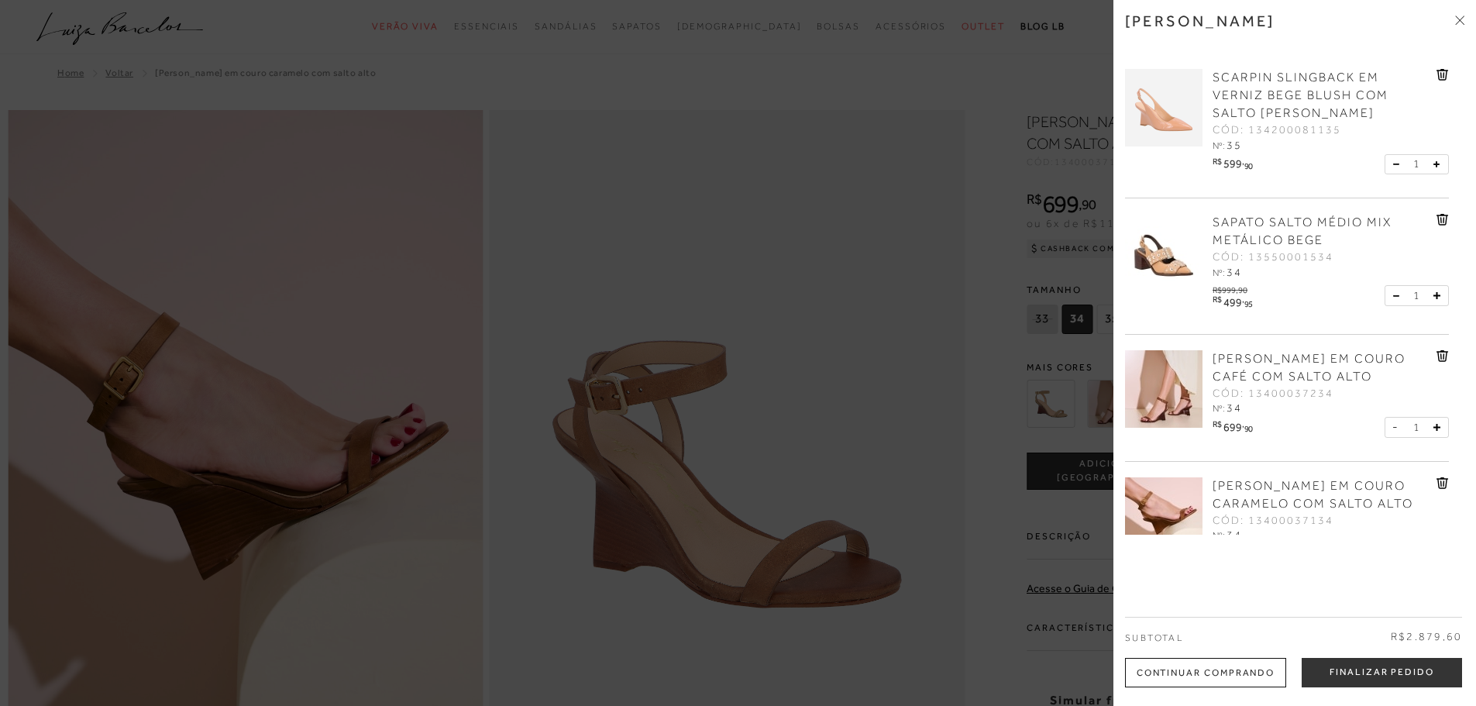
click at [710, 285] on div at bounding box center [738, 353] width 1476 height 706
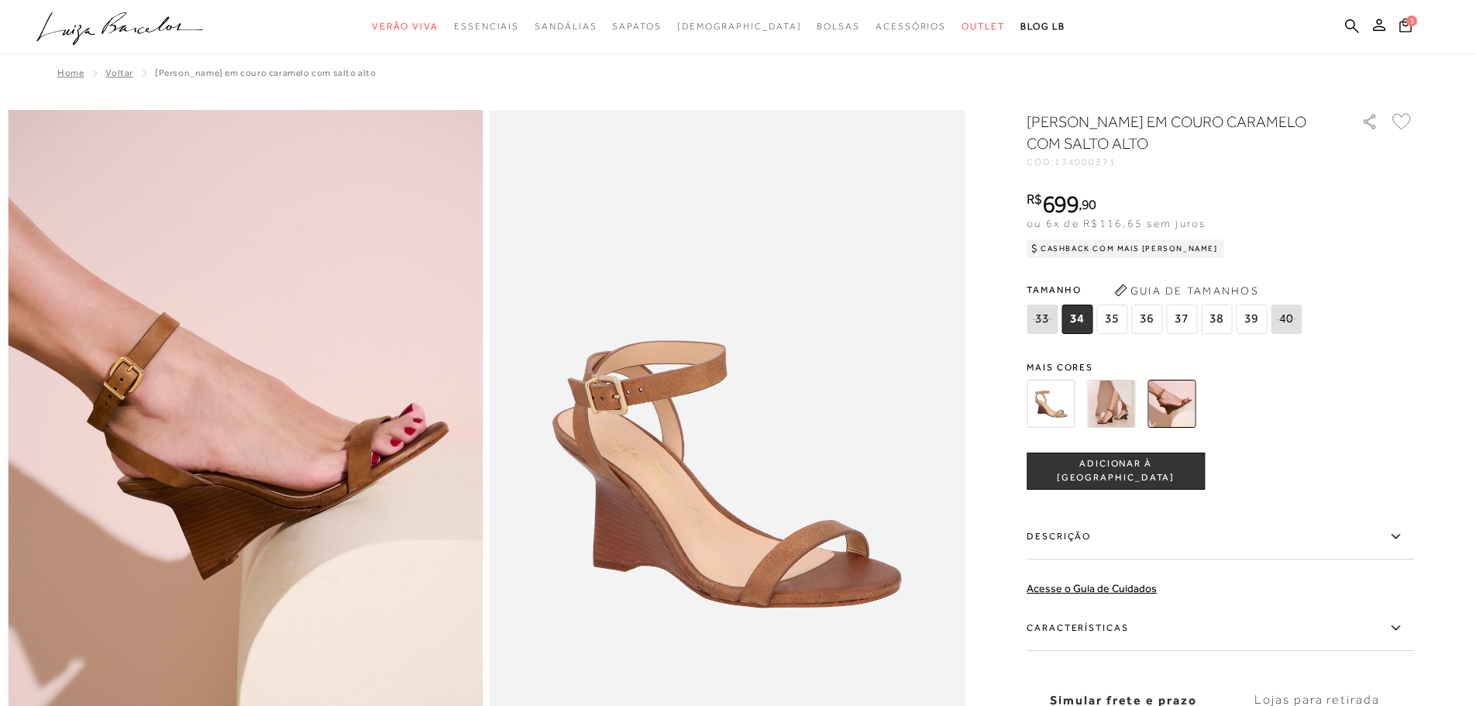
click at [1106, 401] on img at bounding box center [1111, 404] width 48 height 48
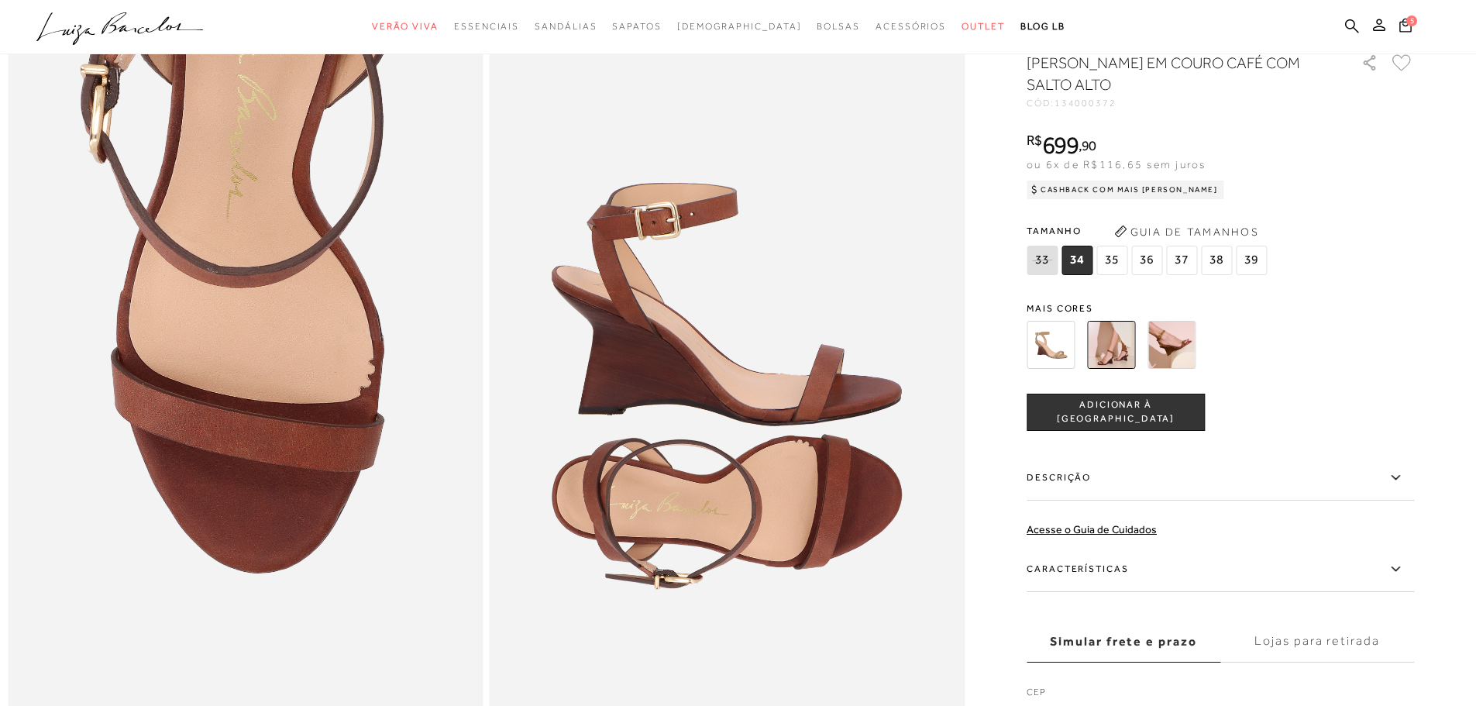
scroll to position [969, 0]
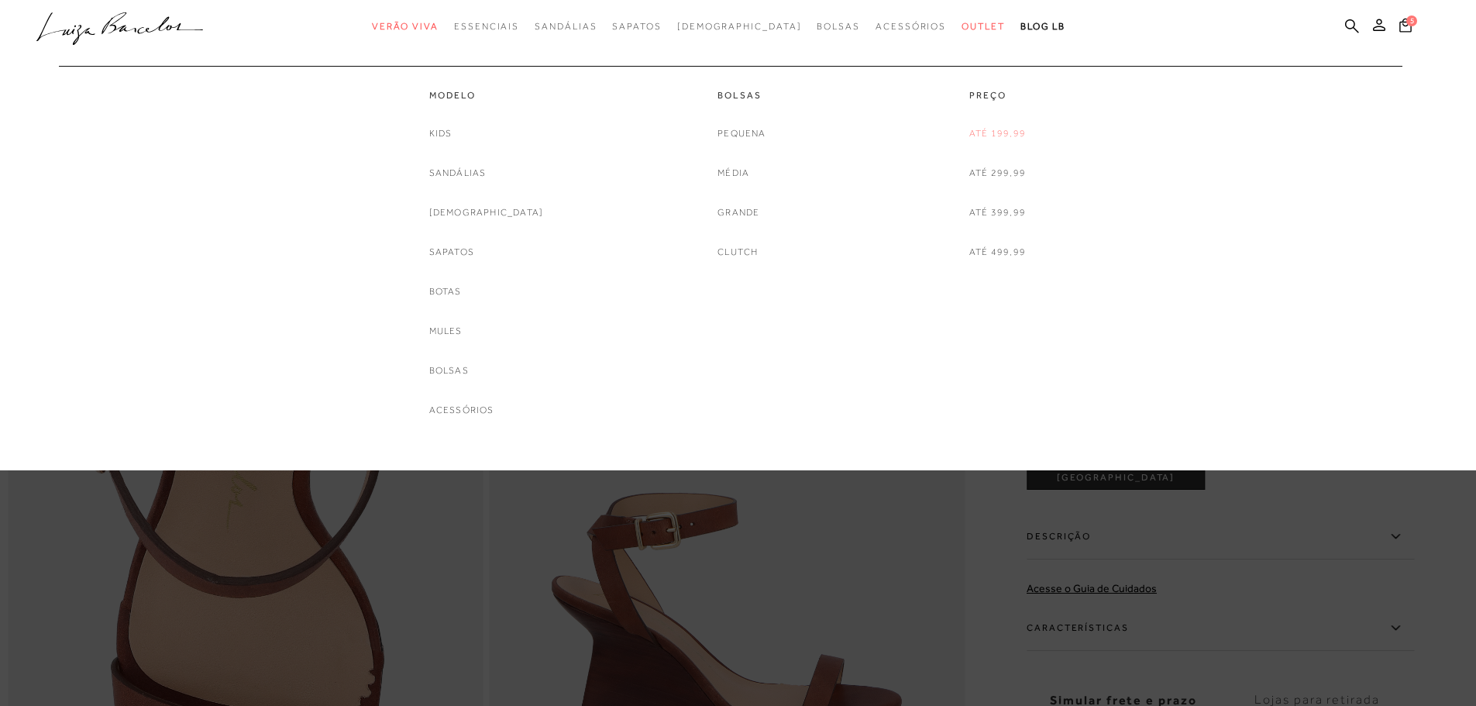
click at [995, 133] on link "Até 199,99" at bounding box center [997, 134] width 57 height 16
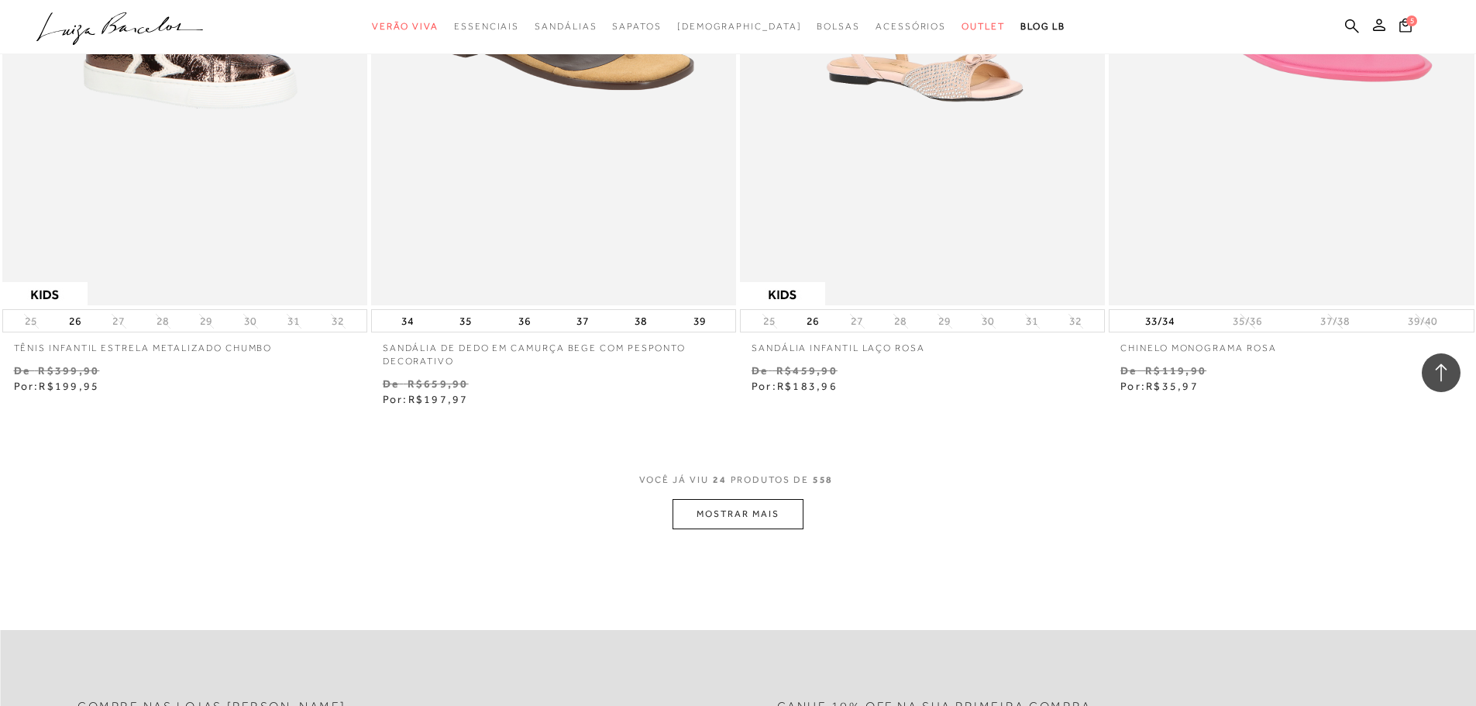
scroll to position [3874, 0]
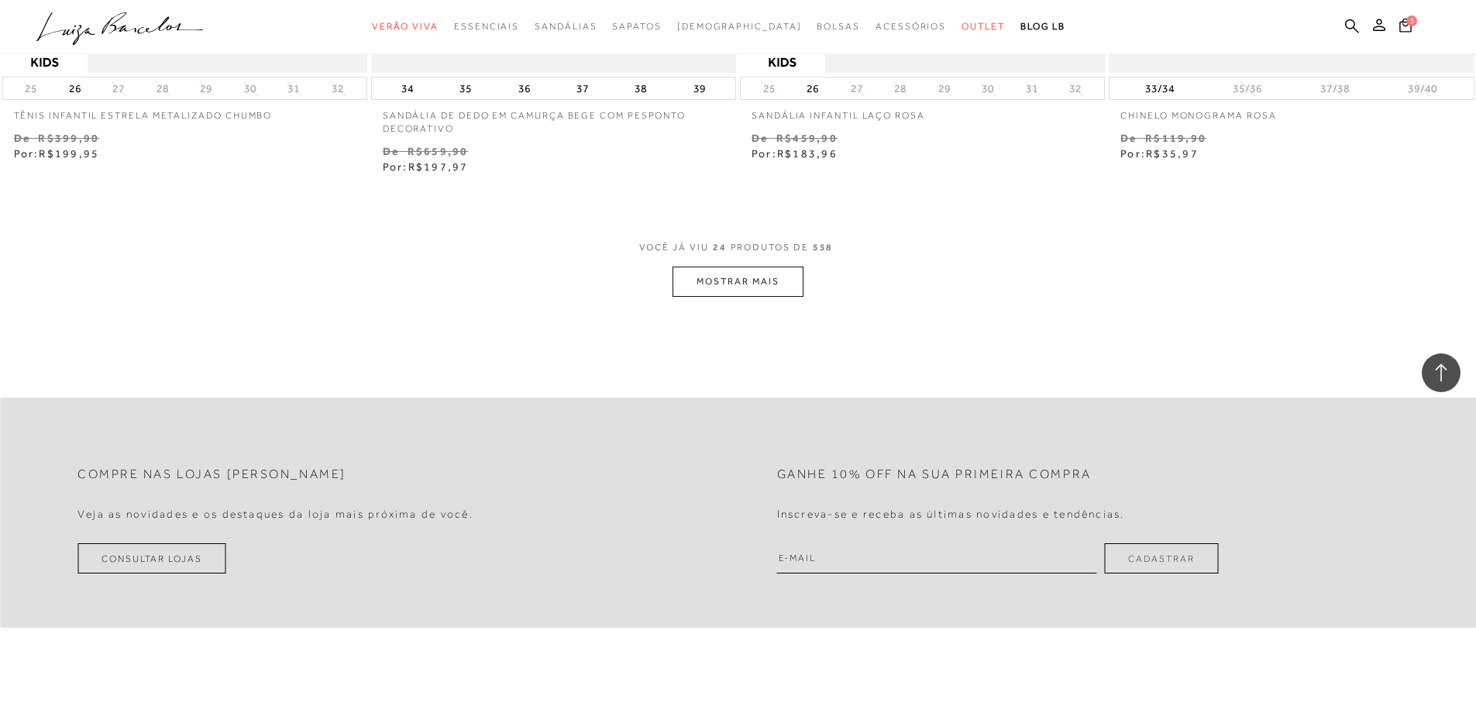
click at [728, 284] on button "MOSTRAR MAIS" at bounding box center [738, 282] width 130 height 30
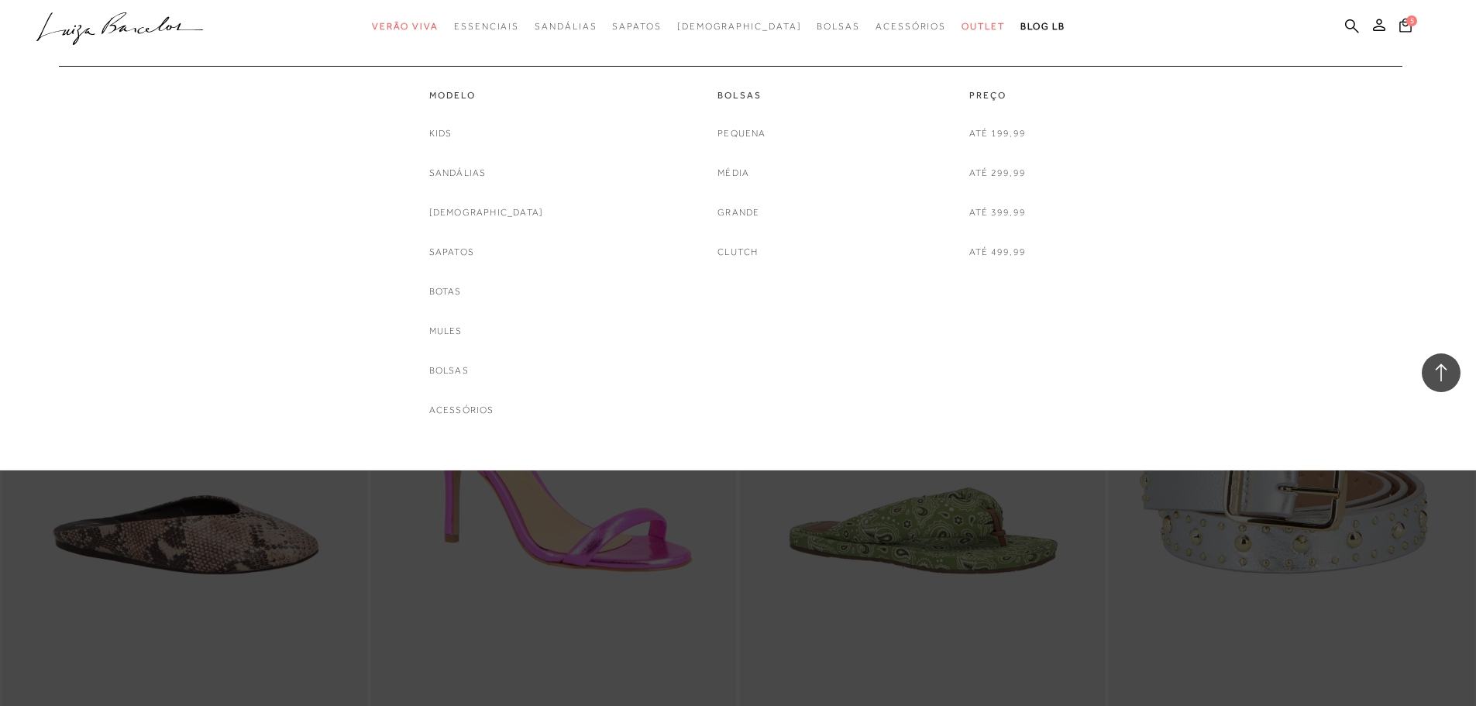
scroll to position [4107, 0]
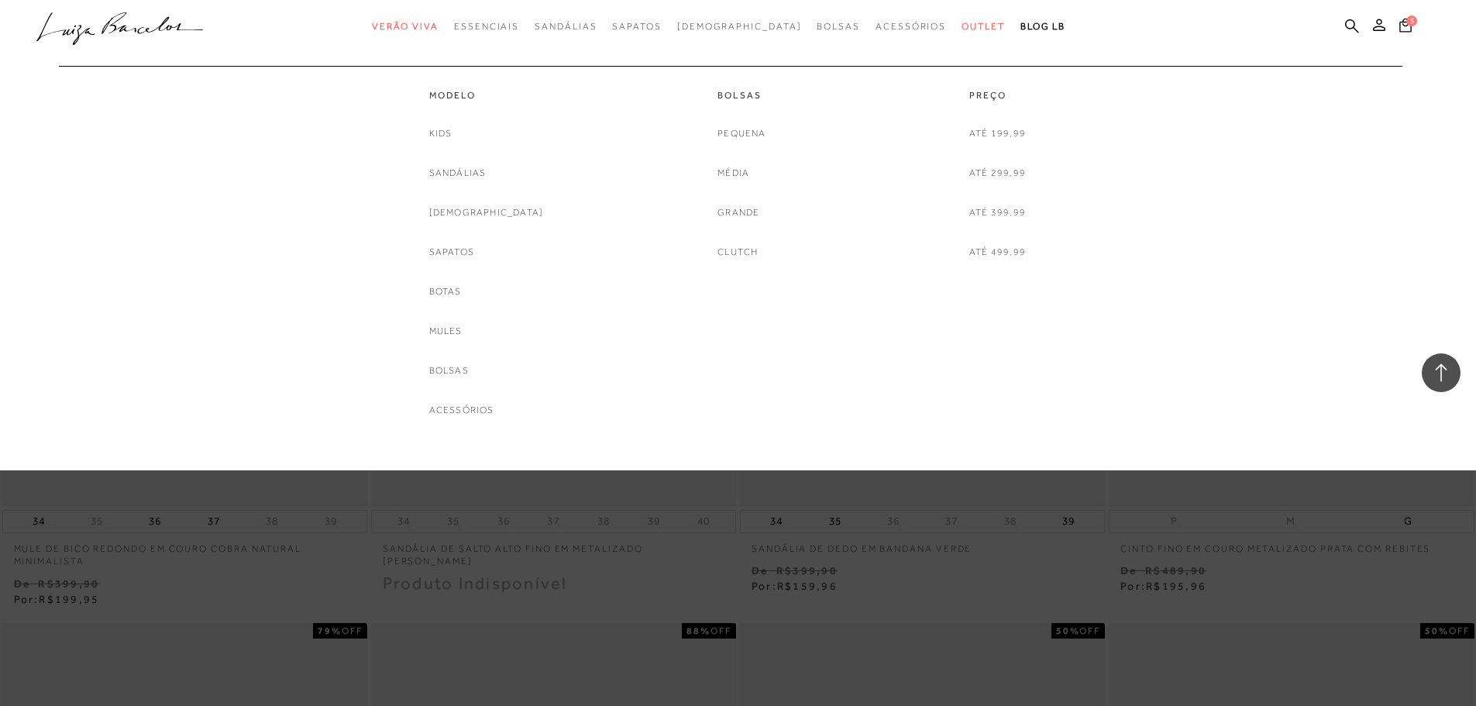
click at [1249, 126] on div "Modelo Kids Sandálias Rasteiras Sapatos Botas Mules Bolsas Acessórios Bolsas" at bounding box center [730, 242] width 1374 height 353
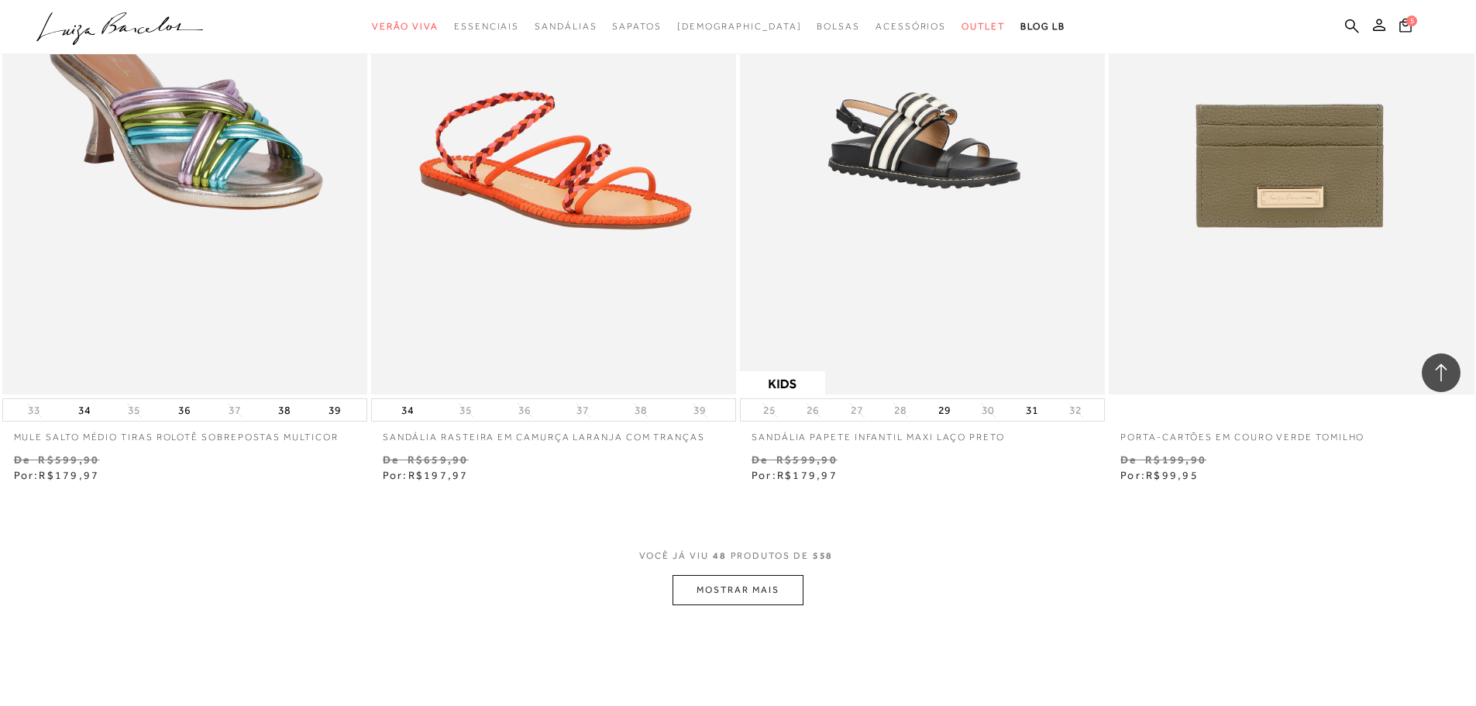
scroll to position [7748, 0]
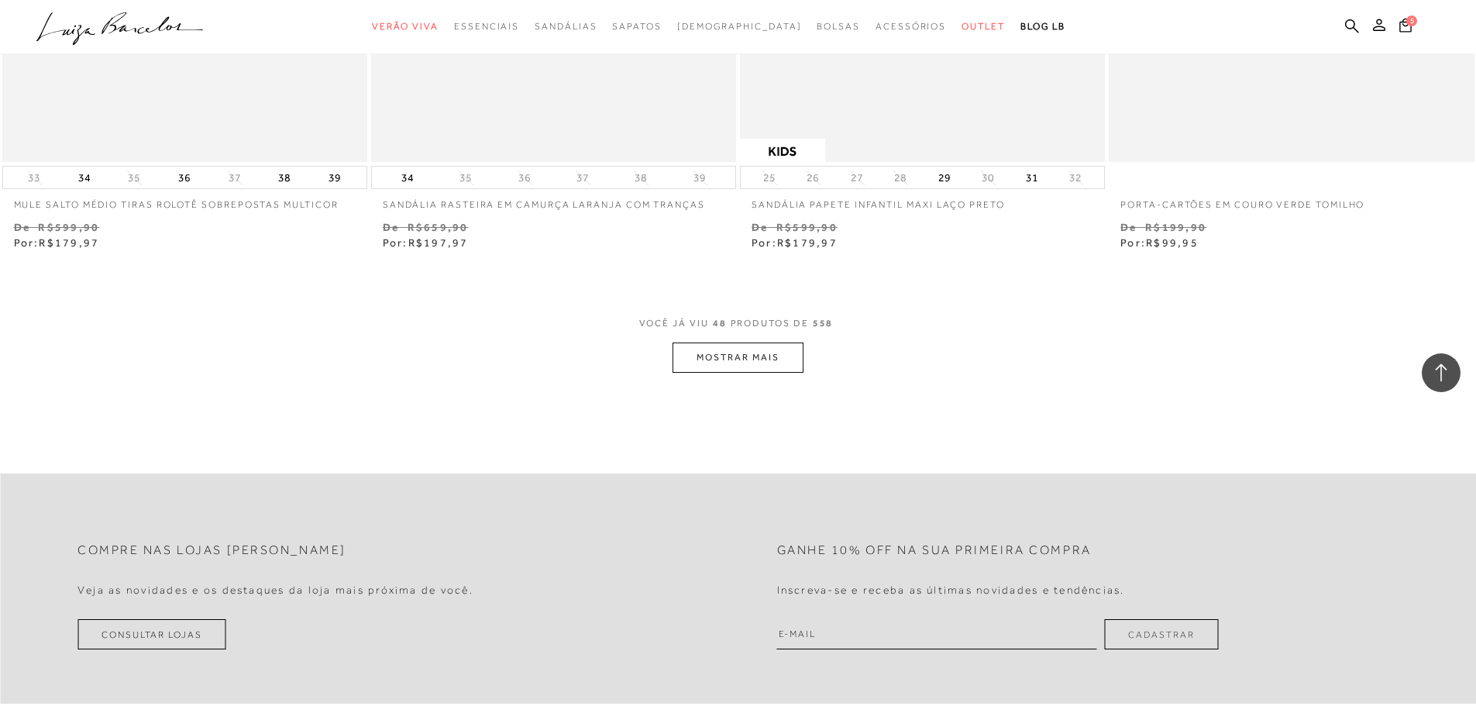
click at [736, 364] on button "MOSTRAR MAIS" at bounding box center [738, 357] width 130 height 30
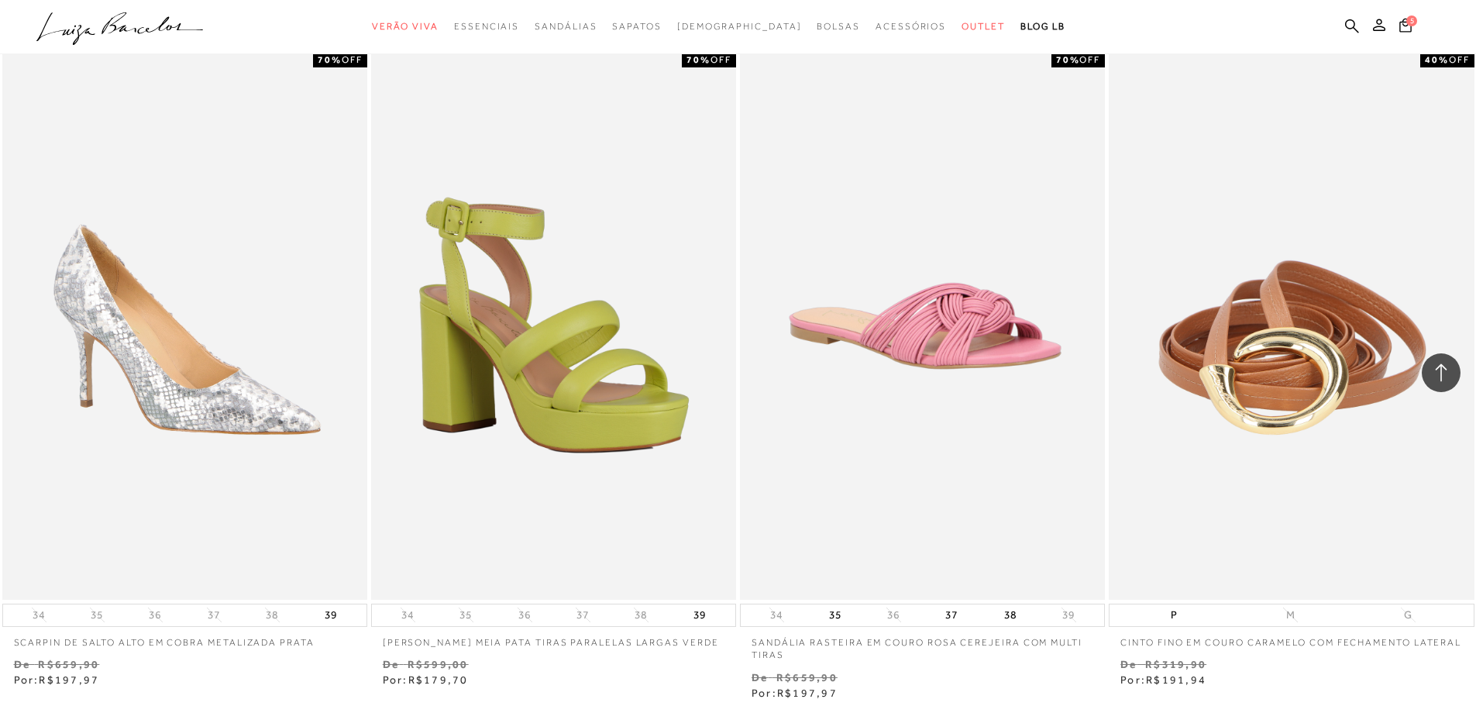
scroll to position [11622, 0]
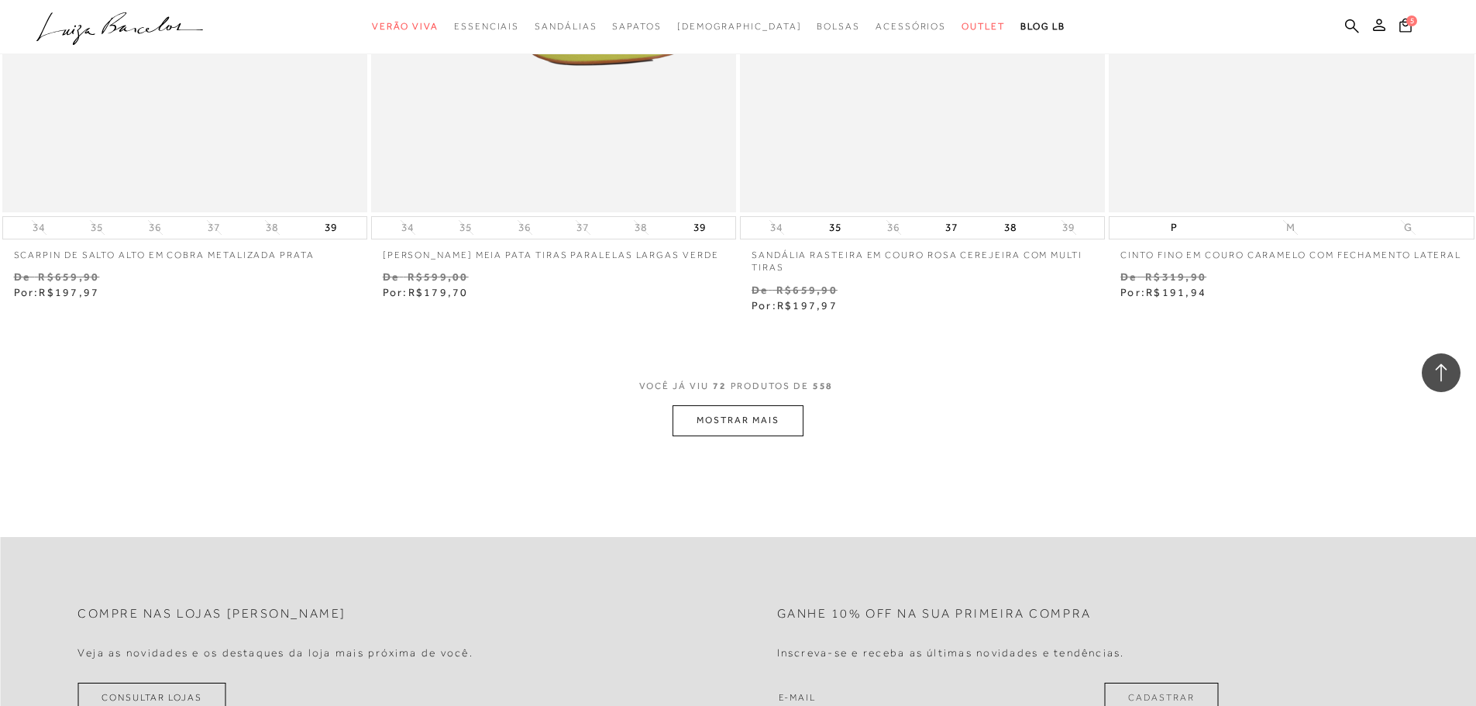
click at [733, 435] on button "MOSTRAR MAIS" at bounding box center [738, 420] width 130 height 30
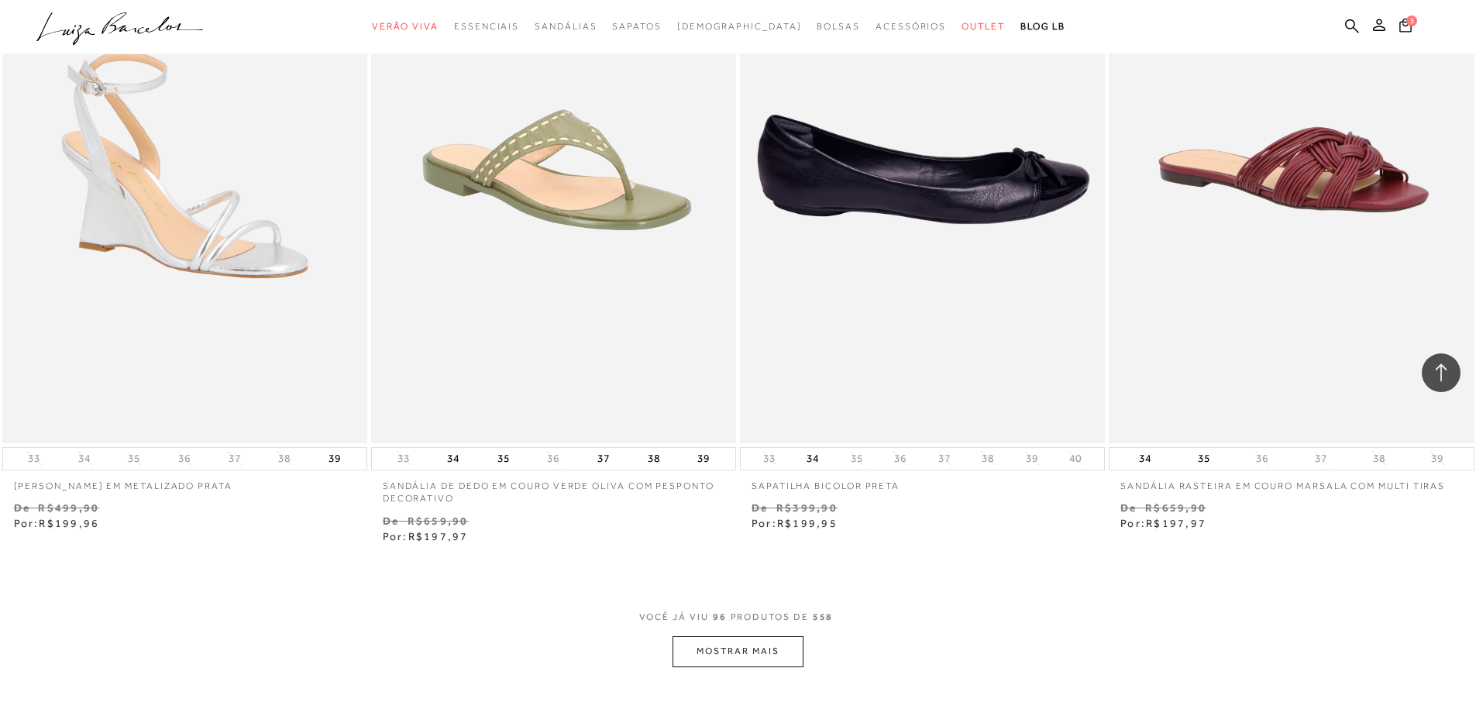
scroll to position [15652, 0]
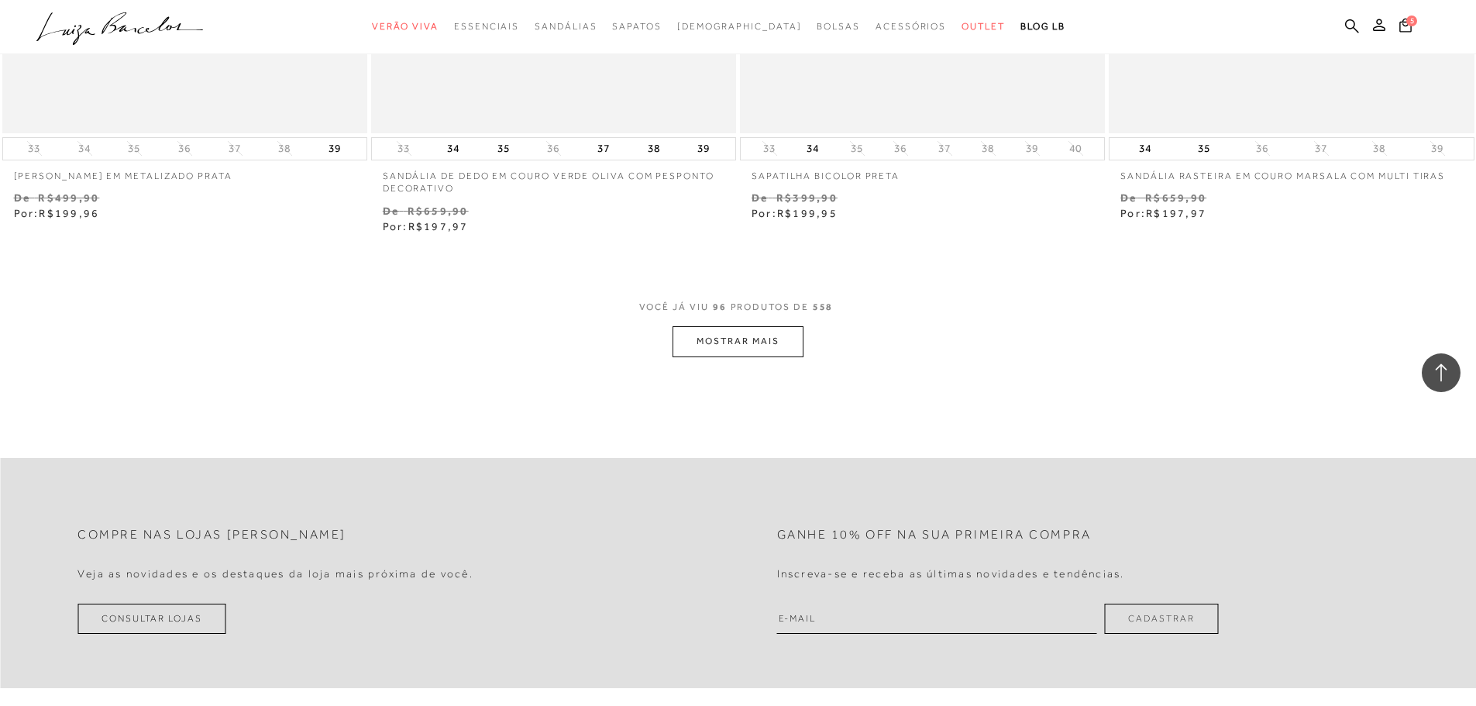
click at [739, 356] on button "MOSTRAR MAIS" at bounding box center [738, 341] width 130 height 30
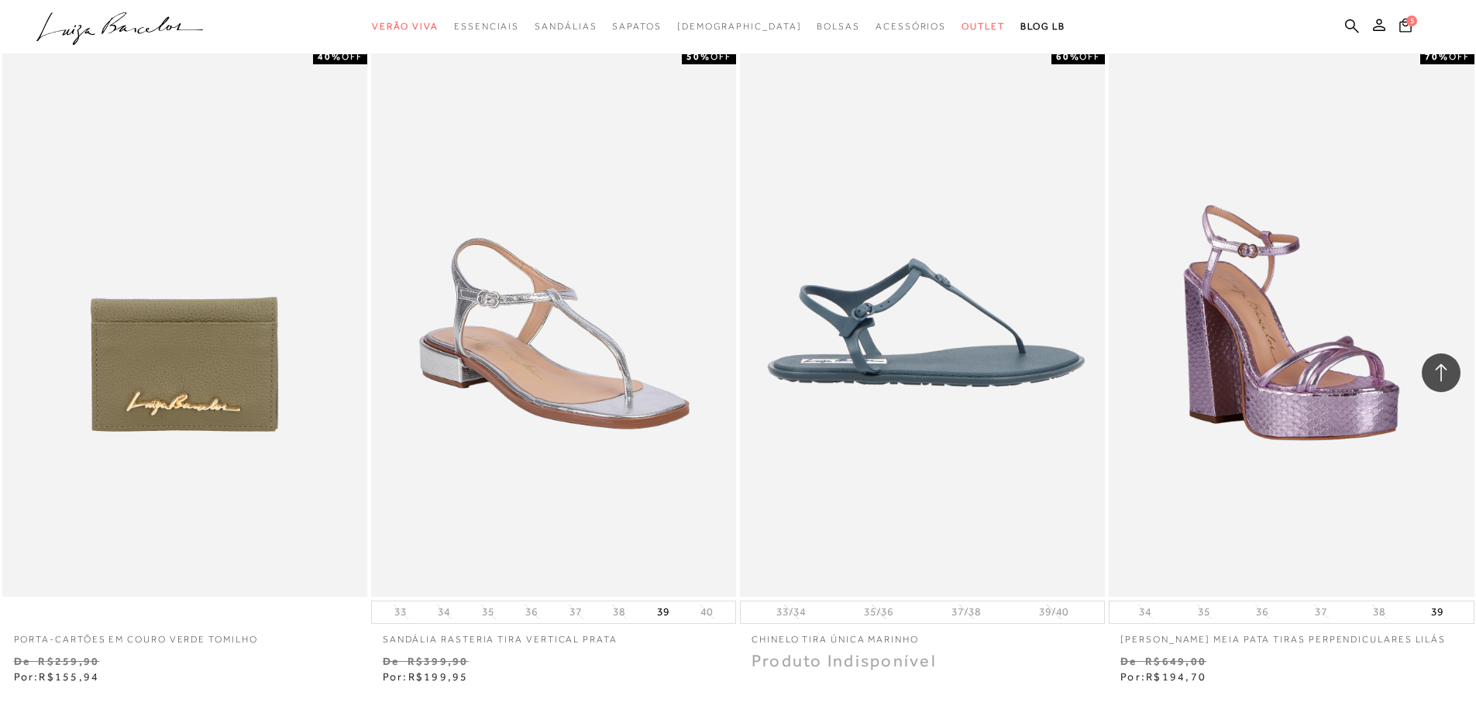
scroll to position [19448, 0]
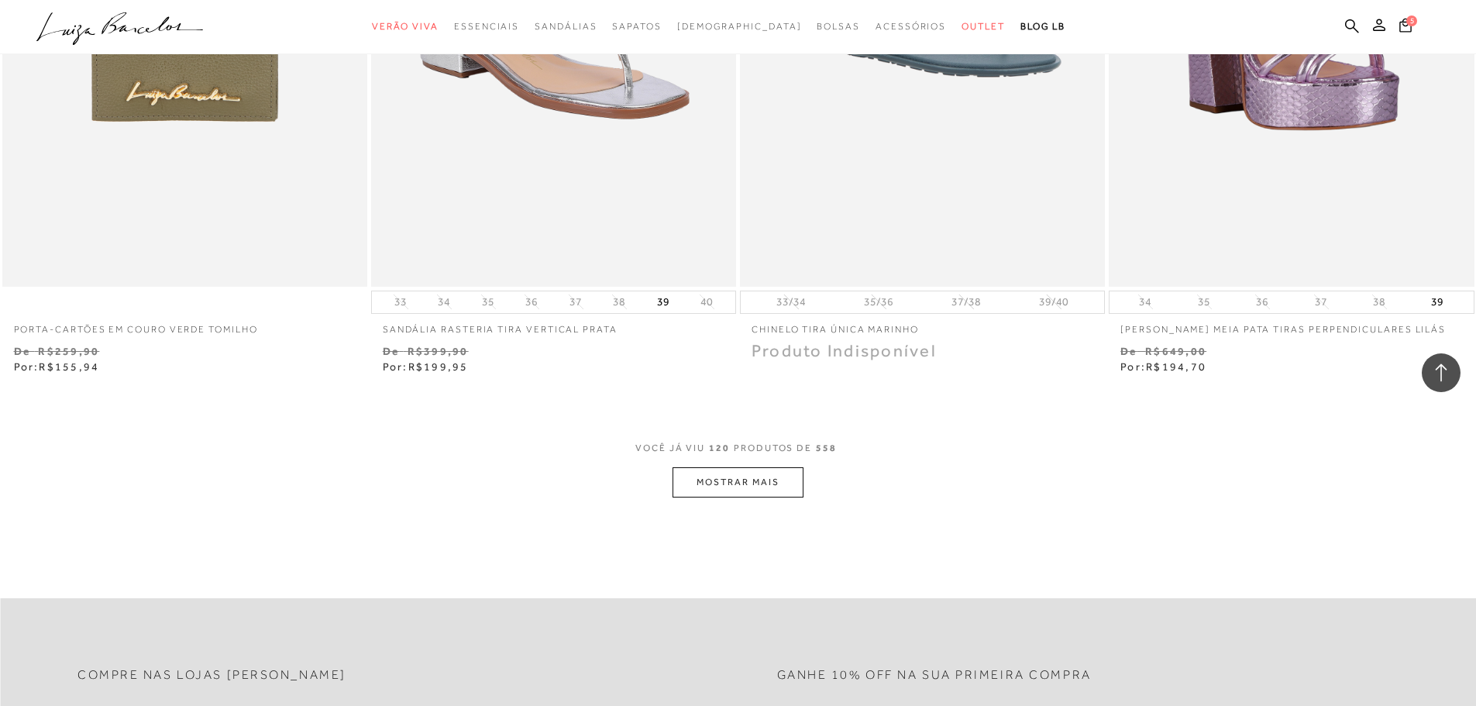
click at [727, 497] on button "MOSTRAR MAIS" at bounding box center [738, 482] width 130 height 30
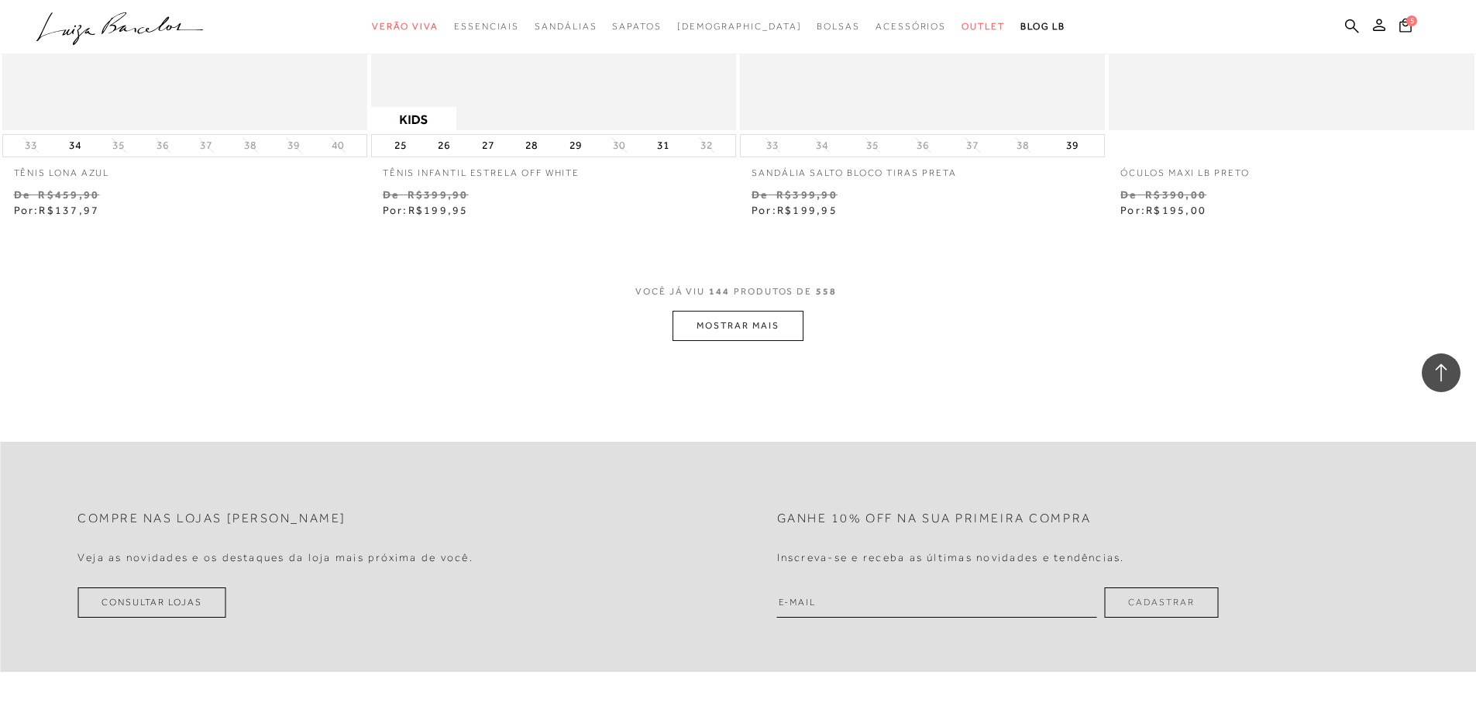
scroll to position [23787, 0]
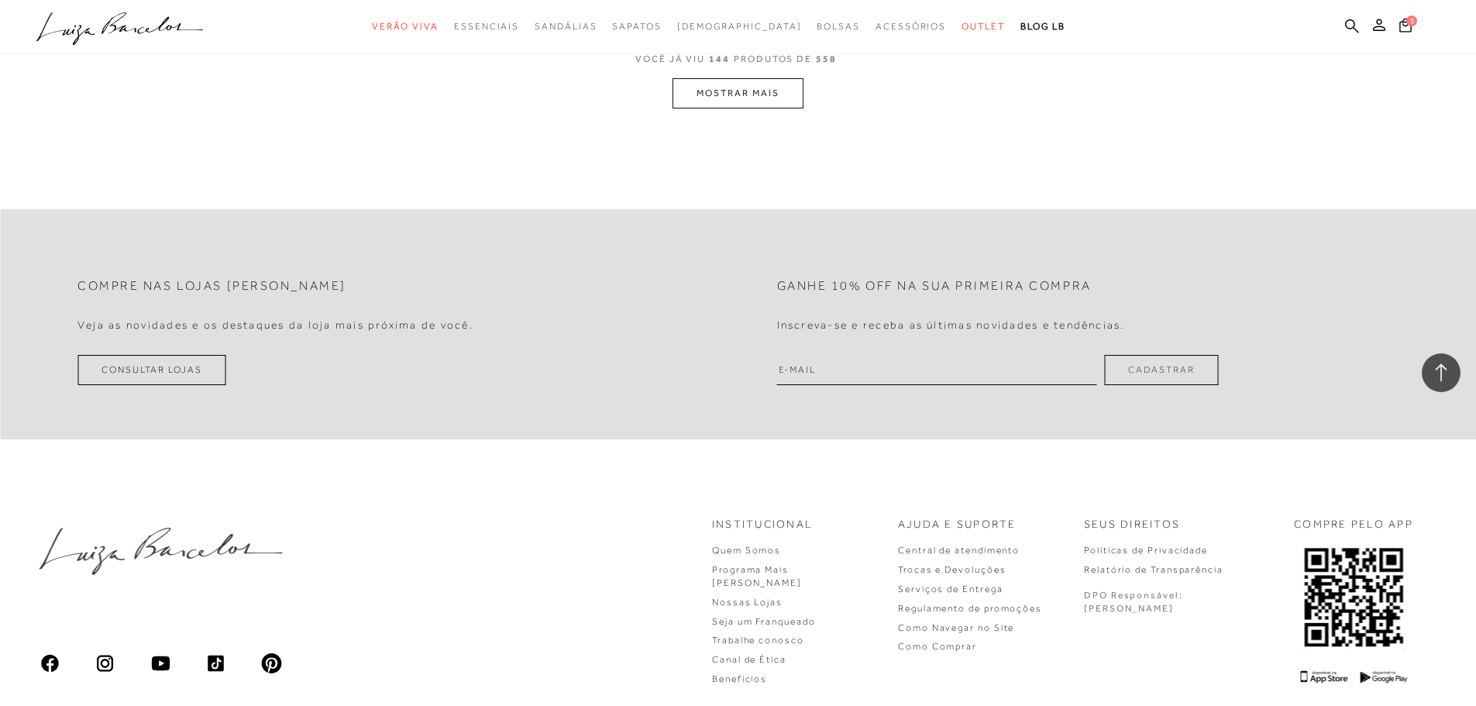
click at [736, 108] on button "MOSTRAR MAIS" at bounding box center [738, 93] width 130 height 30
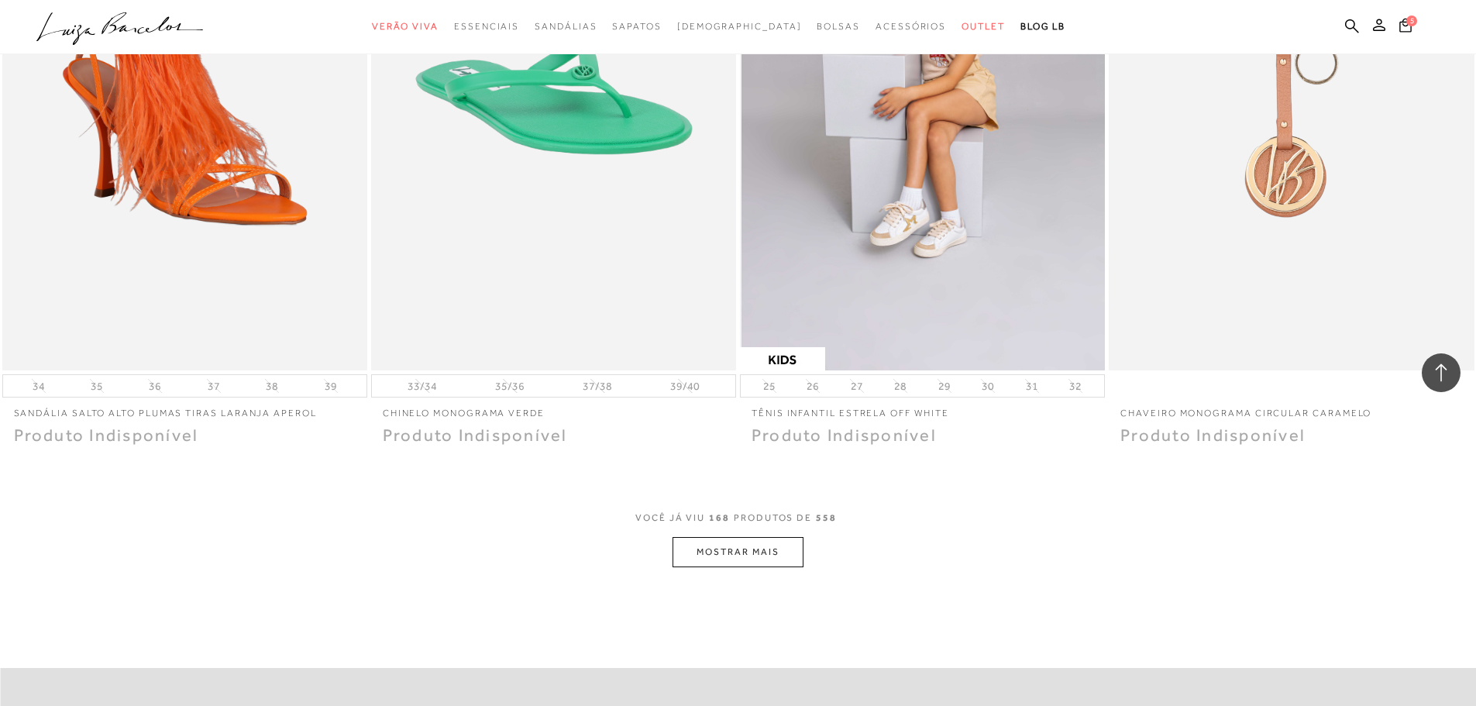
scroll to position [27429, 0]
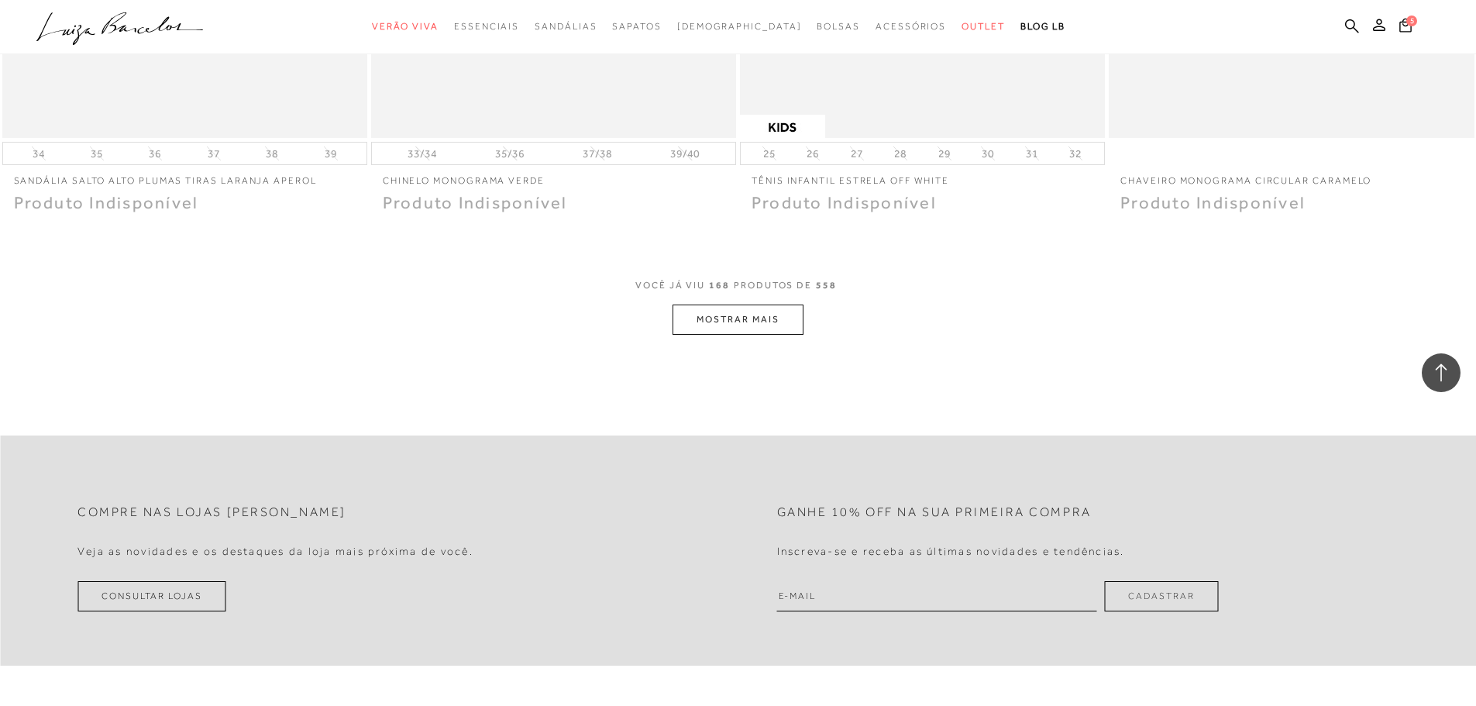
click at [713, 335] on button "MOSTRAR MAIS" at bounding box center [738, 320] width 130 height 30
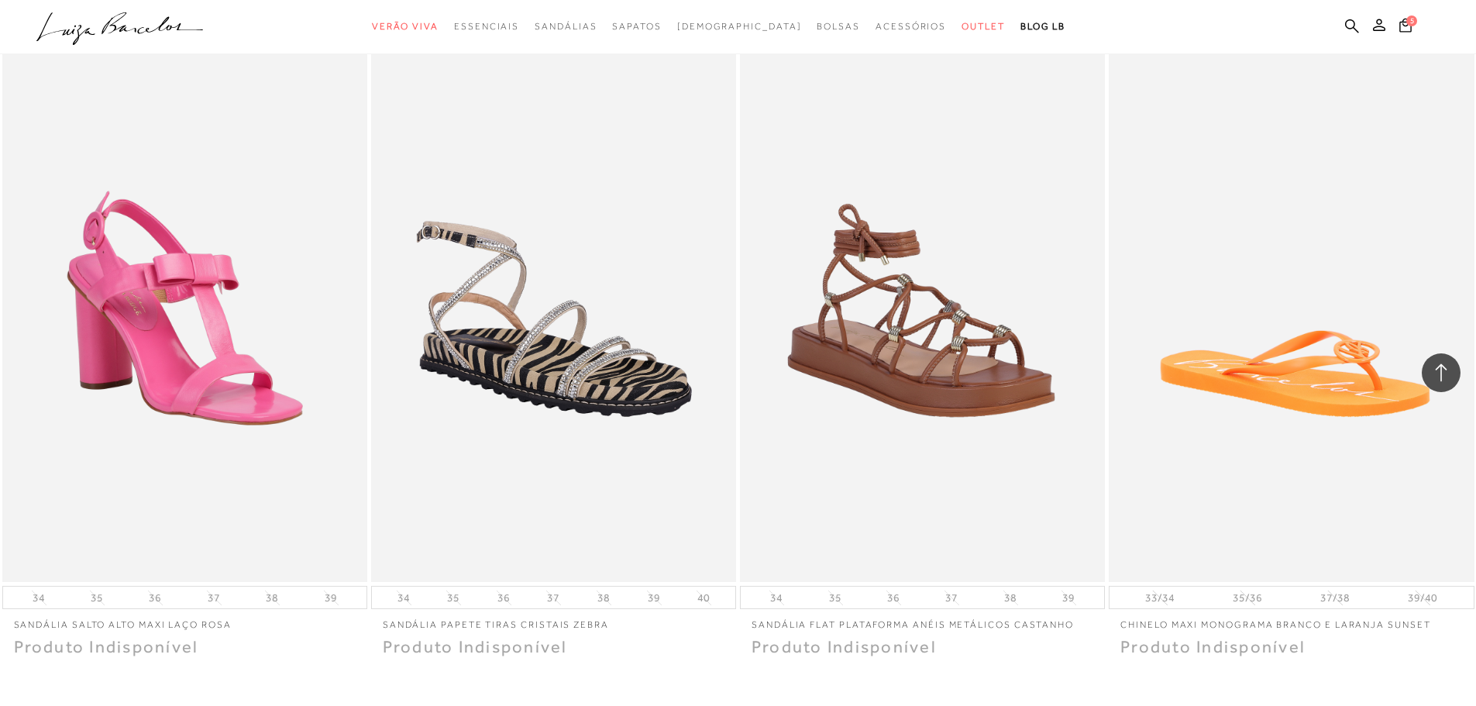
scroll to position [31381, 0]
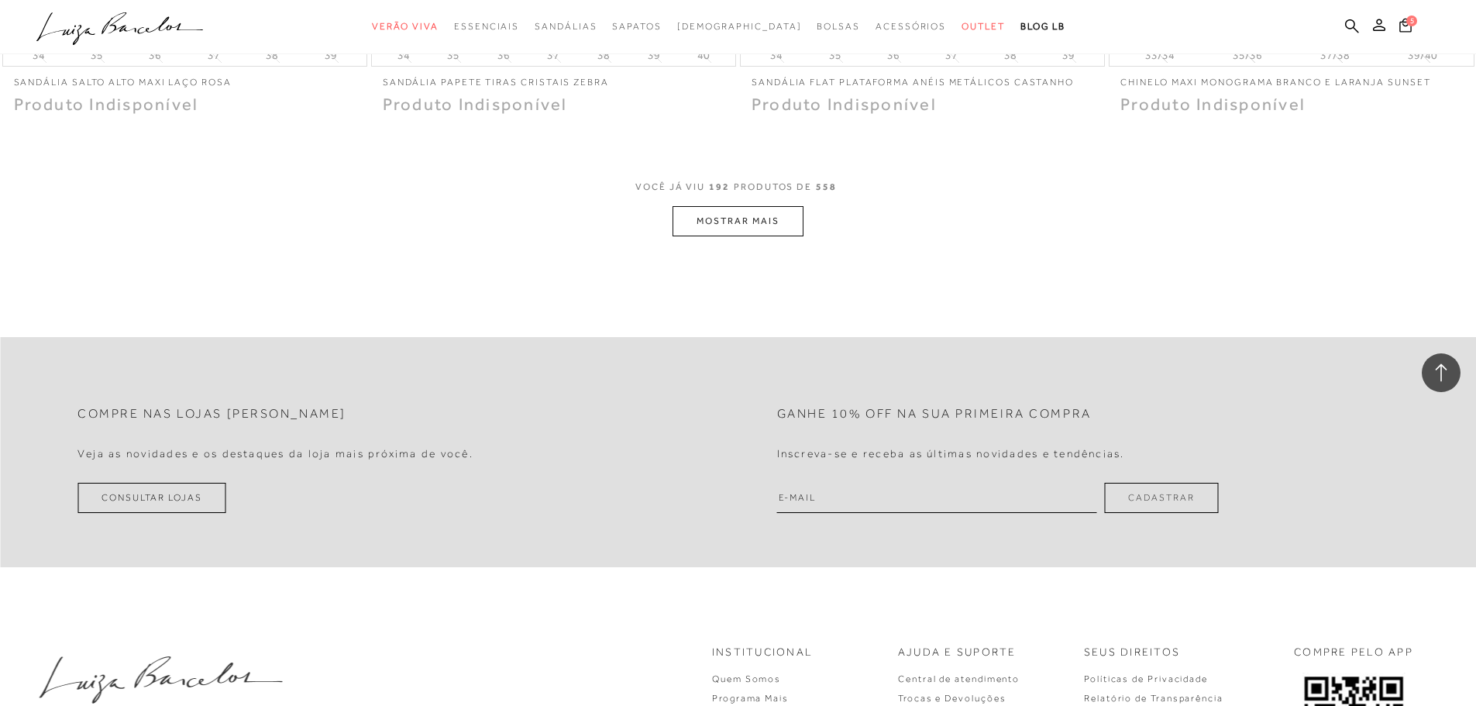
click at [723, 236] on button "MOSTRAR MAIS" at bounding box center [738, 221] width 130 height 30
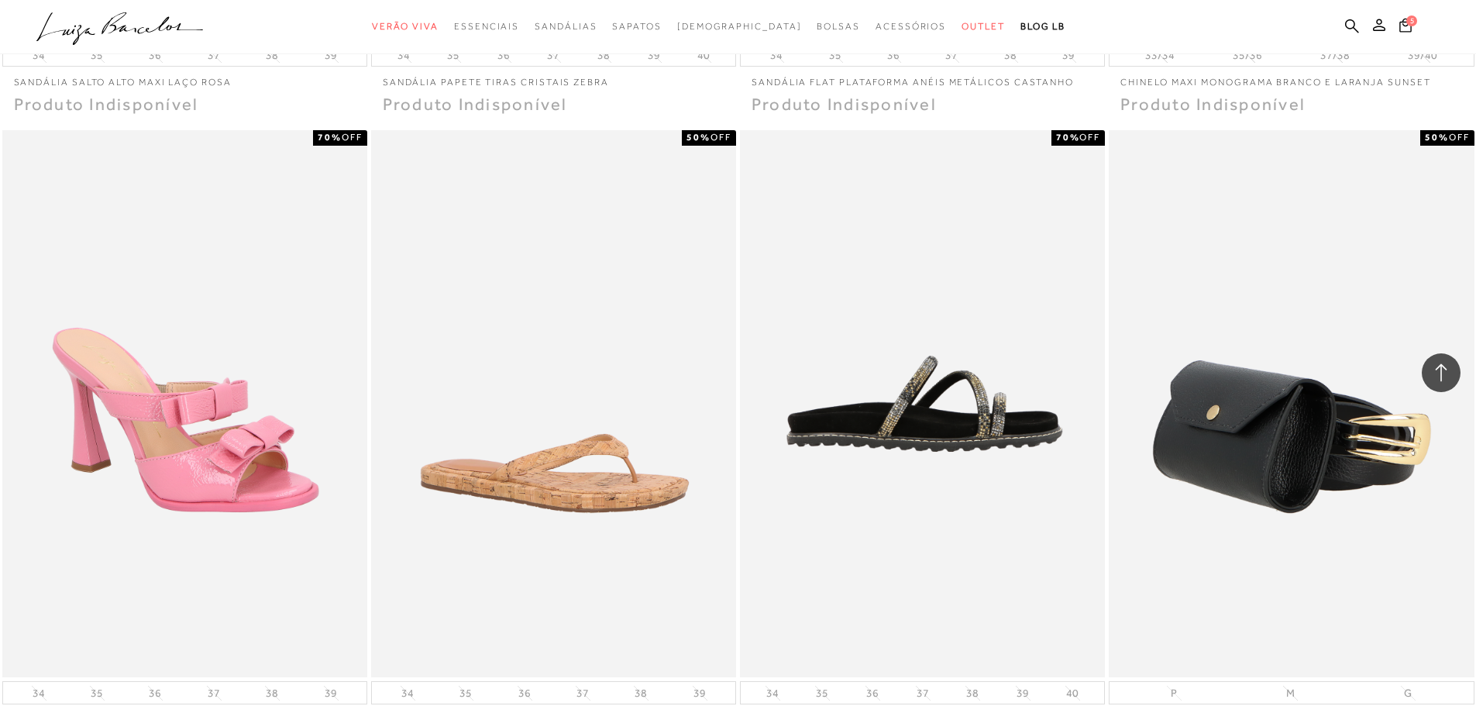
scroll to position [31691, 0]
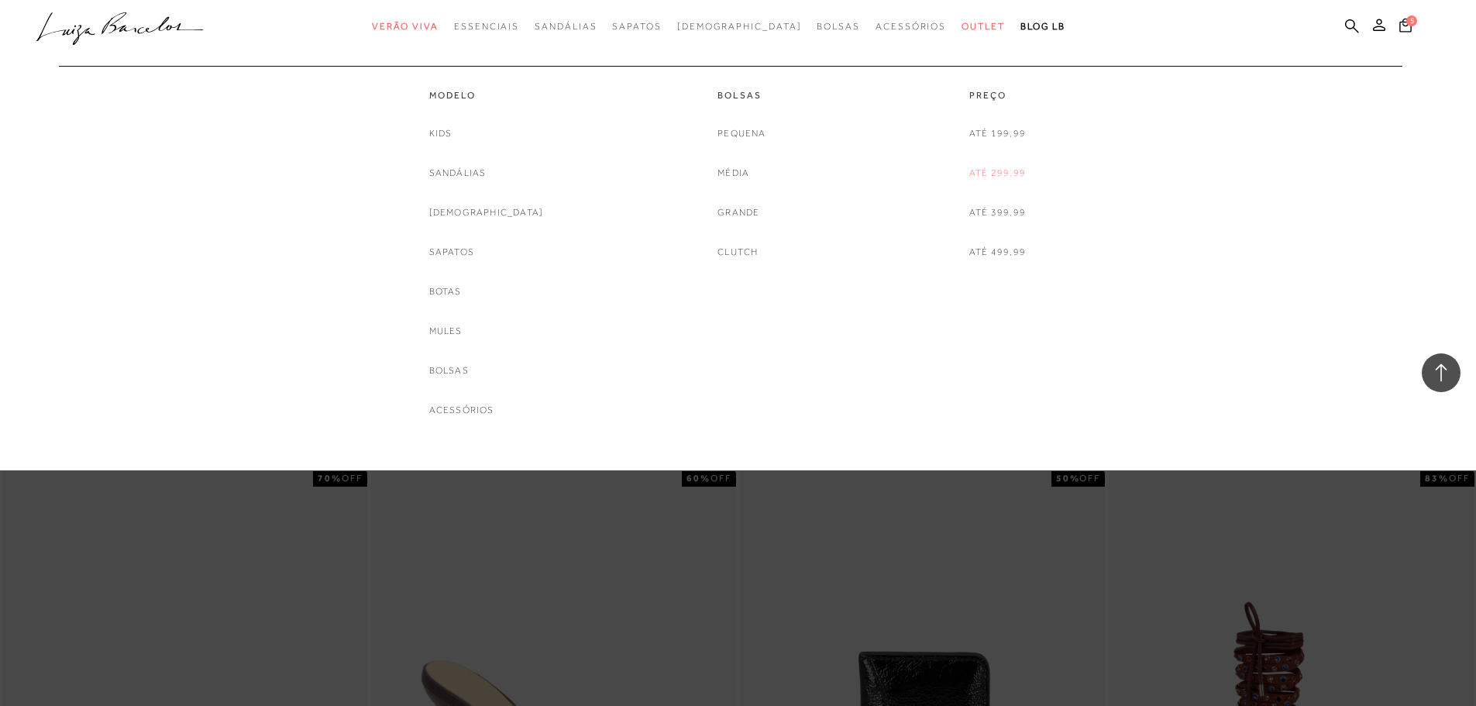
click at [993, 175] on link "Até 299,99" at bounding box center [997, 173] width 57 height 16
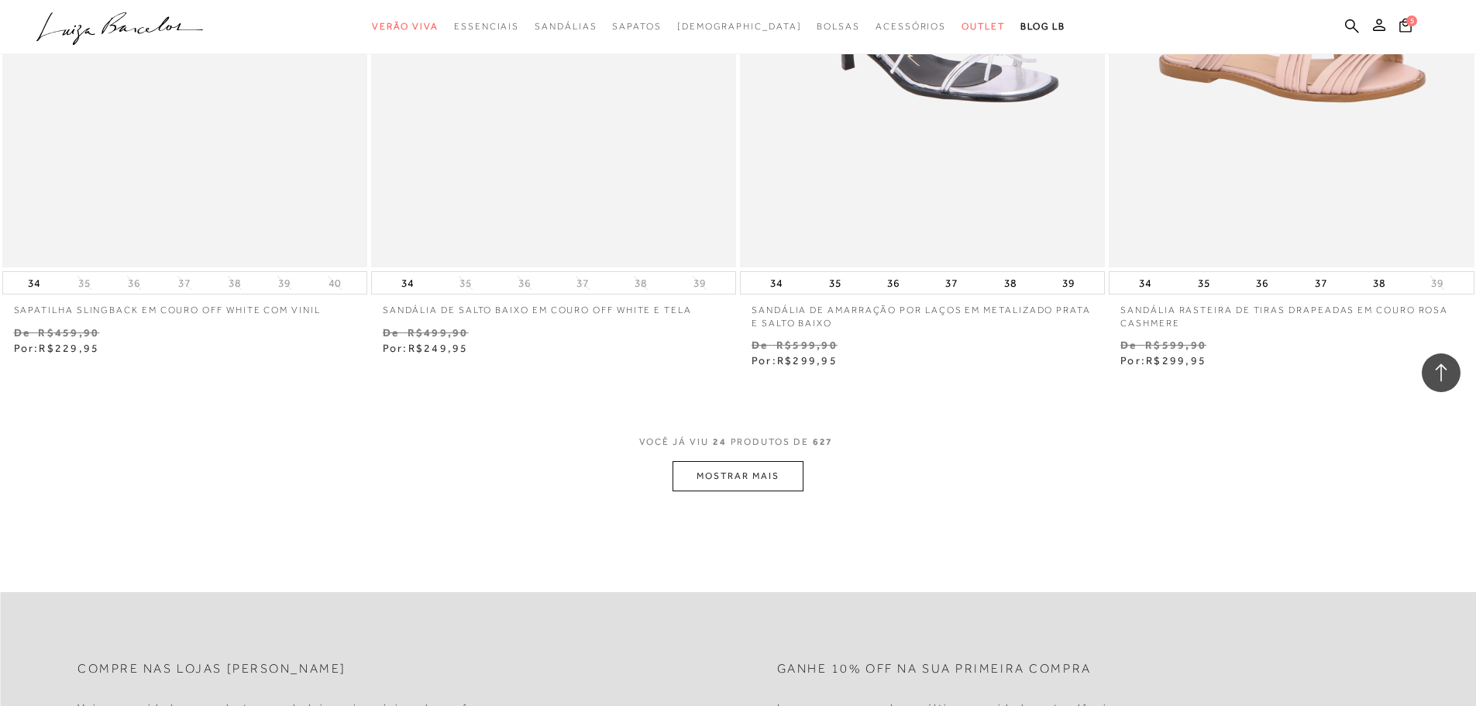
scroll to position [3952, 0]
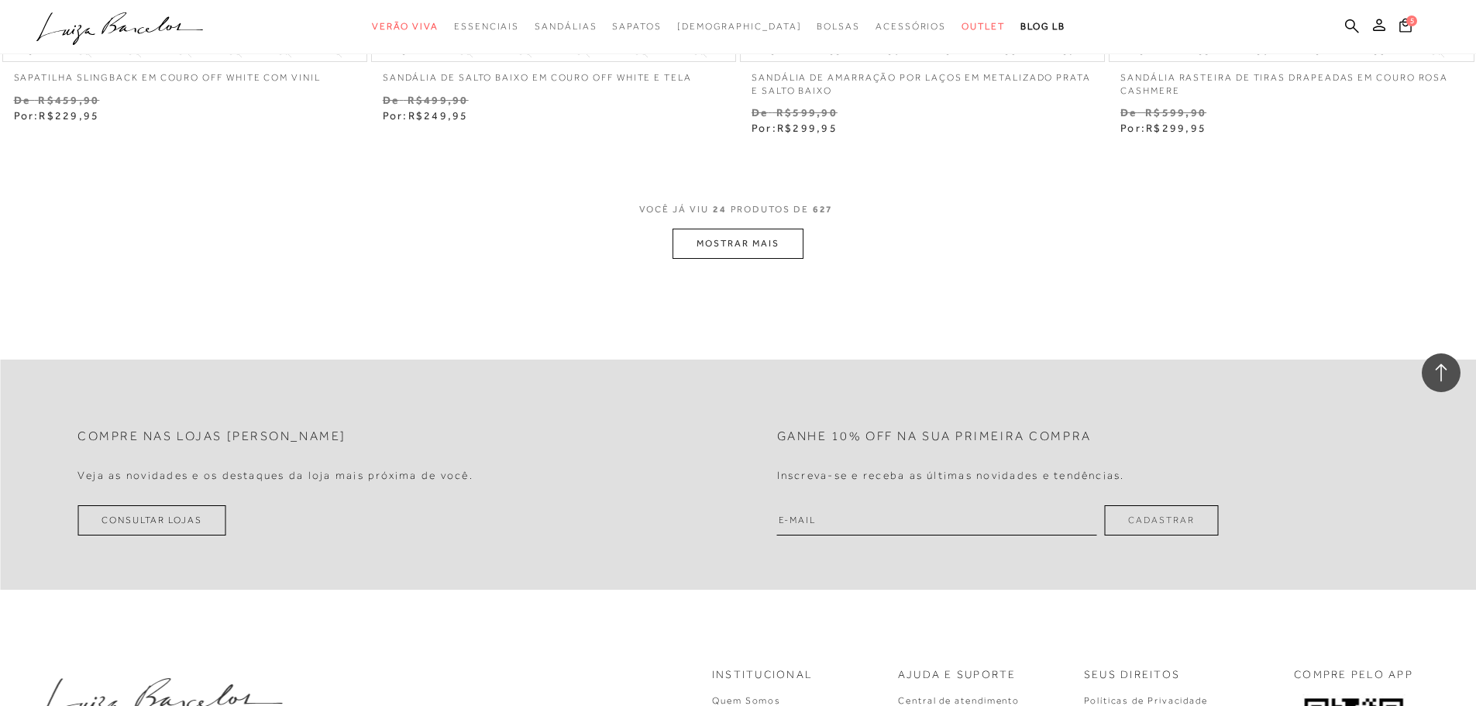
click at [736, 237] on button "MOSTRAR MAIS" at bounding box center [738, 244] width 130 height 30
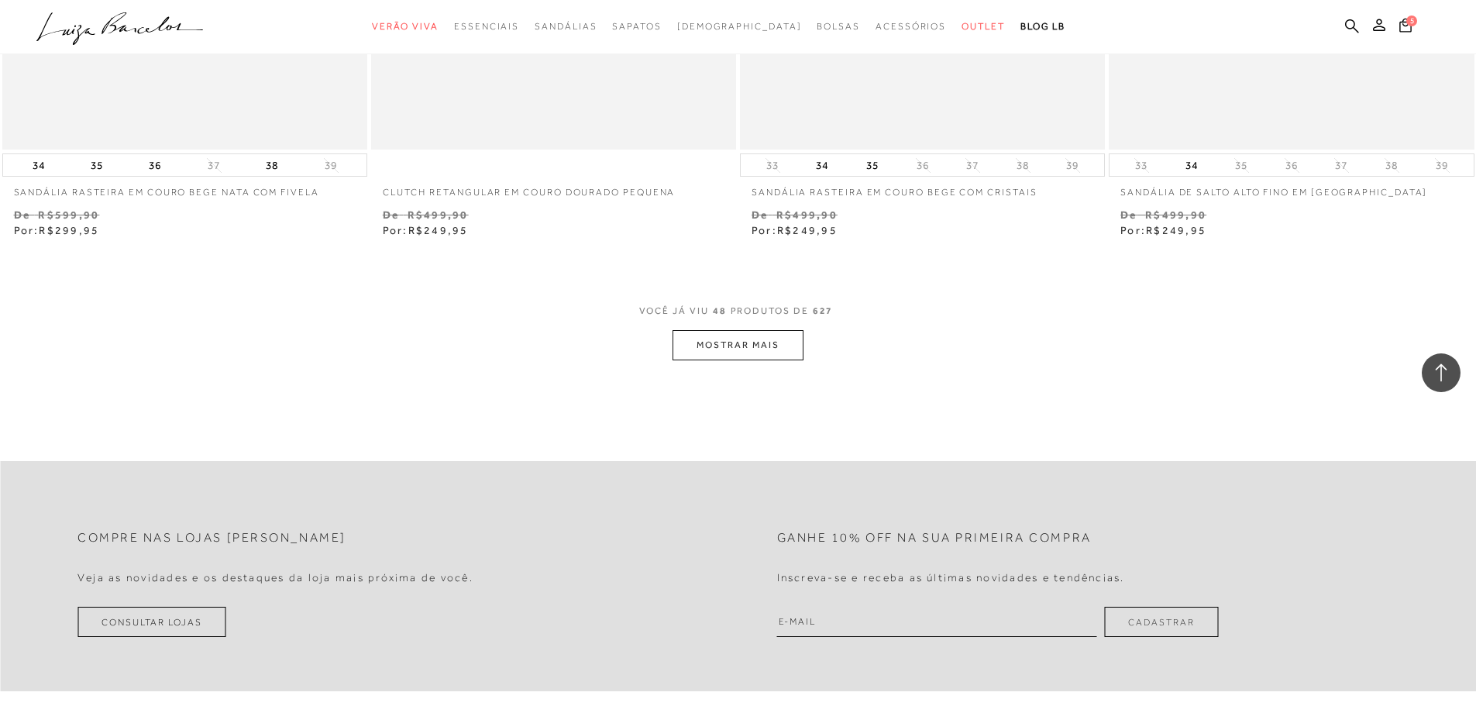
scroll to position [7981, 0]
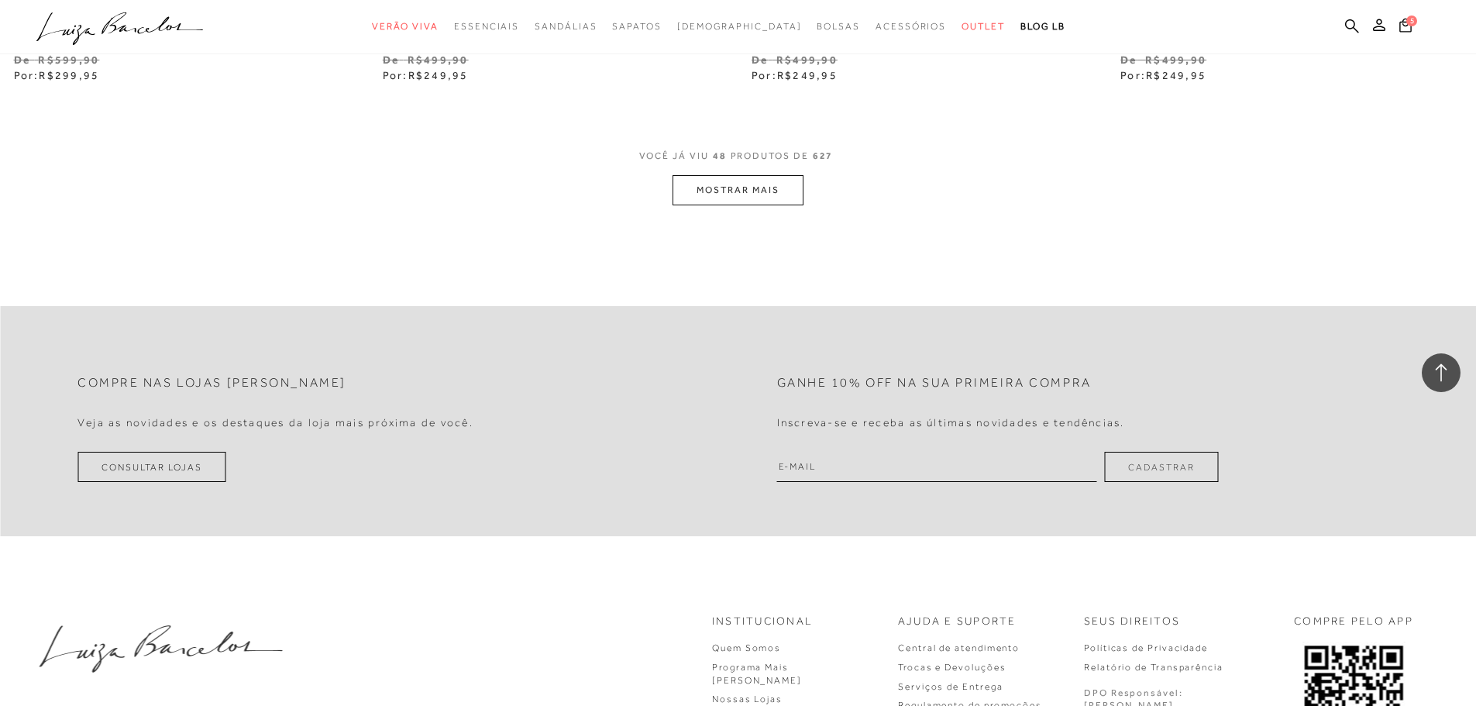
click at [743, 191] on button "MOSTRAR MAIS" at bounding box center [738, 190] width 130 height 30
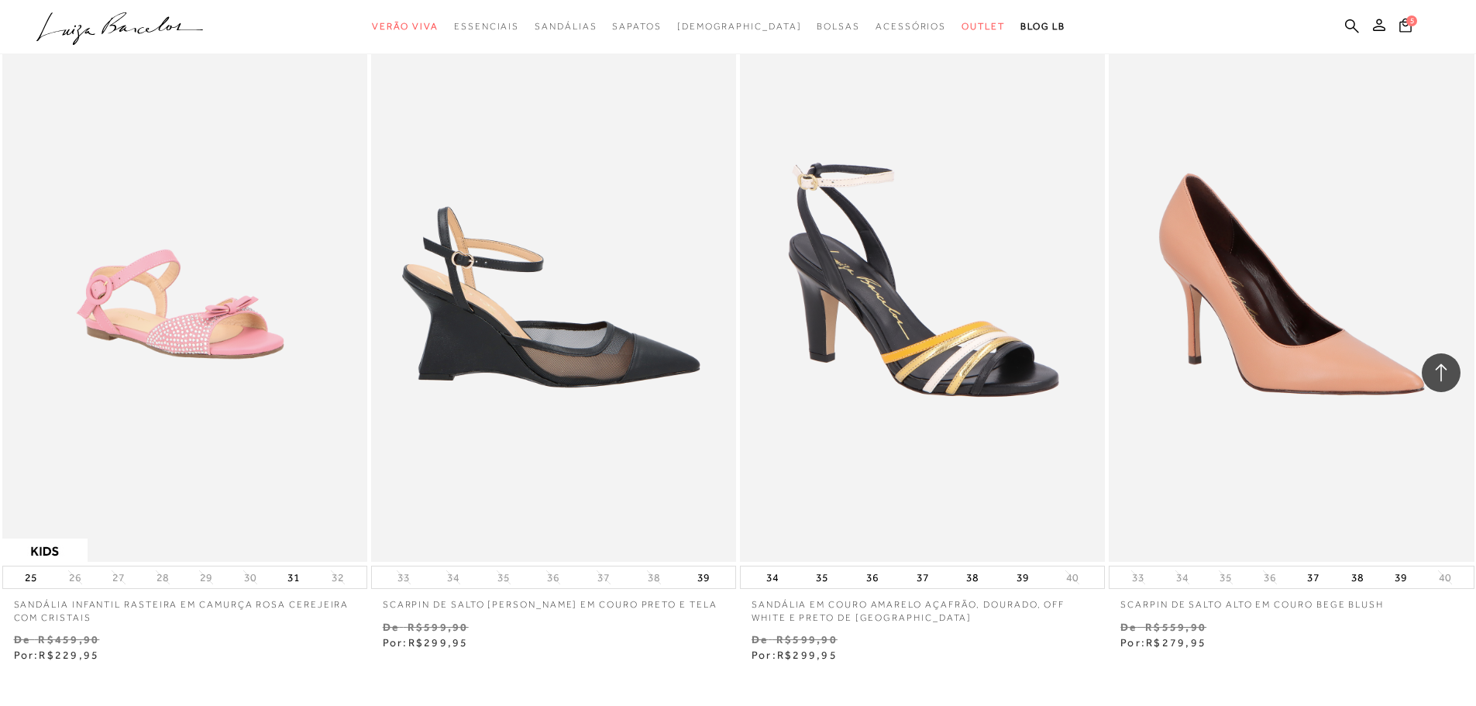
scroll to position [11777, 0]
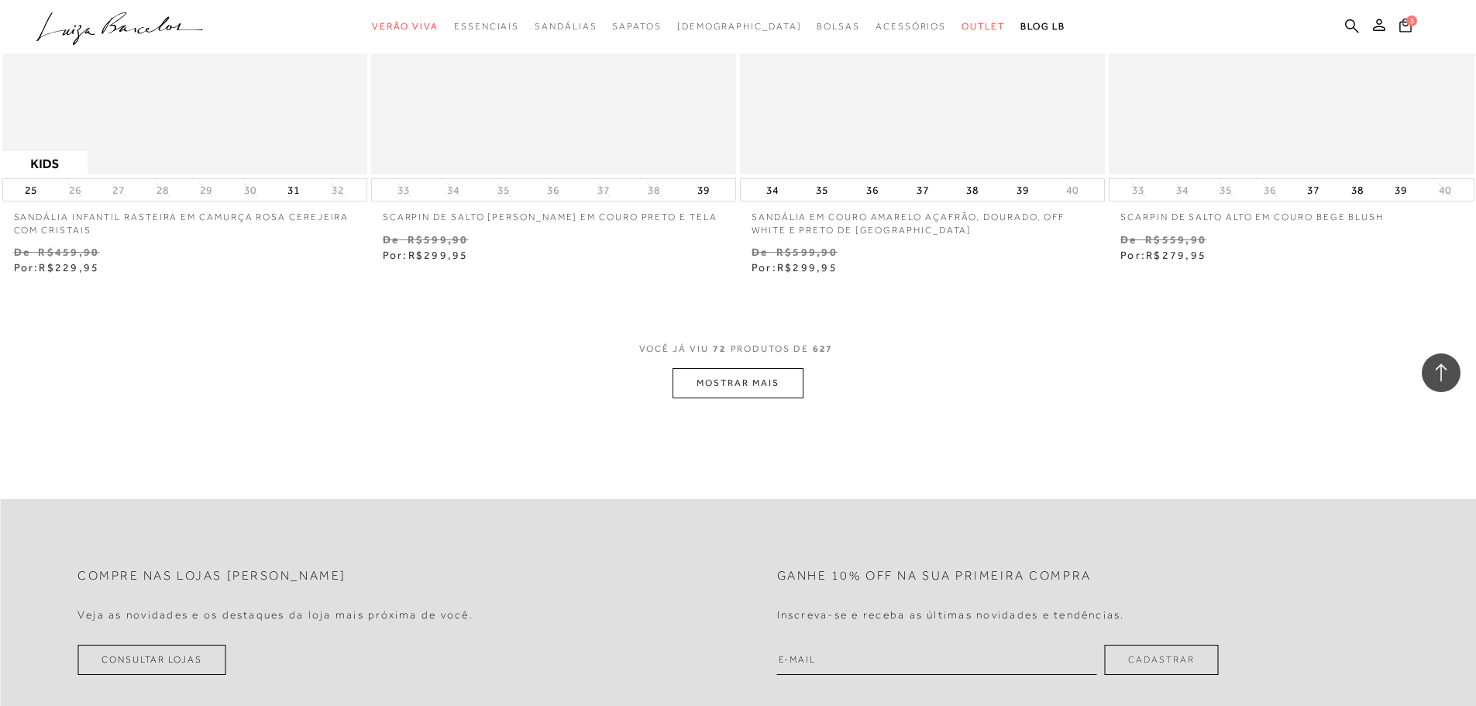
click at [785, 384] on button "MOSTRAR MAIS" at bounding box center [738, 383] width 130 height 30
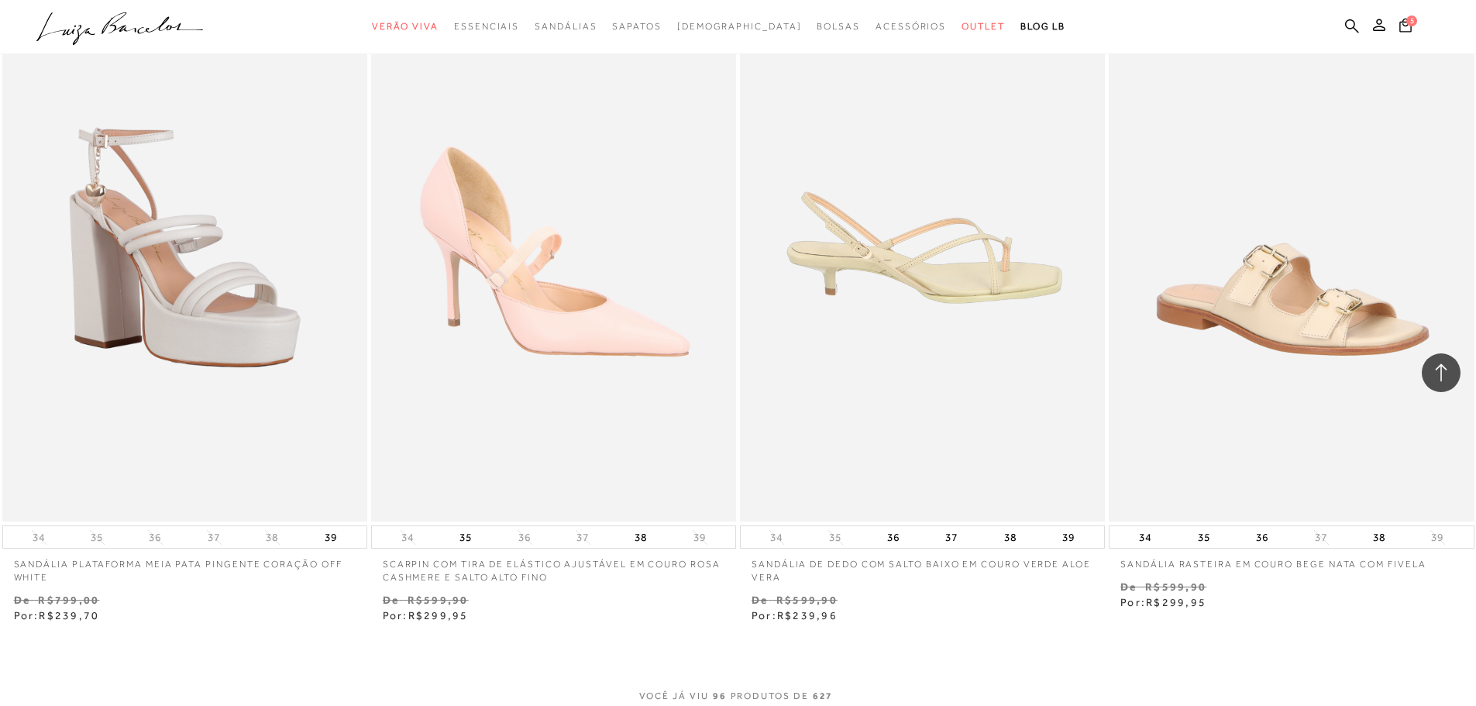
scroll to position [15729, 0]
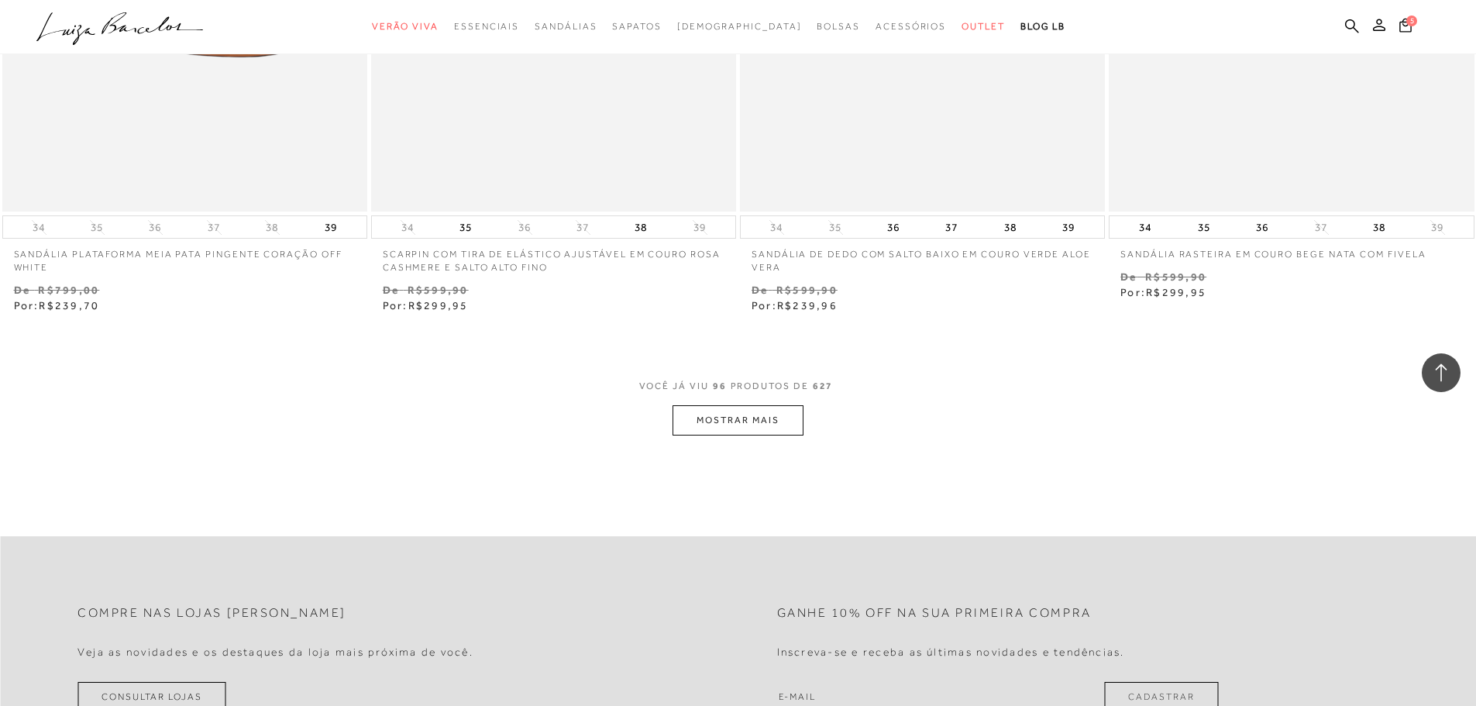
click at [739, 417] on button "MOSTRAR MAIS" at bounding box center [738, 420] width 130 height 30
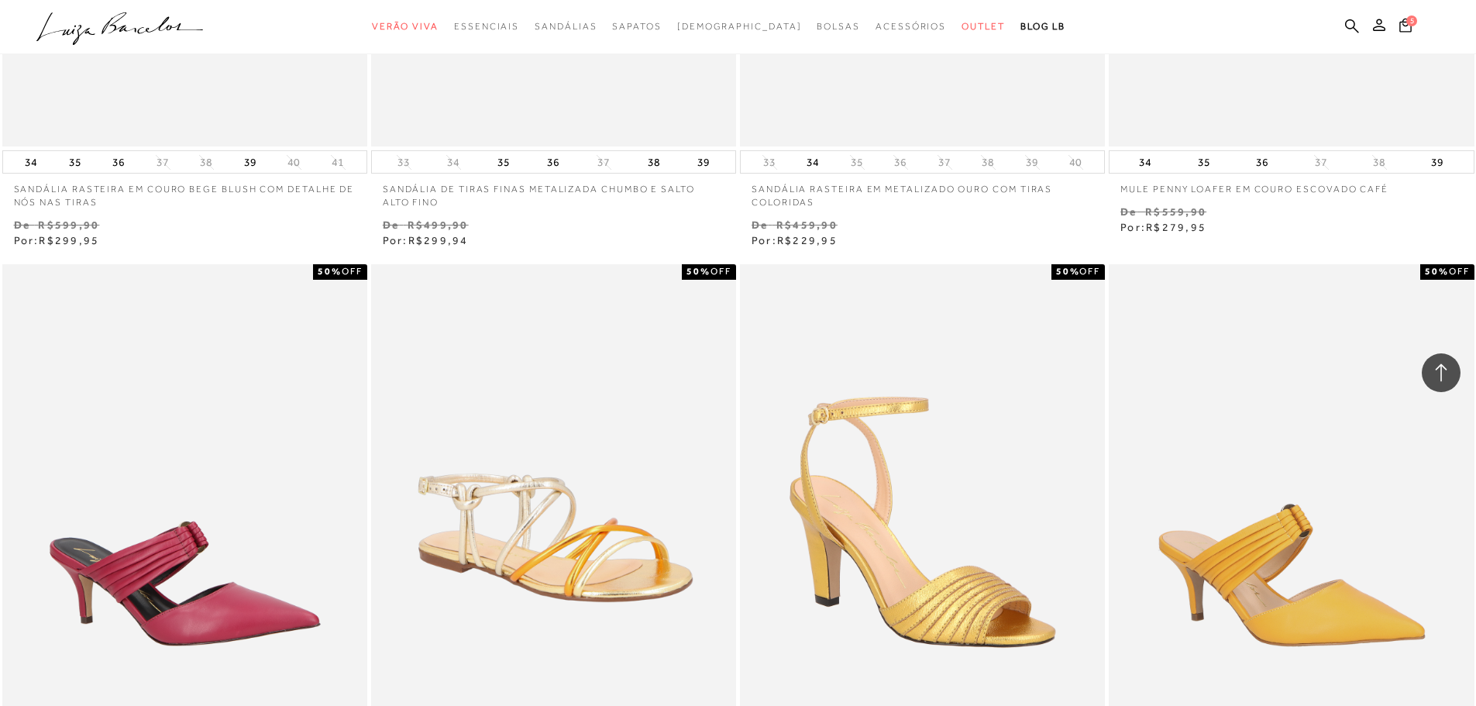
scroll to position [17589, 0]
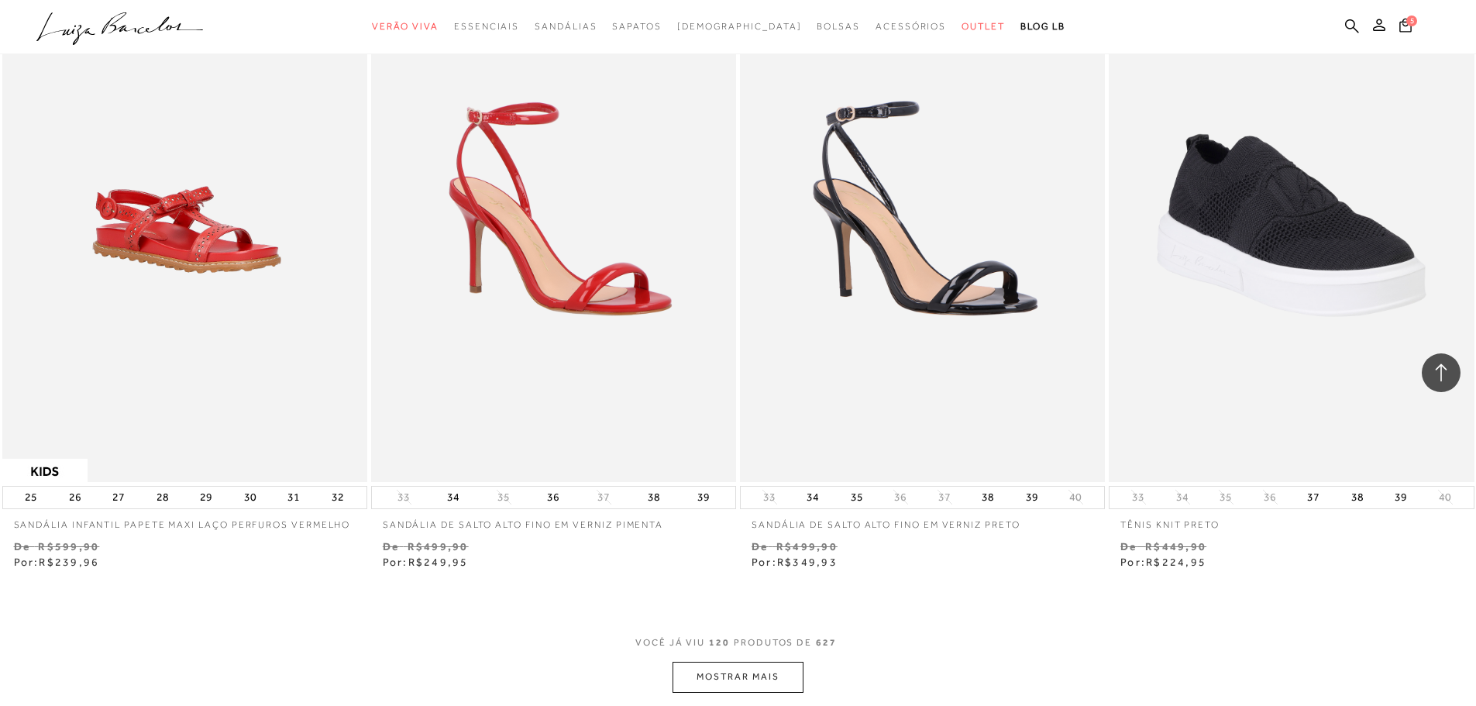
scroll to position [19836, 0]
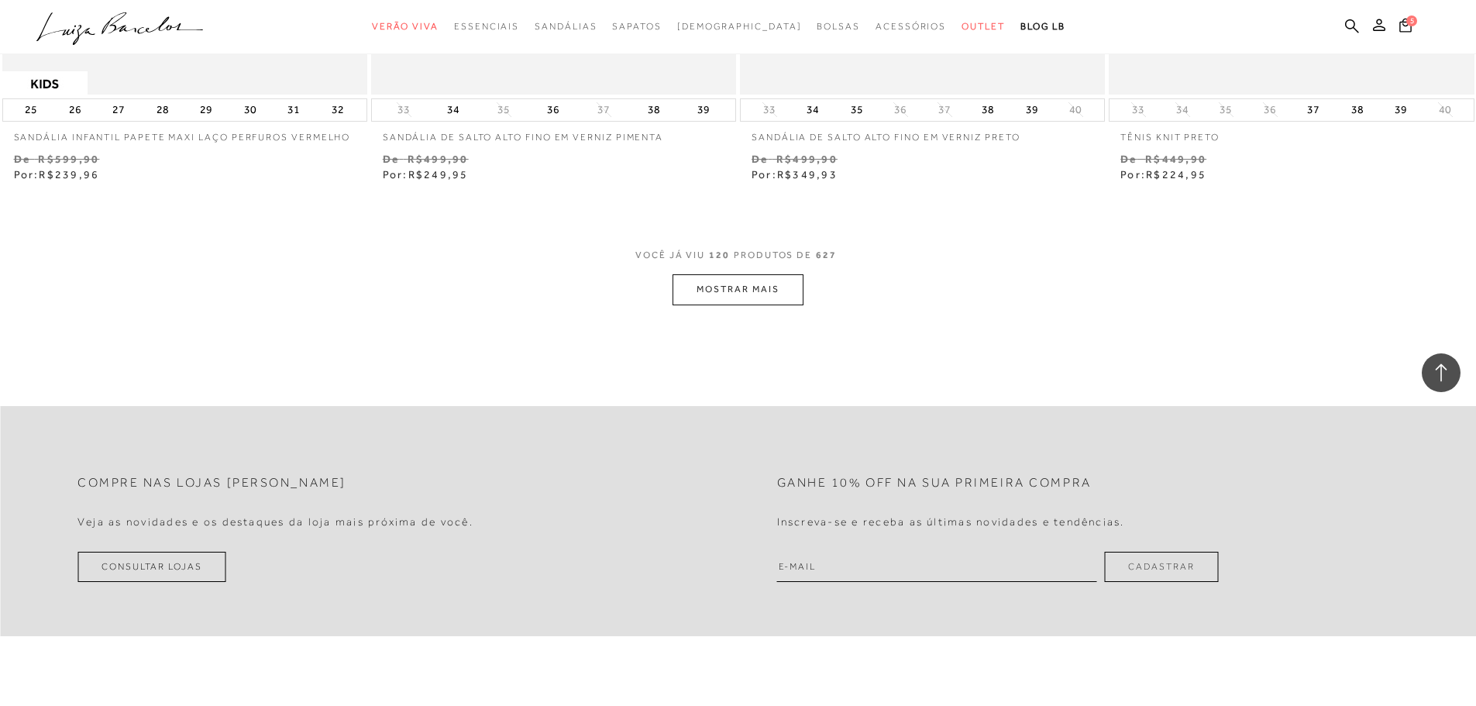
click at [755, 287] on button "MOSTRAR MAIS" at bounding box center [738, 289] width 130 height 30
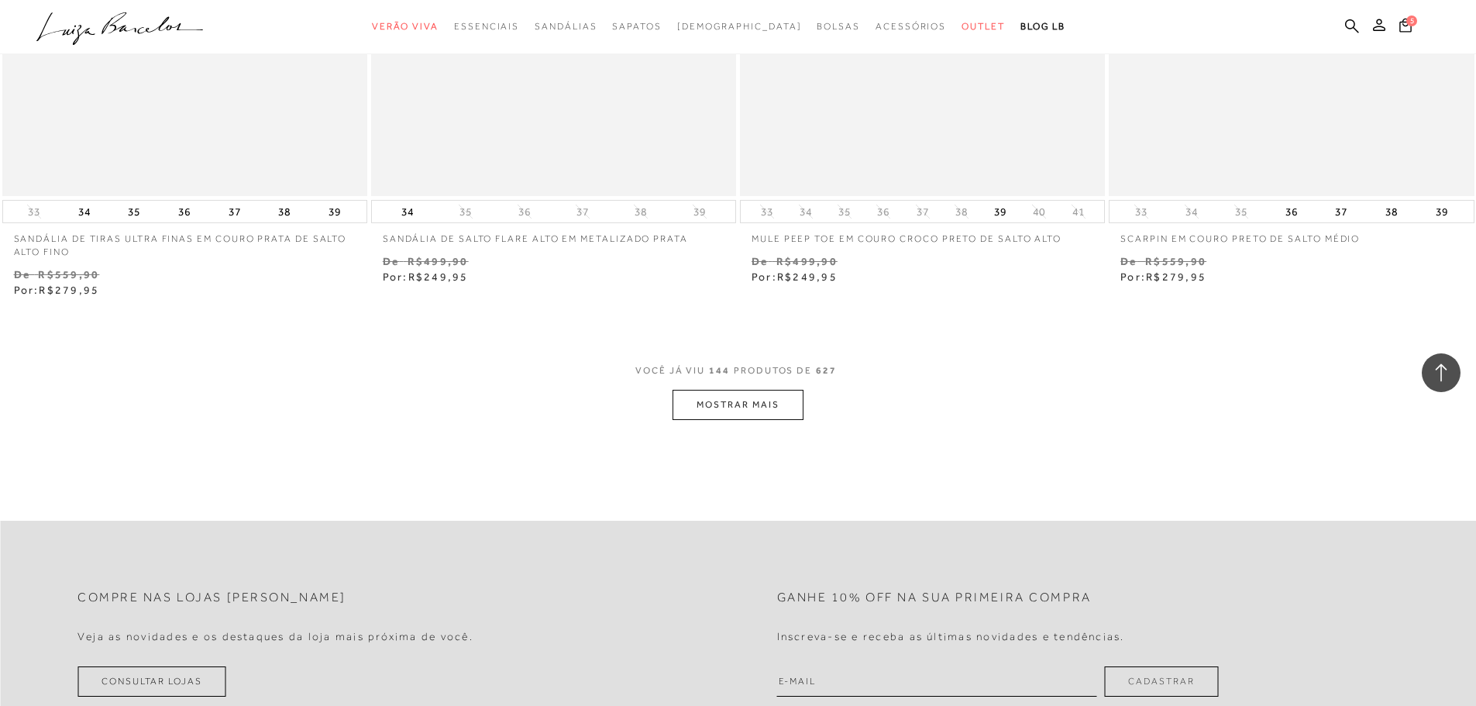
scroll to position [23787, 0]
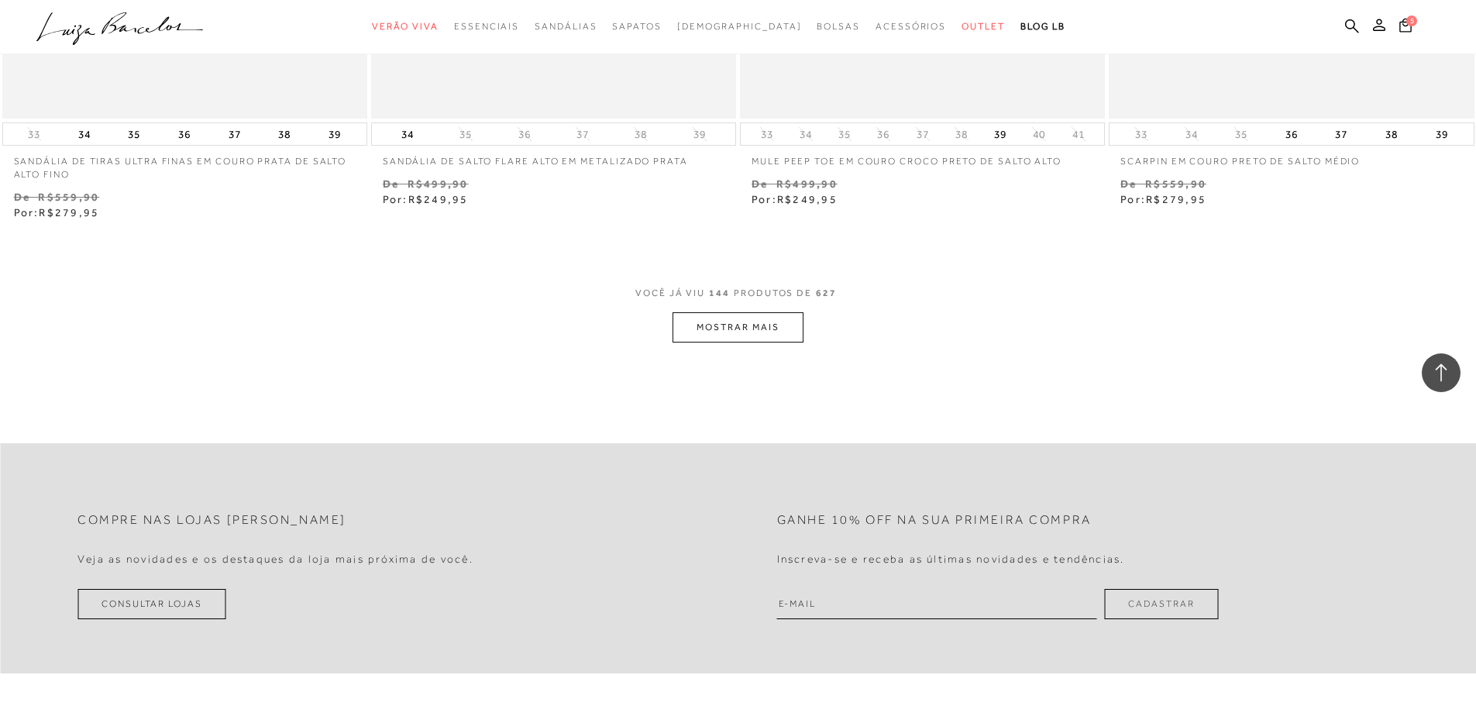
click at [727, 336] on button "MOSTRAR MAIS" at bounding box center [738, 327] width 130 height 30
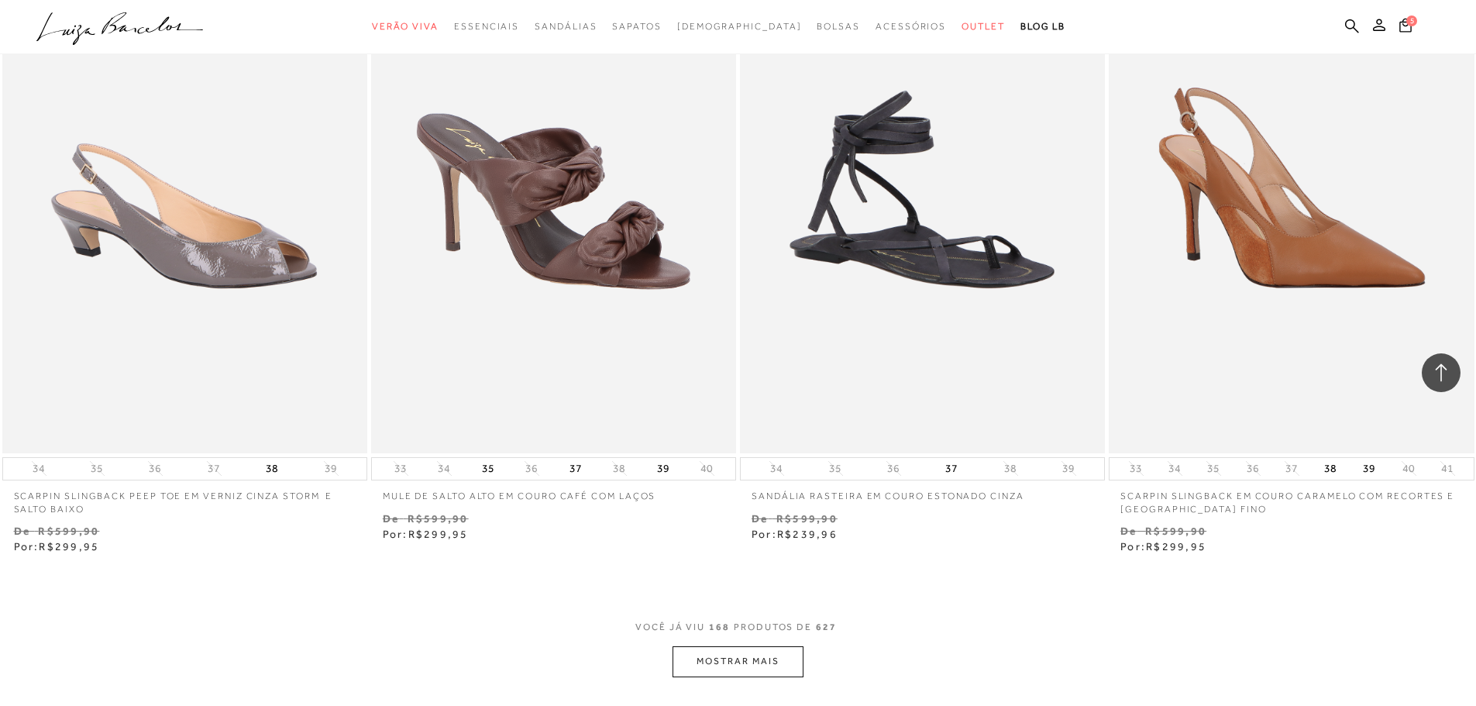
scroll to position [27816, 0]
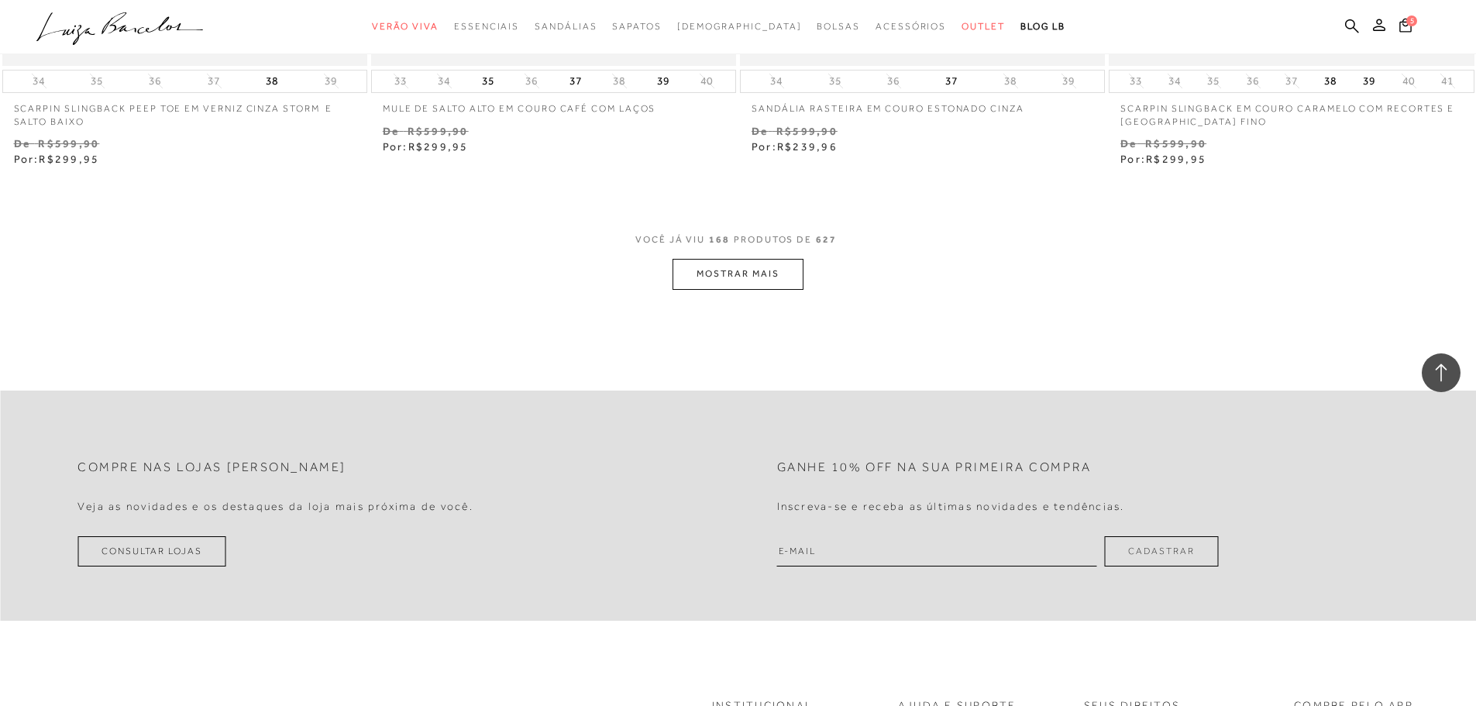
click at [719, 274] on button "MOSTRAR MAIS" at bounding box center [738, 274] width 130 height 30
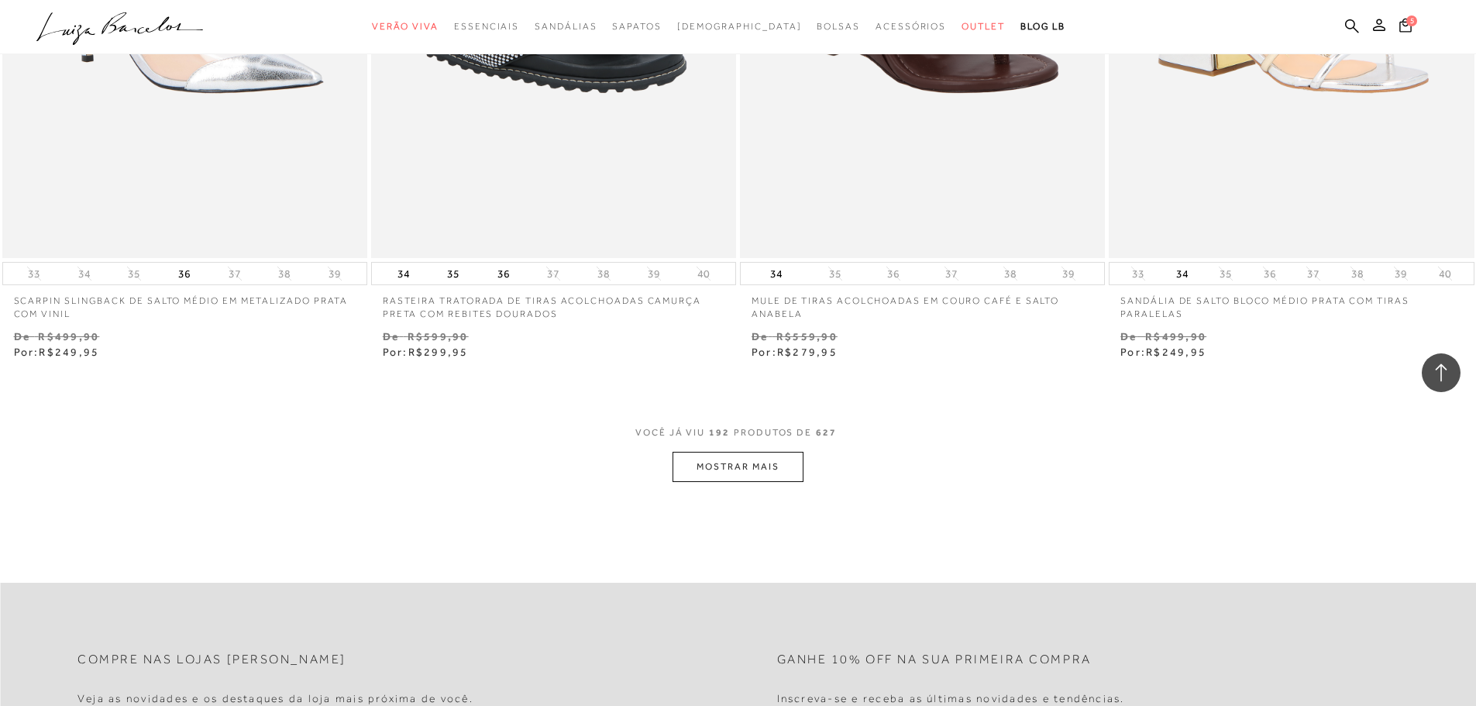
scroll to position [31846, 0]
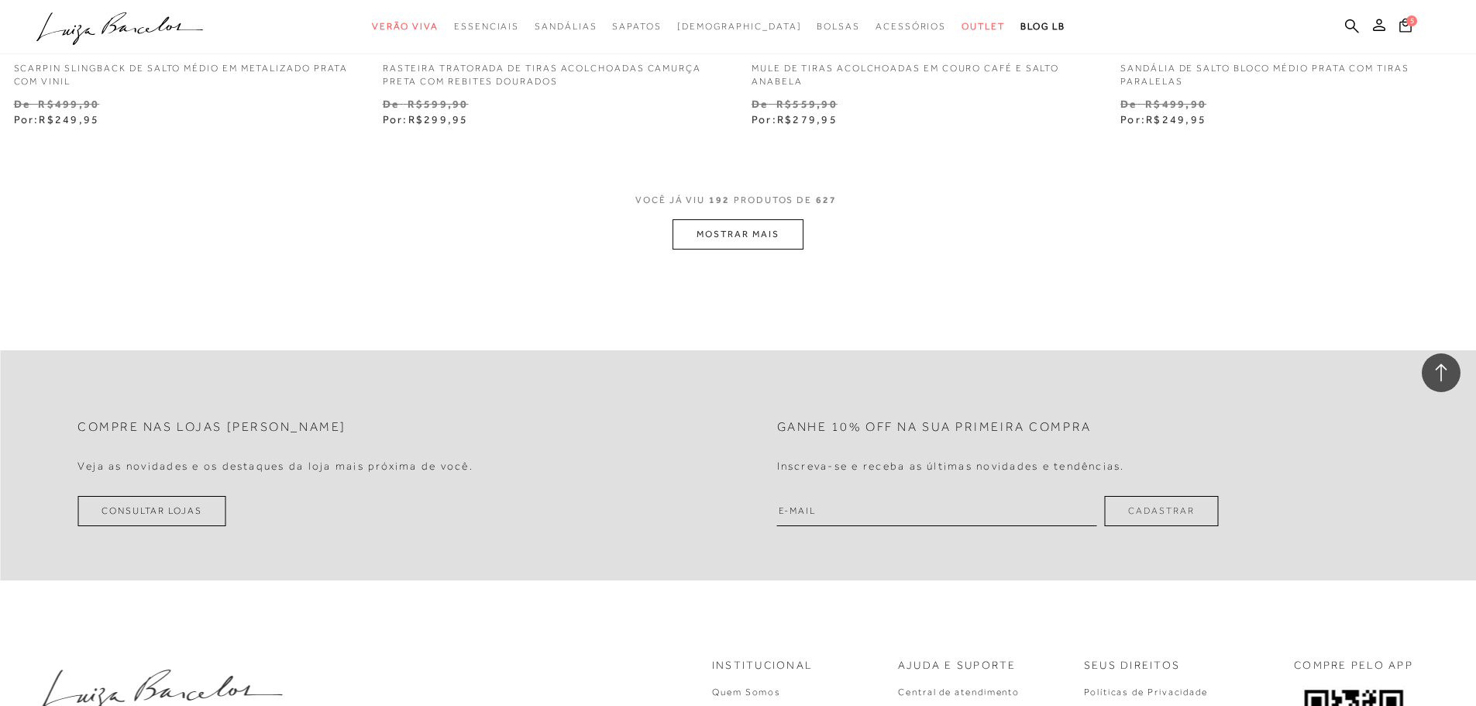
click at [742, 234] on button "MOSTRAR MAIS" at bounding box center [738, 234] width 130 height 30
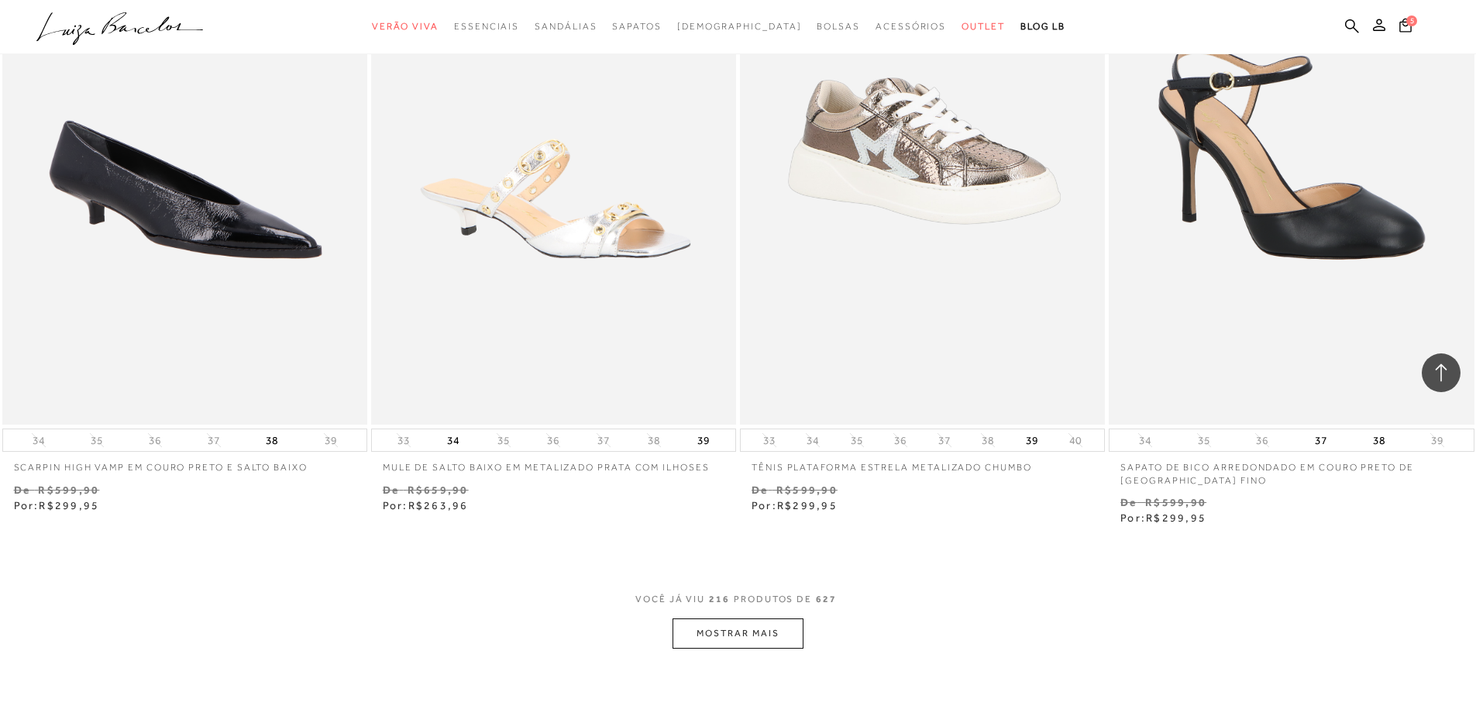
scroll to position [35642, 0]
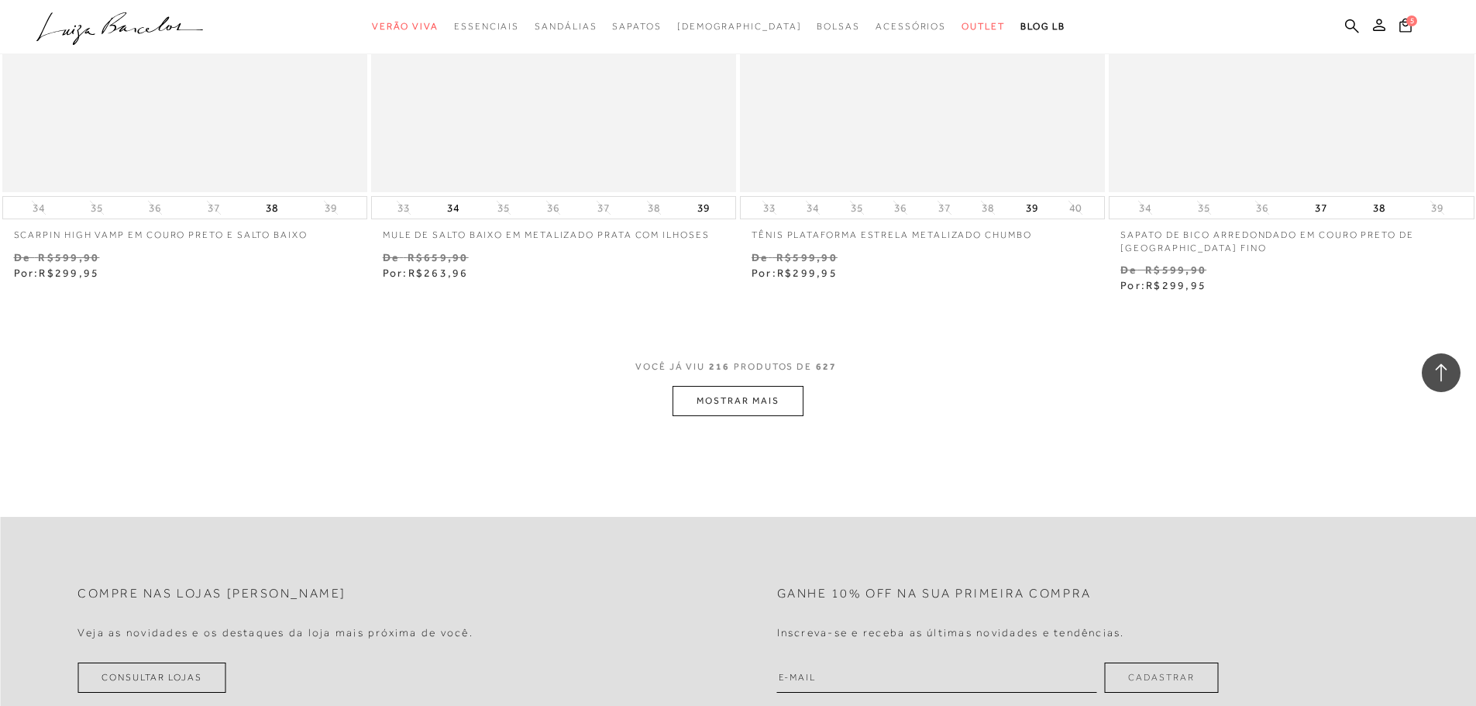
click at [731, 408] on button "MOSTRAR MAIS" at bounding box center [738, 401] width 130 height 30
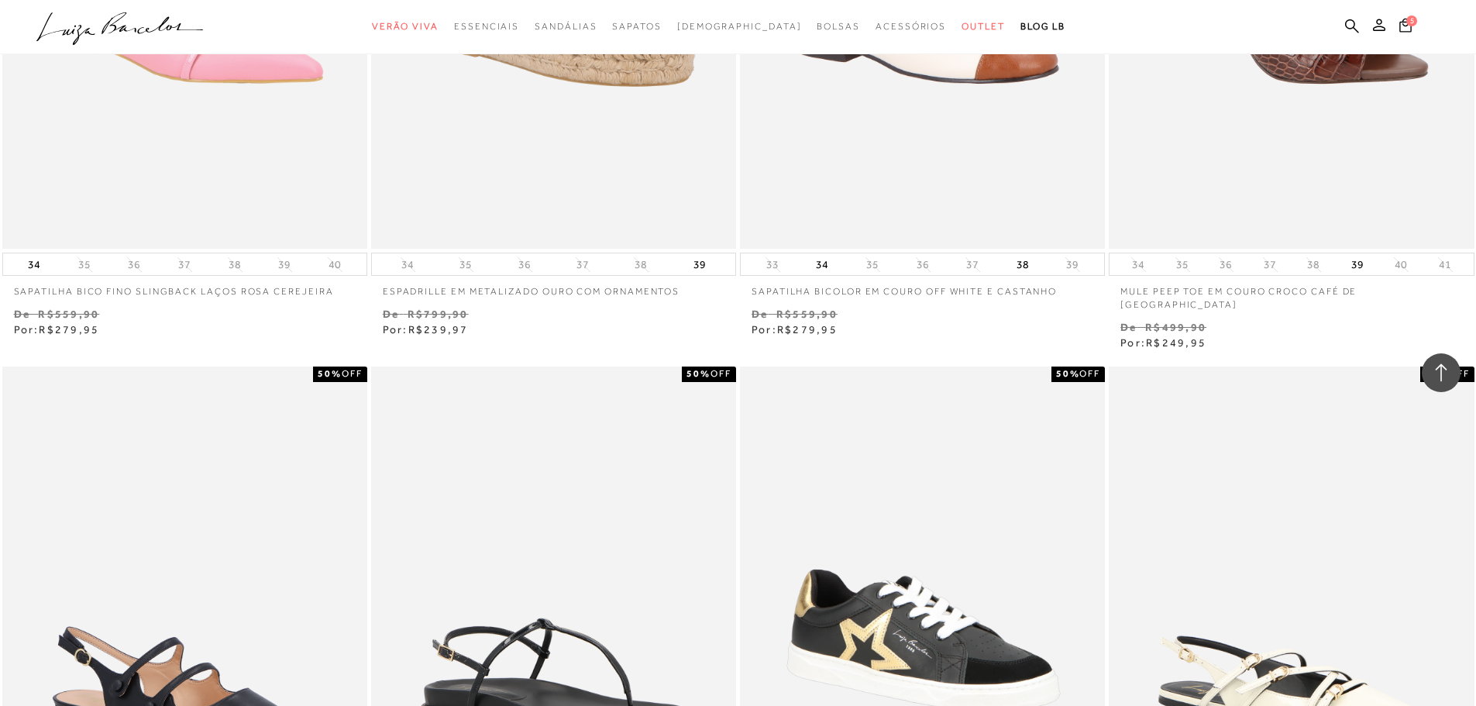
scroll to position [39904, 0]
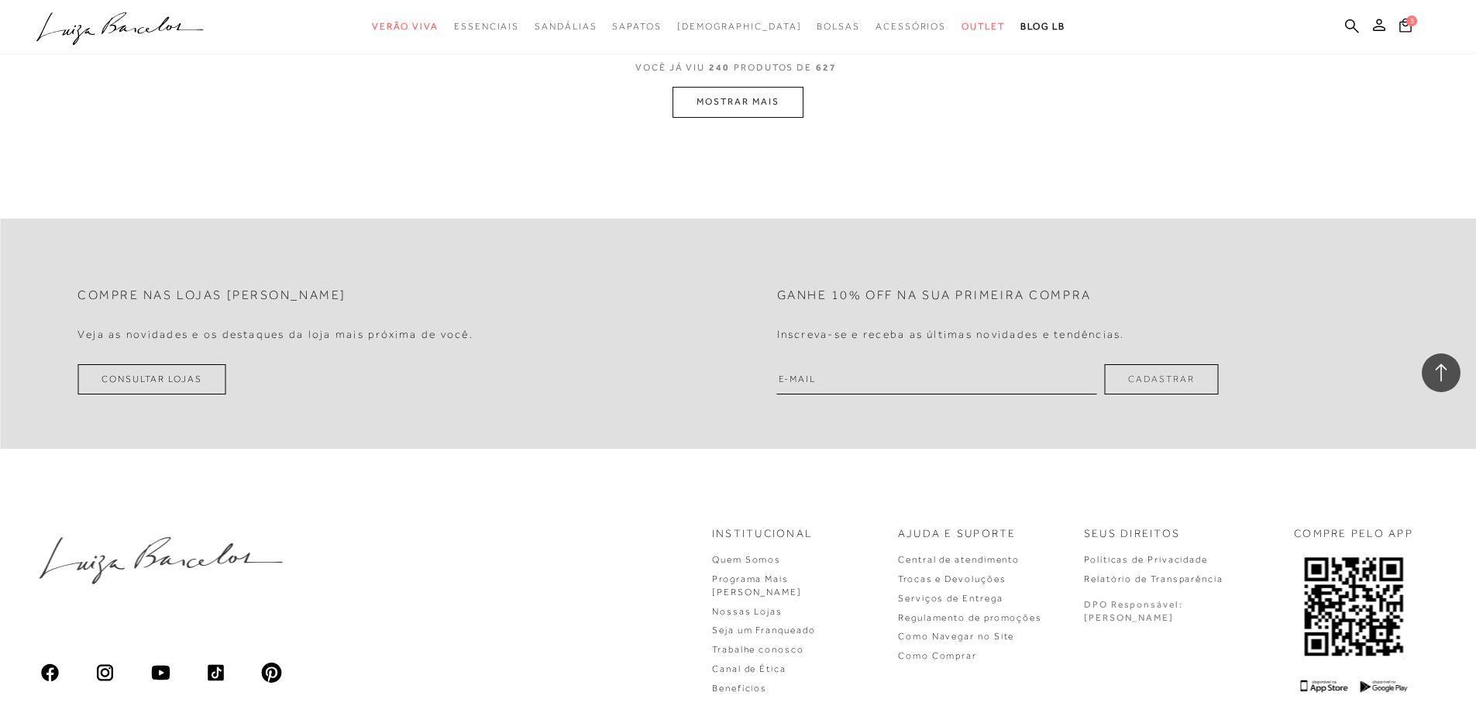
click at [728, 87] on button "MOSTRAR MAIS" at bounding box center [738, 102] width 130 height 30
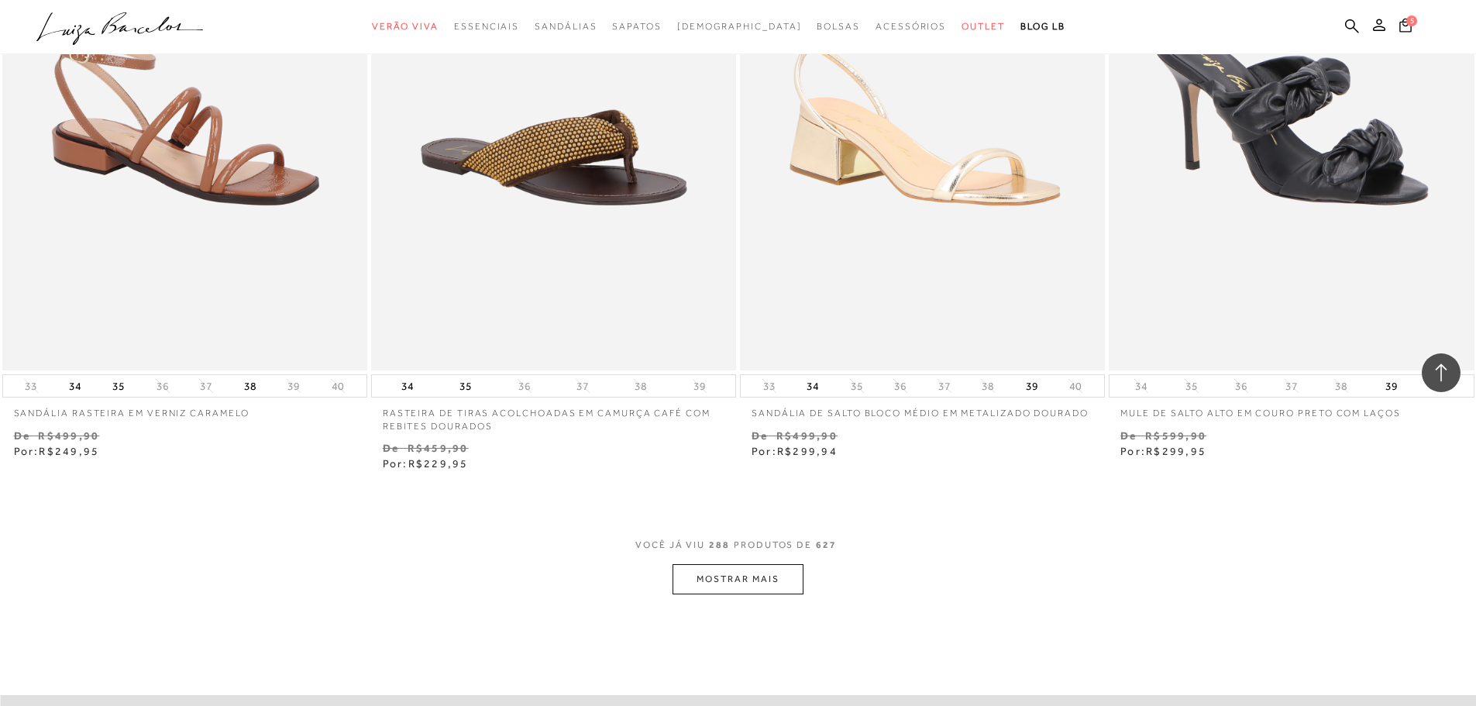
scroll to position [47612, 0]
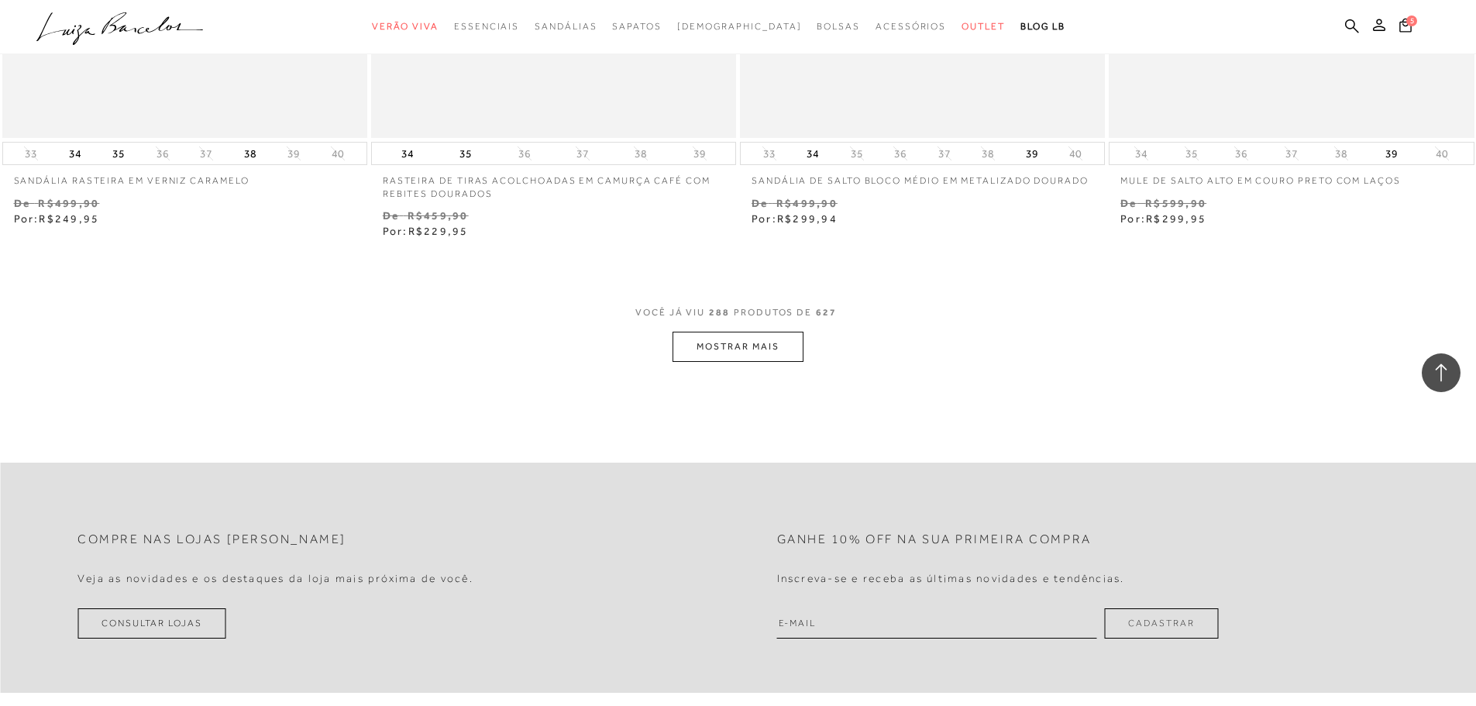
click at [714, 332] on button "MOSTRAR MAIS" at bounding box center [738, 347] width 130 height 30
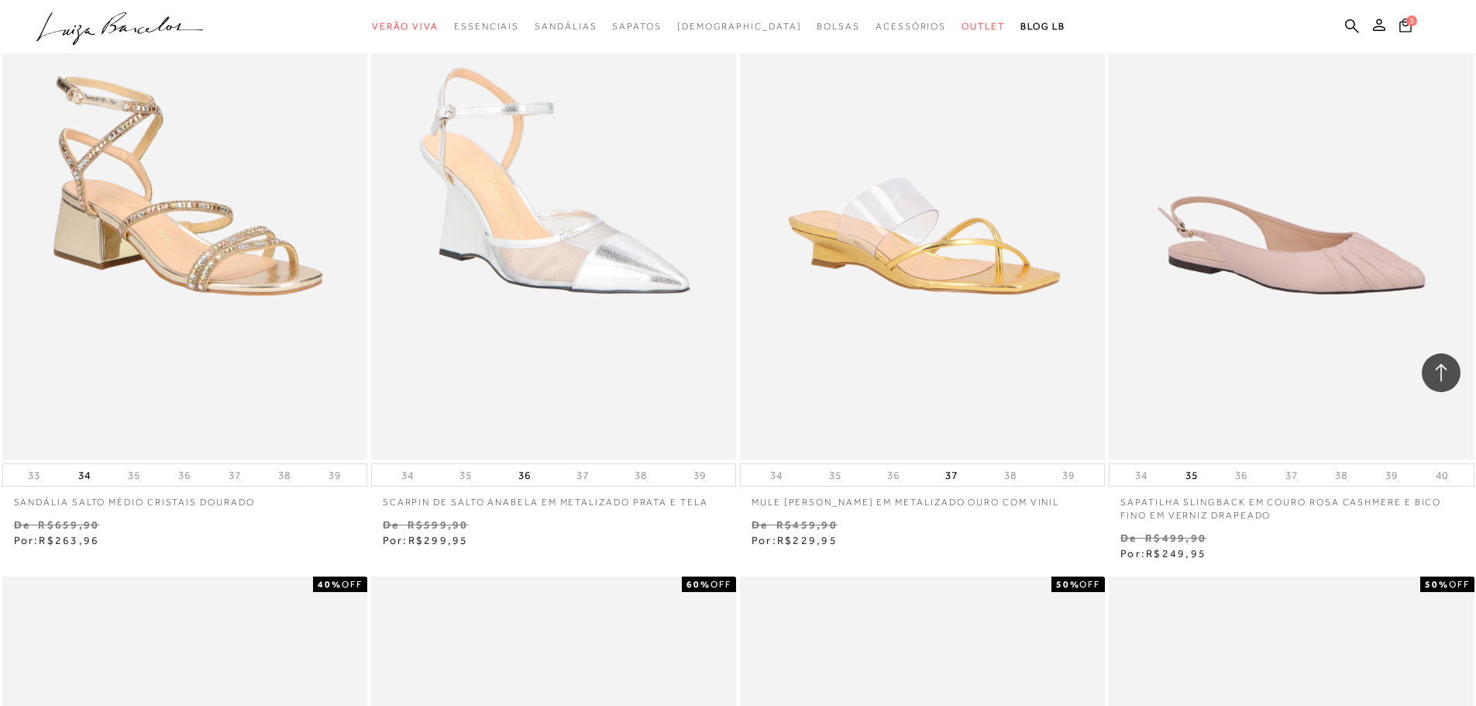
scroll to position [48542, 0]
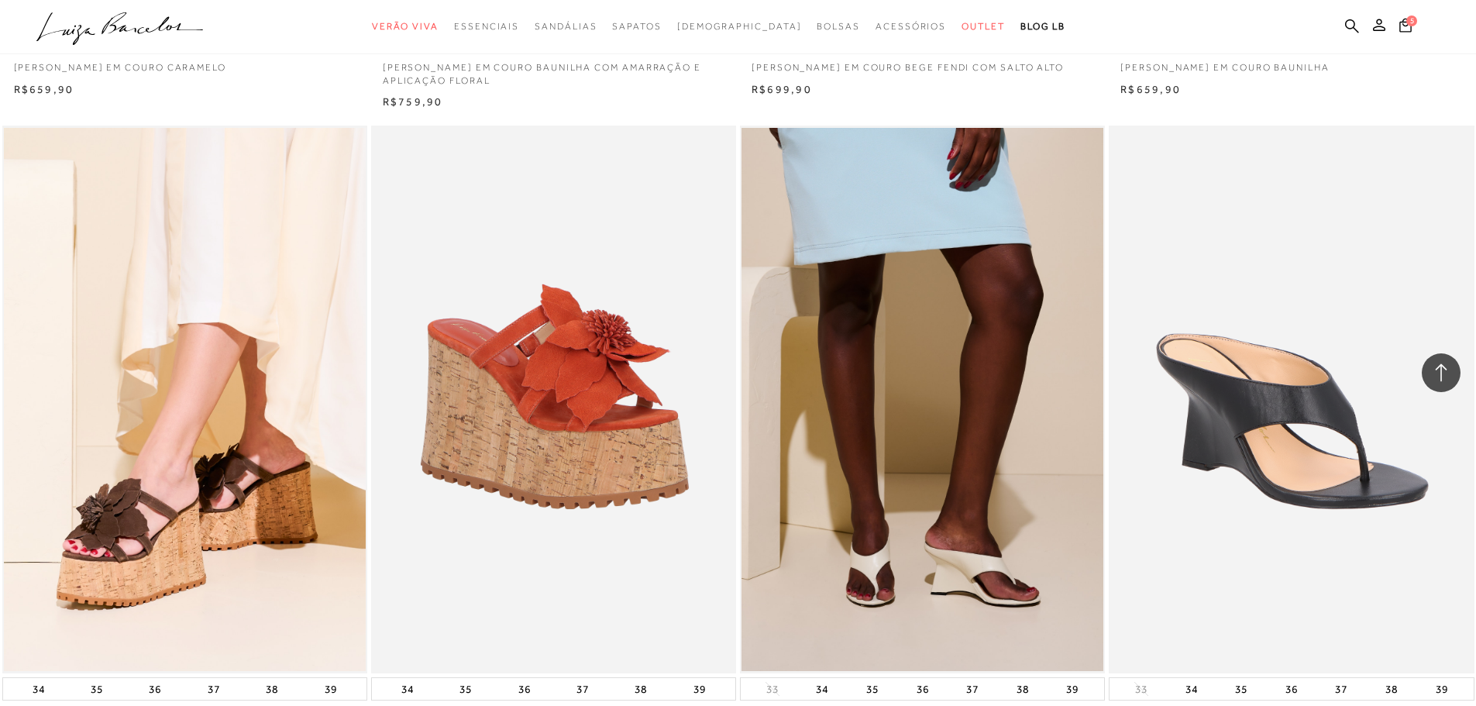
scroll to position [2844, 0]
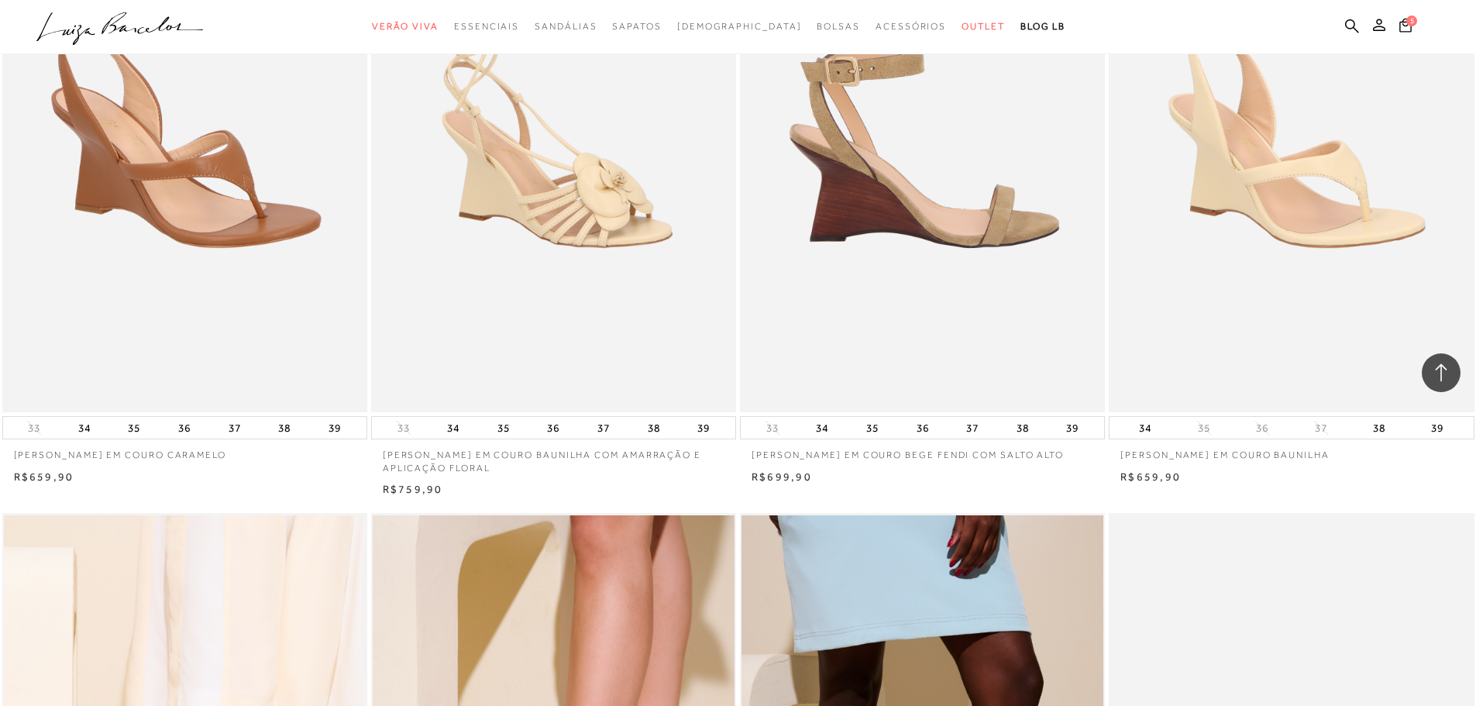
click at [906, 215] on img at bounding box center [923, 138] width 363 height 548
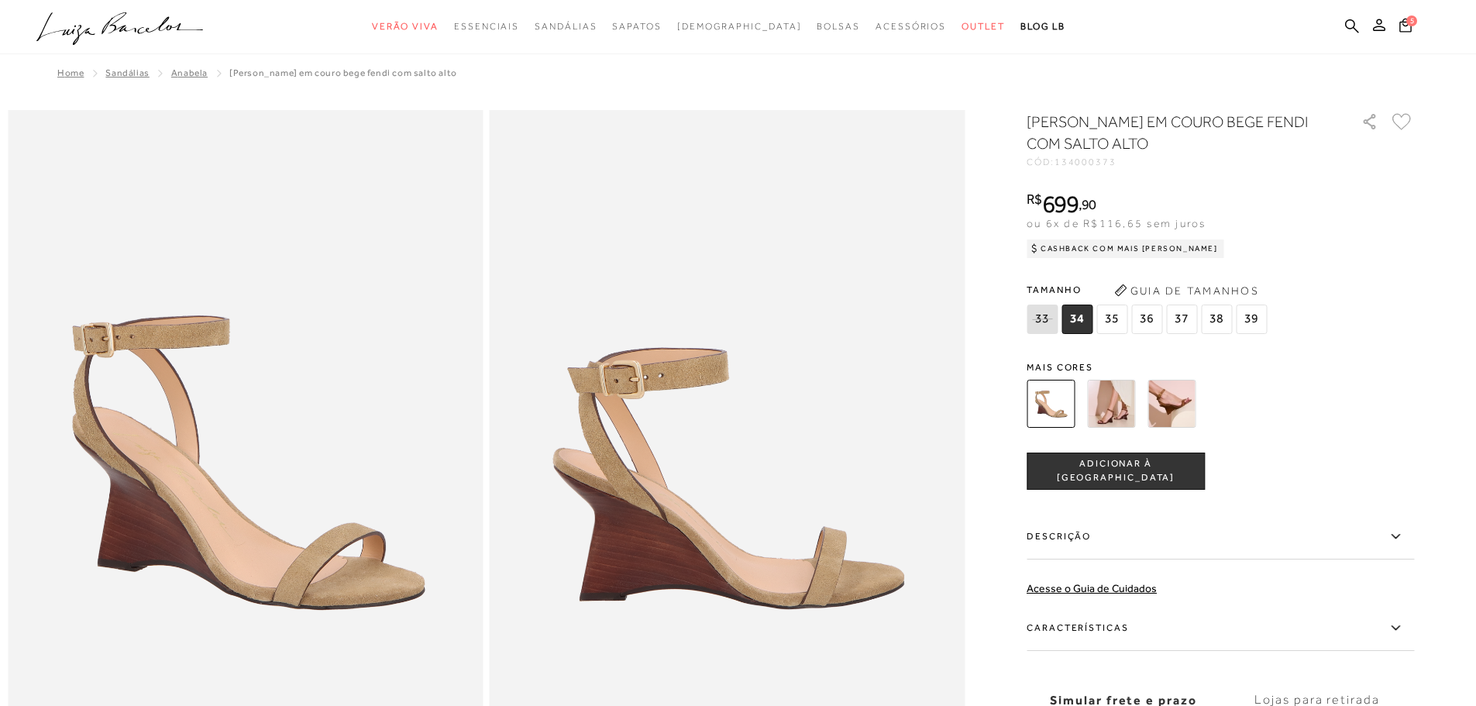
click at [1163, 405] on img at bounding box center [1172, 404] width 48 height 48
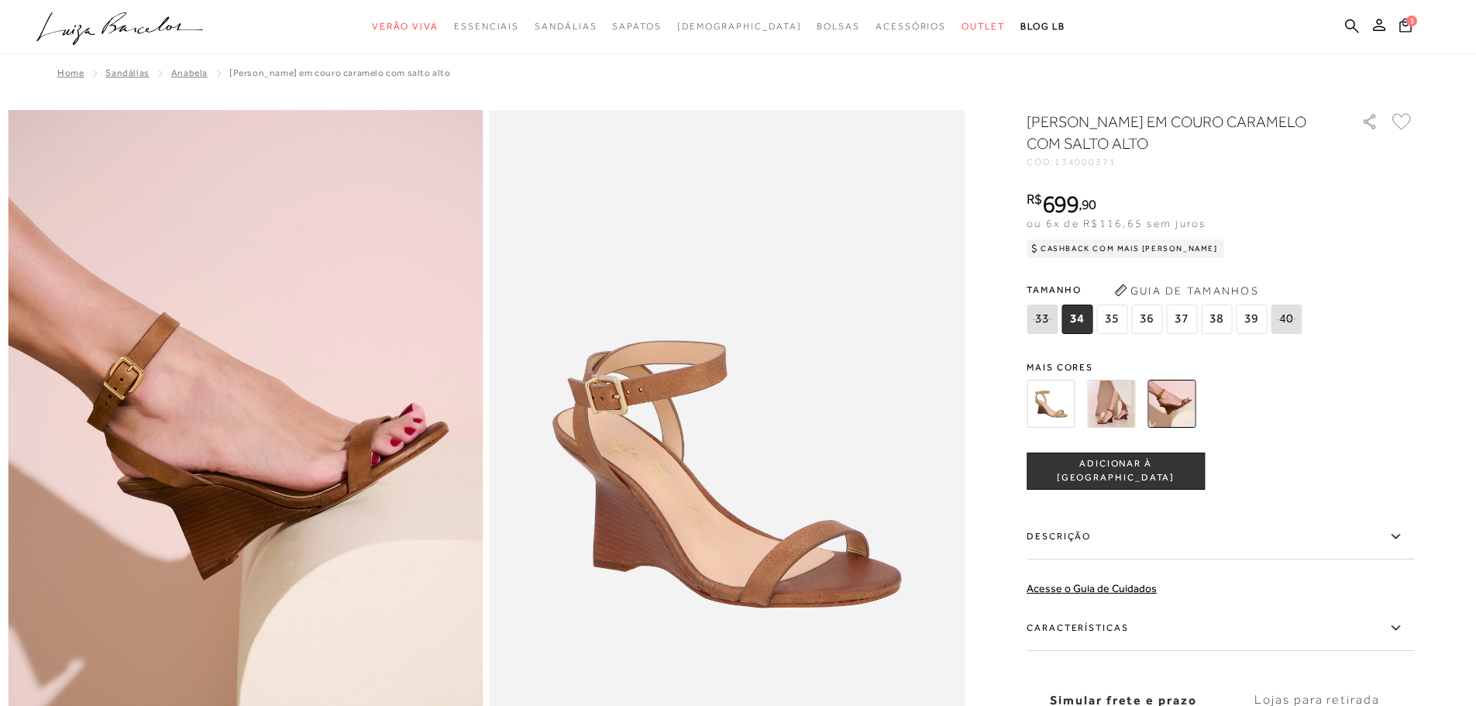
click at [1114, 406] on img at bounding box center [1111, 404] width 48 height 48
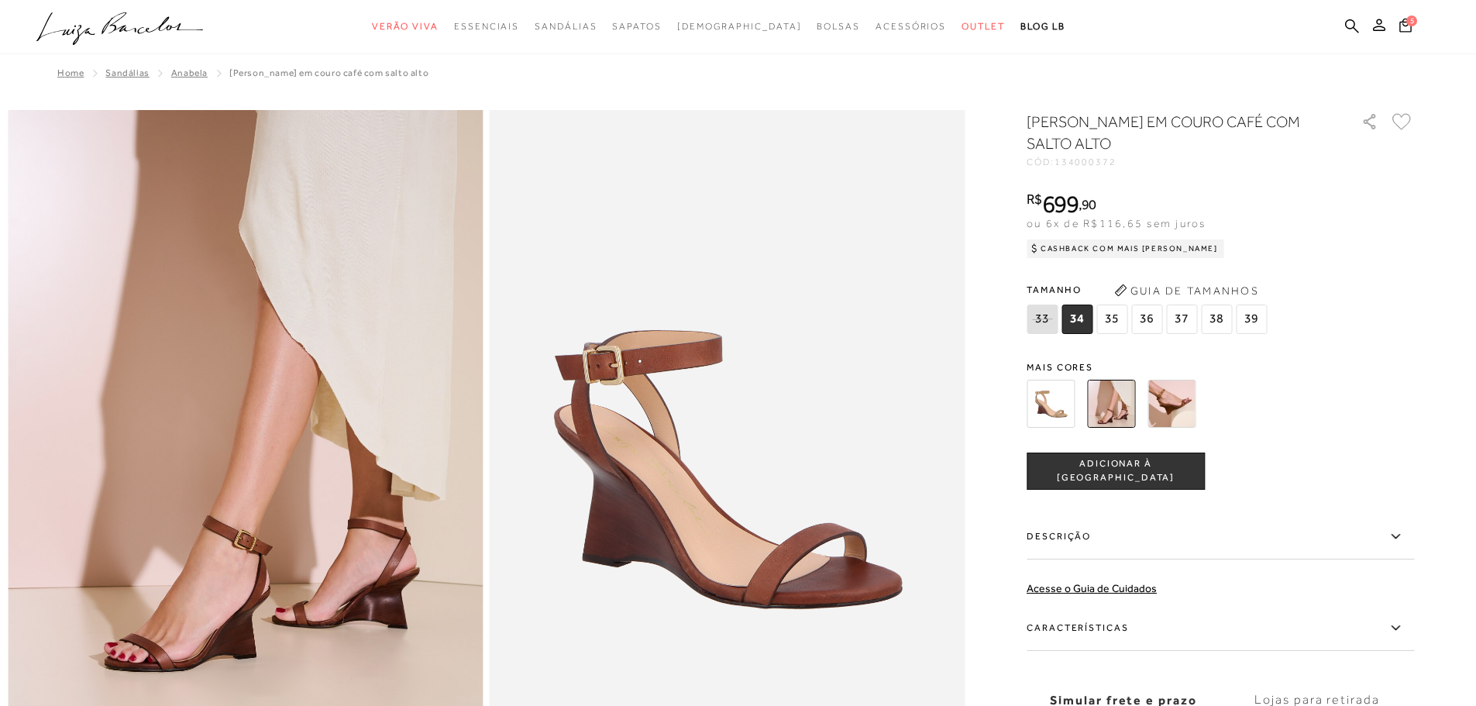
click at [1172, 400] on img at bounding box center [1172, 404] width 48 height 48
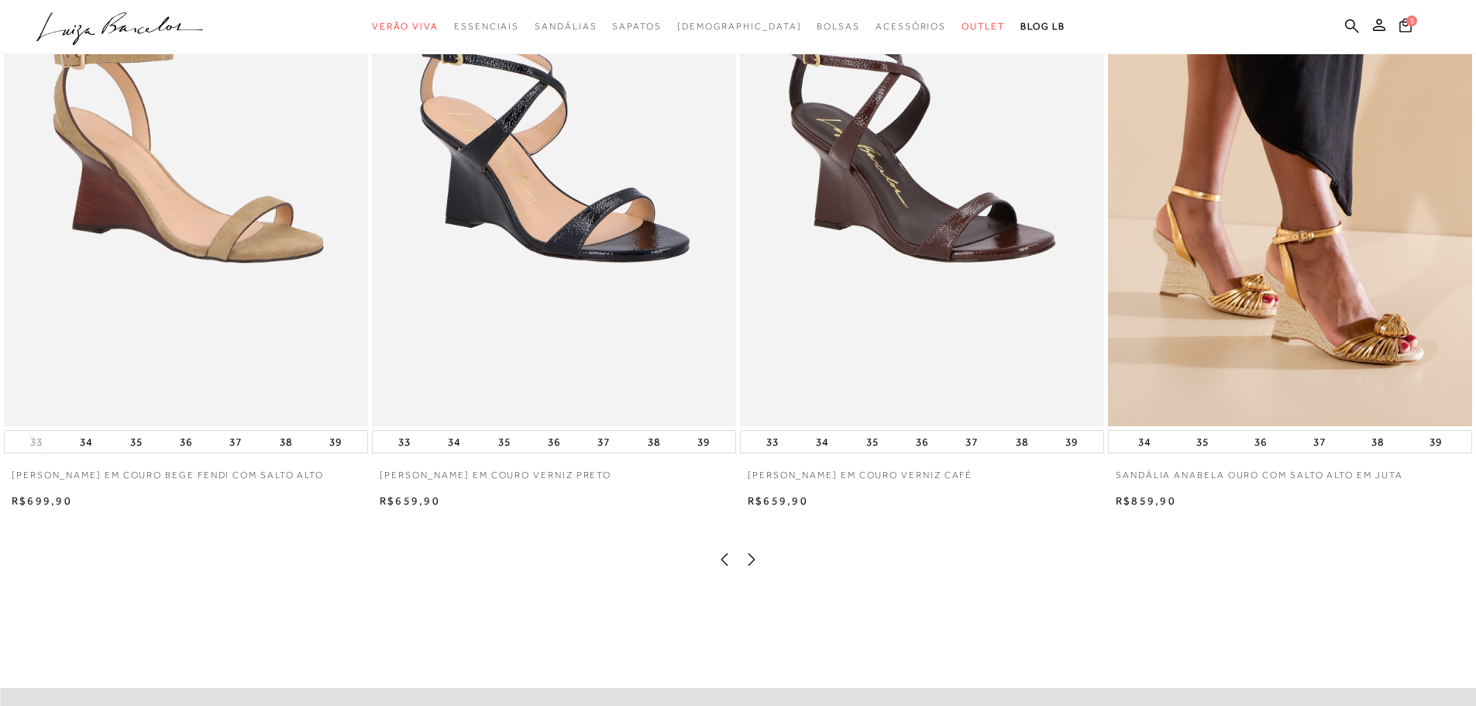
scroll to position [2789, 0]
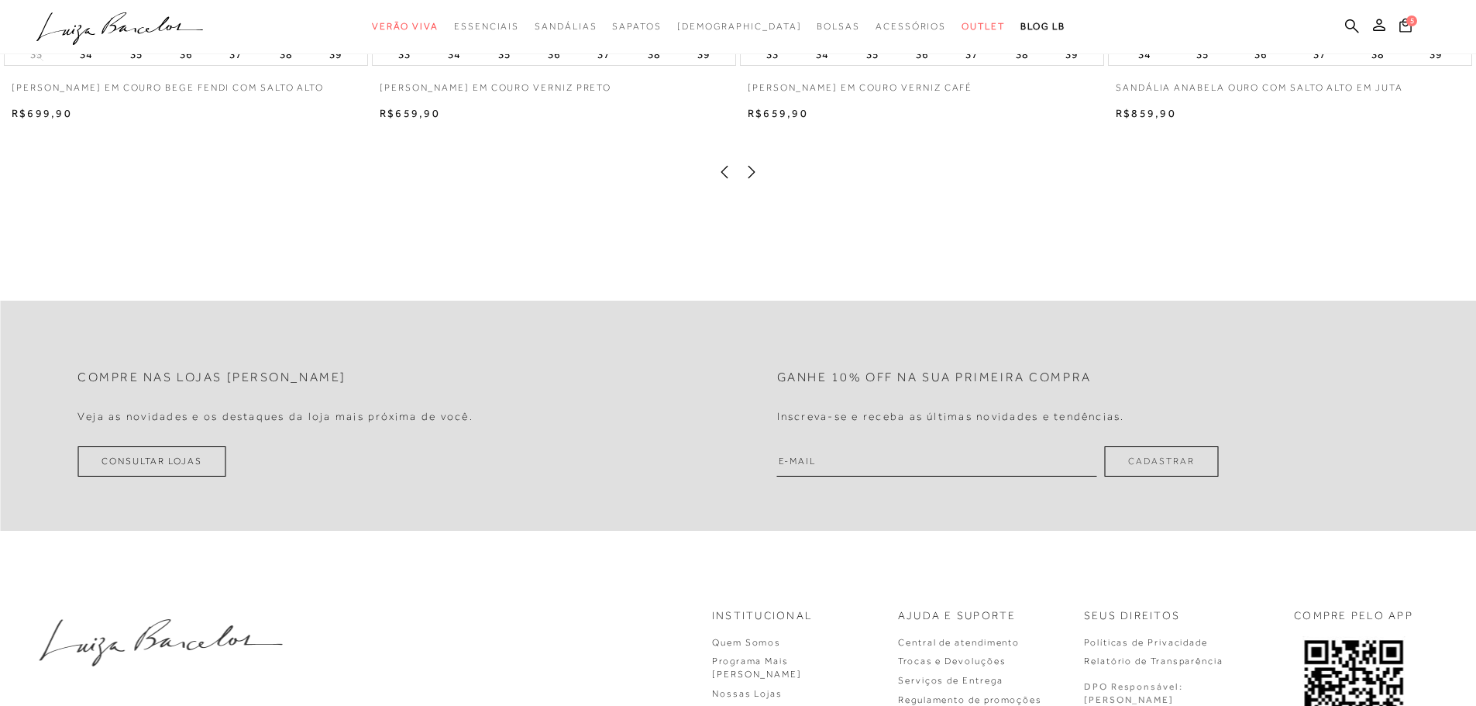
click at [749, 178] on icon at bounding box center [751, 172] width 7 height 12
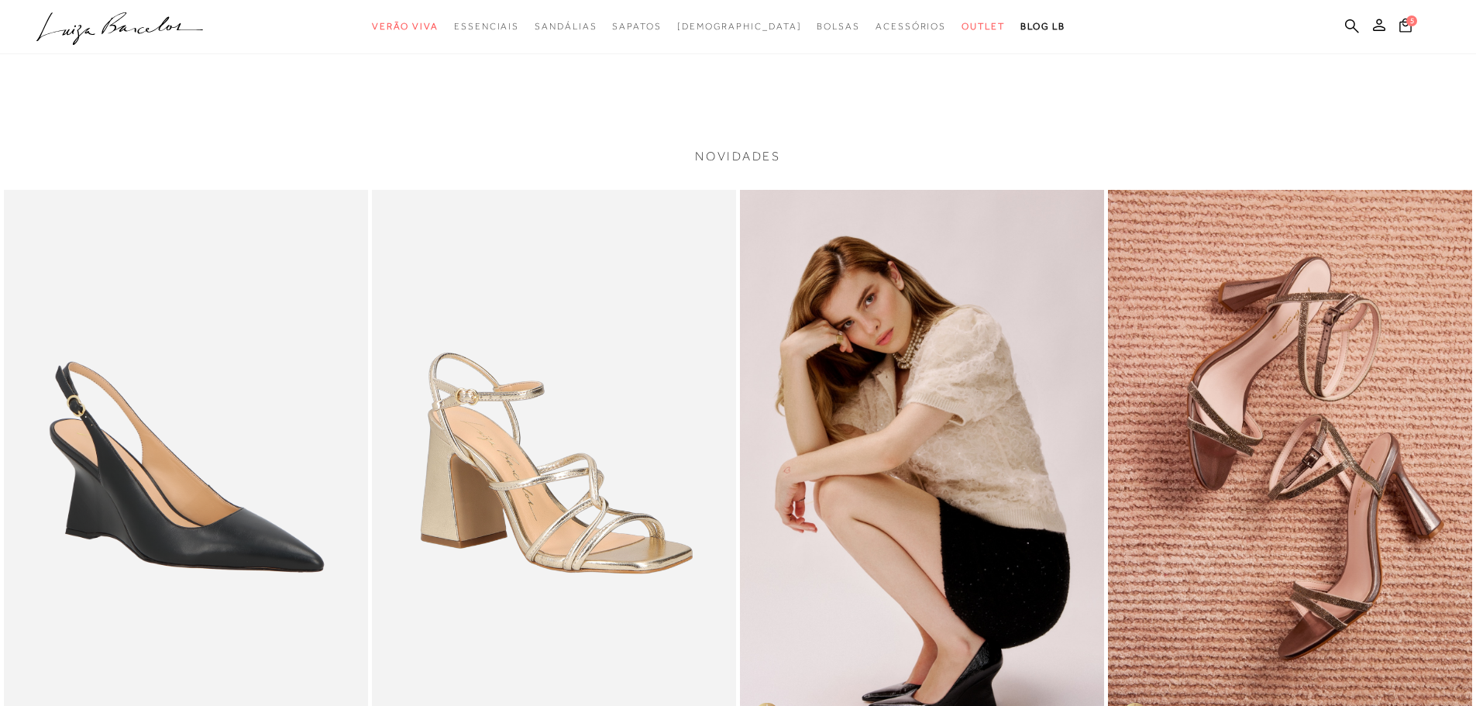
scroll to position [2247, 0]
